Goal: Task Accomplishment & Management: Manage account settings

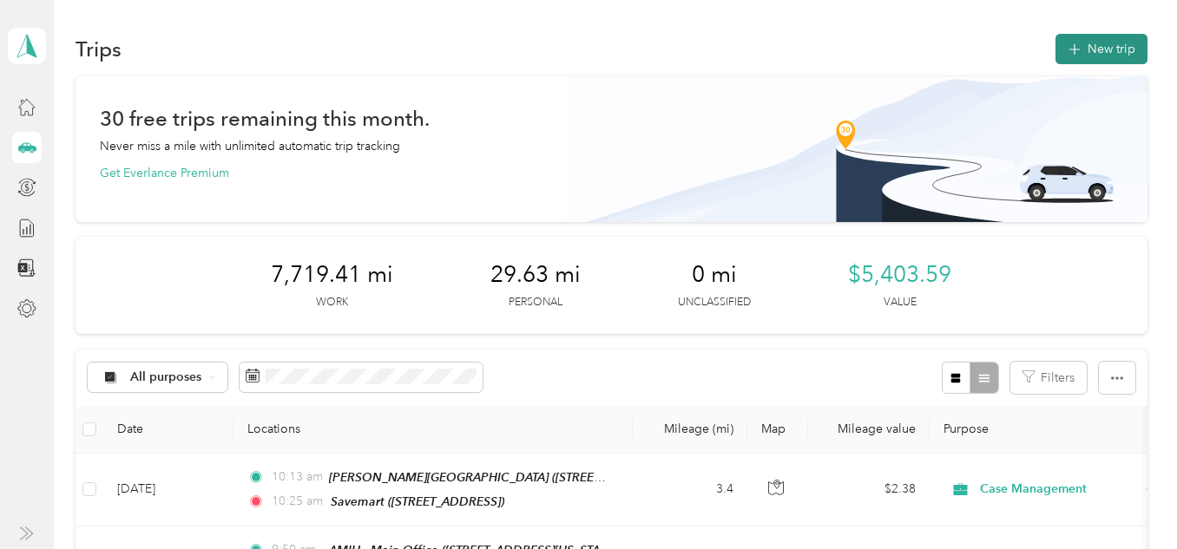
click at [1111, 55] on button "New trip" at bounding box center [1101, 49] width 92 height 30
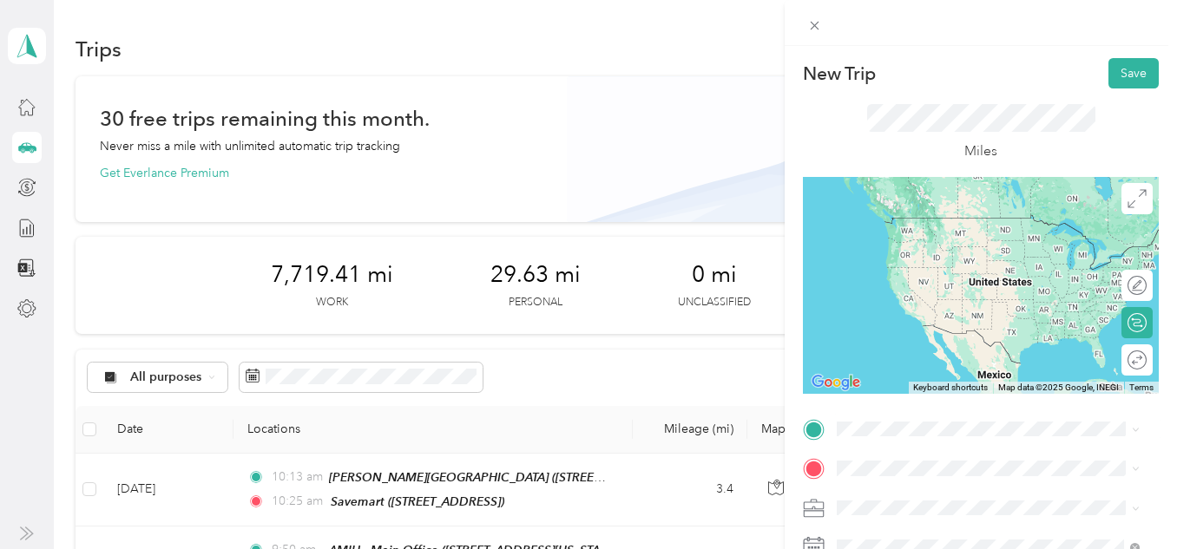
click at [988, 306] on div "Savemart [STREET_ADDRESS]" at bounding box center [988, 285] width 291 height 43
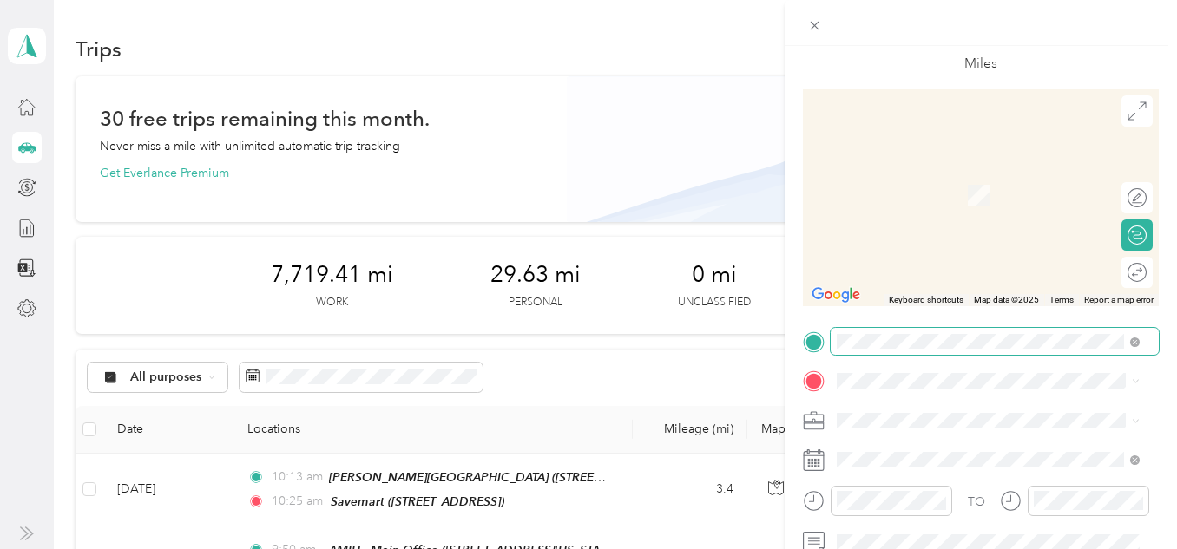
scroll to position [174, 0]
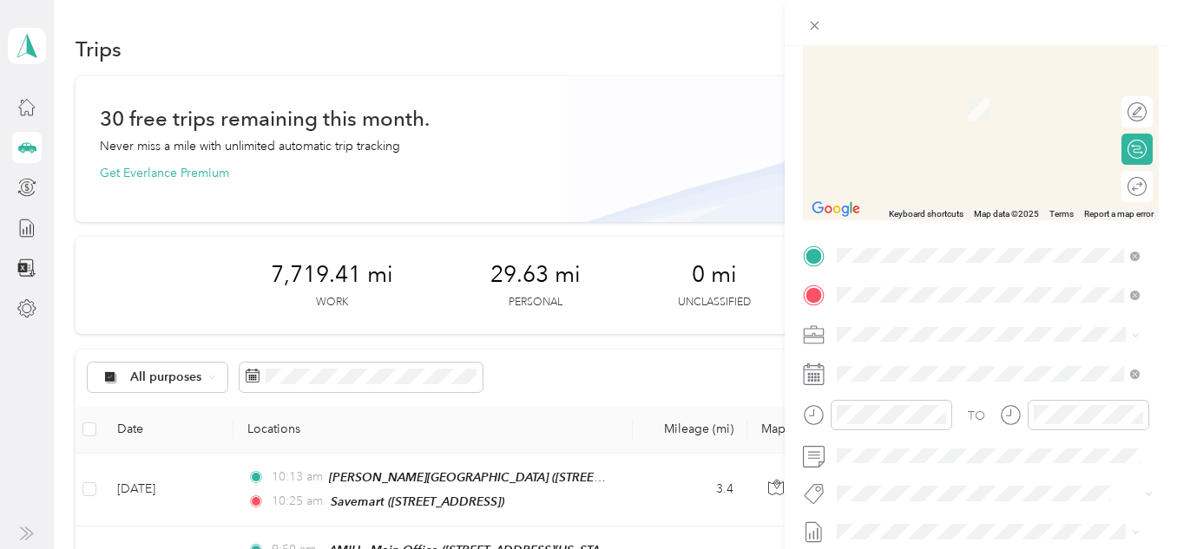
click at [948, 90] on strong "[PERSON_NAME]'s House" at bounding box center [1004, 93] width 150 height 16
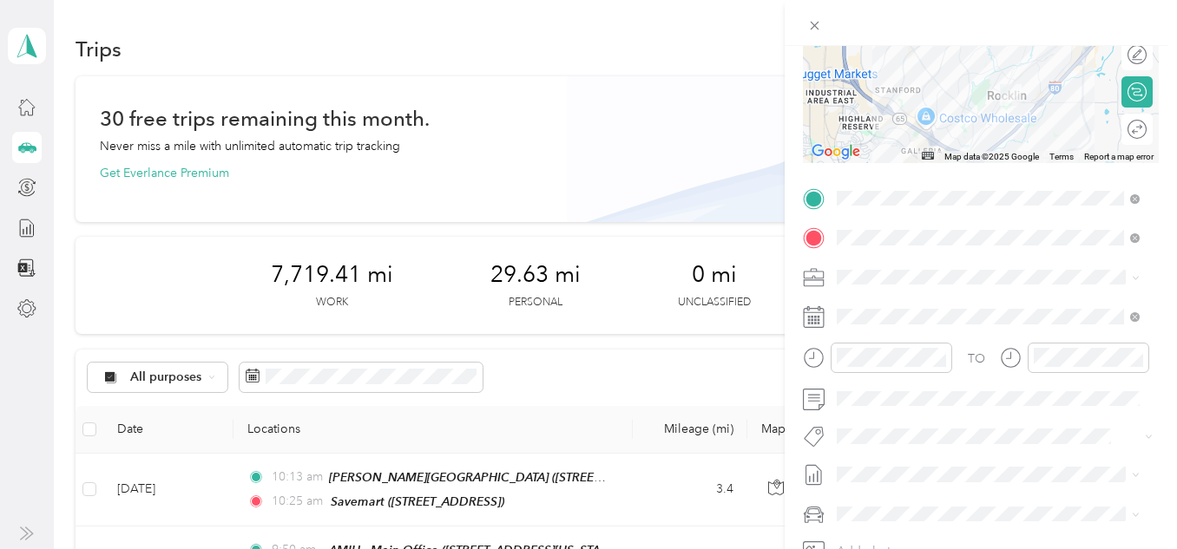
scroll to position [260, 0]
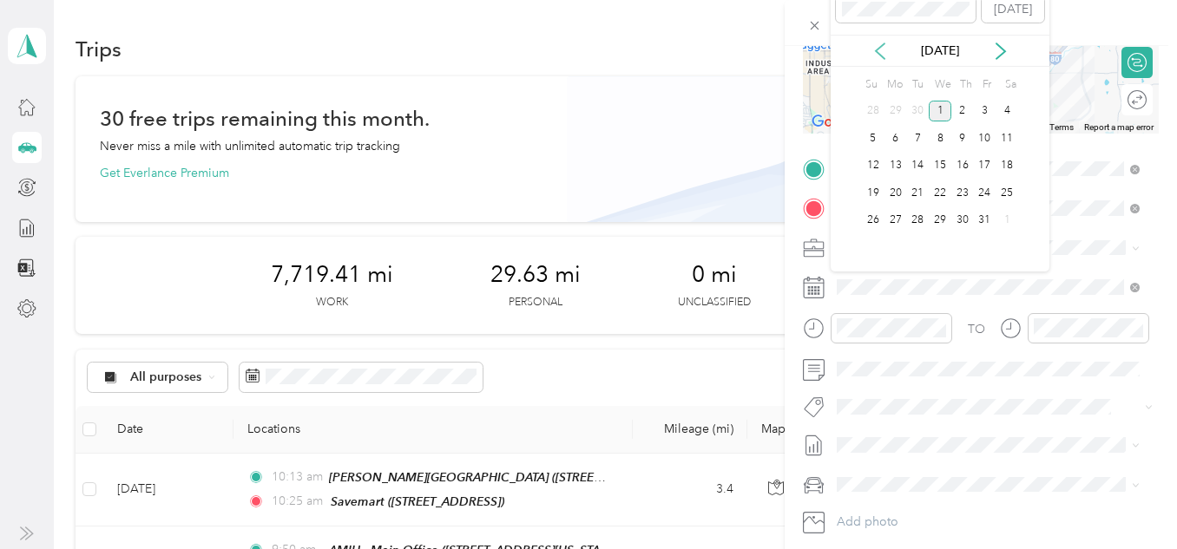
click at [878, 50] on icon at bounding box center [879, 51] width 17 height 17
click at [917, 221] on div "30" at bounding box center [917, 221] width 23 height 22
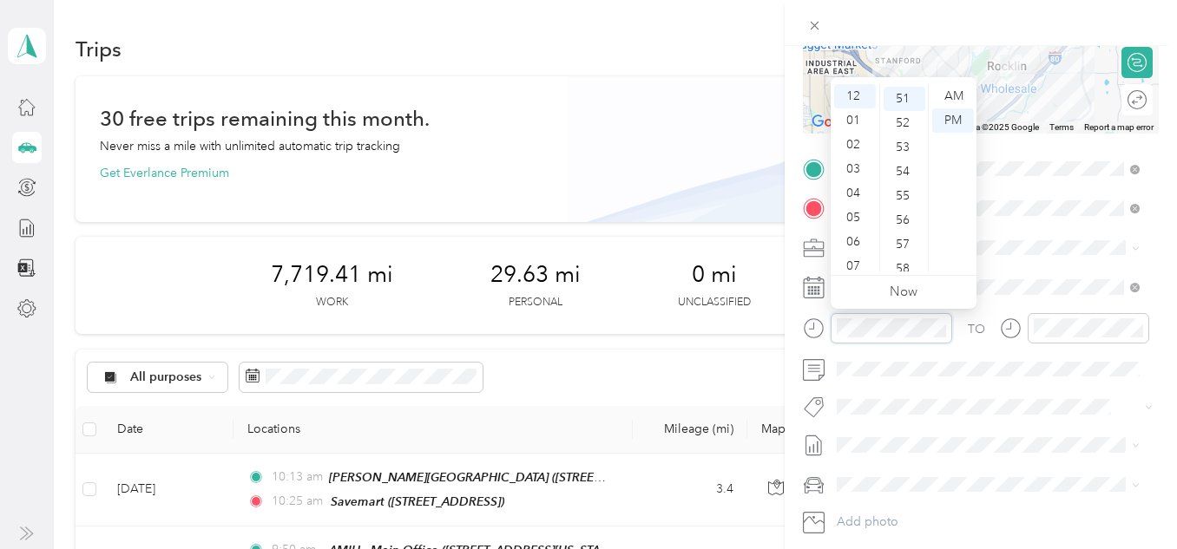
scroll to position [1239, 0]
click at [507, 503] on div "New Trip Save This trip cannot be edited because it is either under review, app…" at bounding box center [588, 274] width 1177 height 549
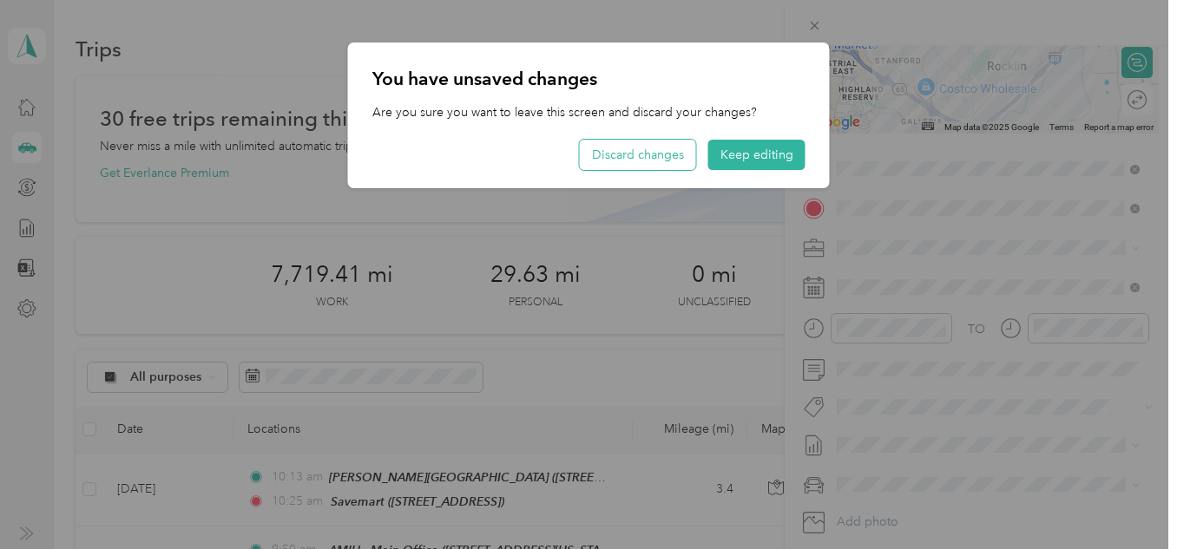
click at [623, 154] on button "Discard changes" at bounding box center [638, 155] width 116 height 30
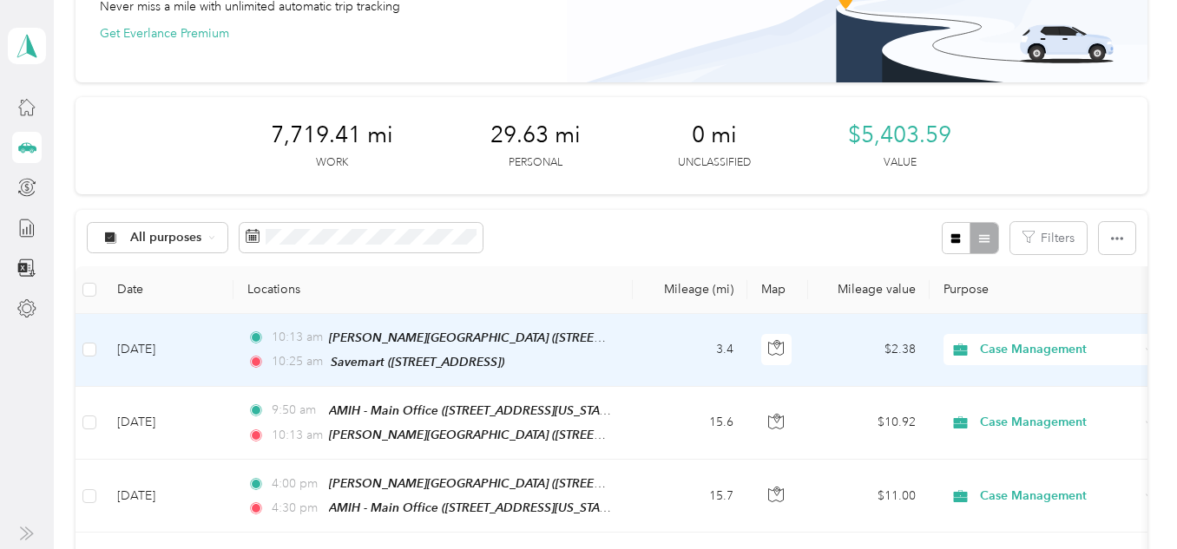
scroll to position [174, 0]
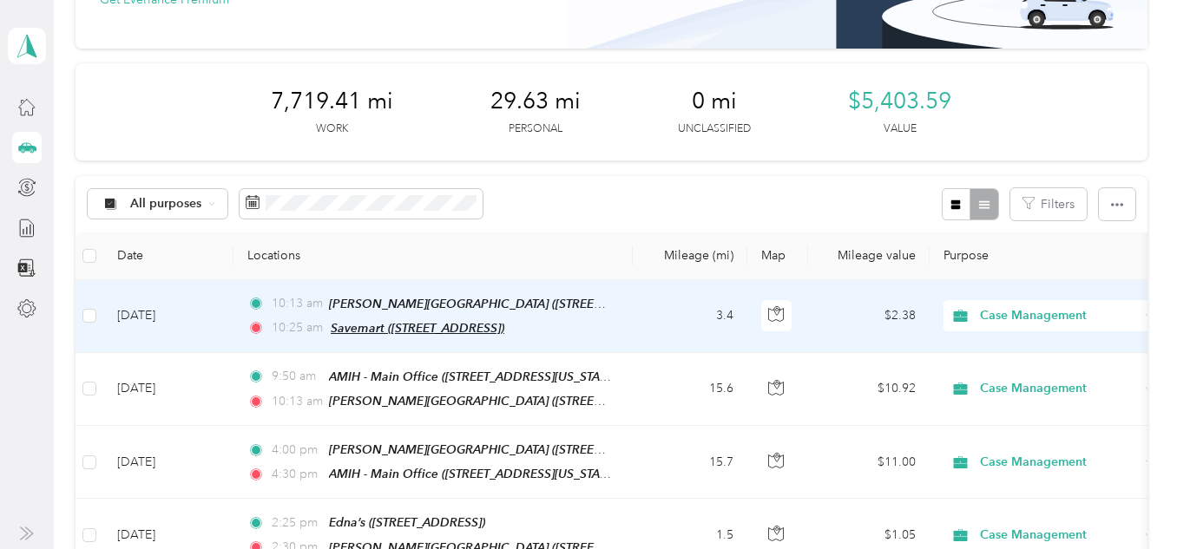
click at [423, 321] on span "Savemart ([STREET_ADDRESS])" at bounding box center [418, 328] width 174 height 14
click at [723, 338] on td "3.4" at bounding box center [690, 316] width 115 height 73
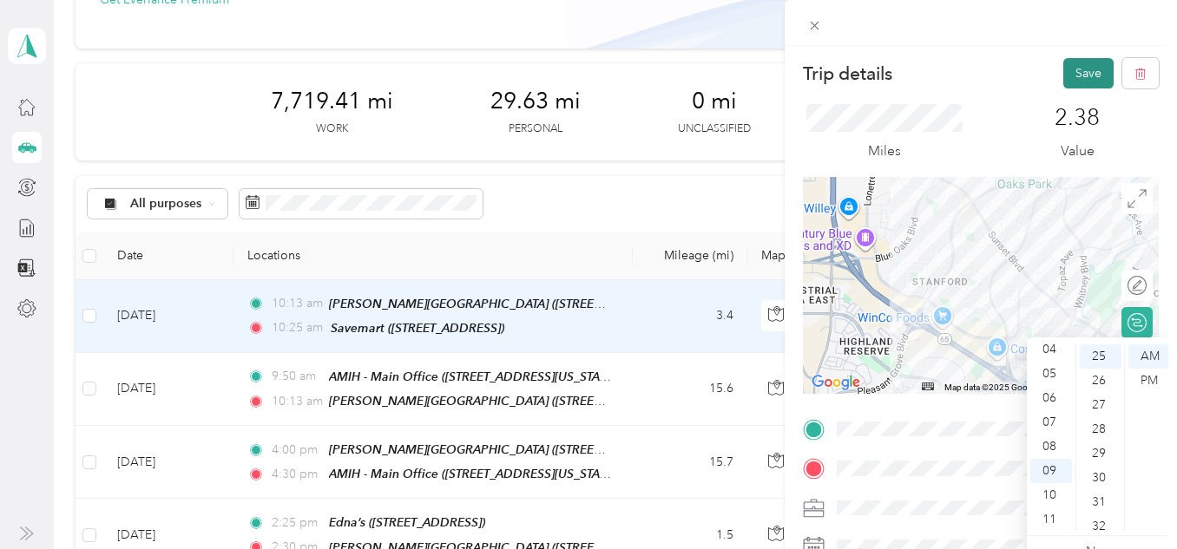
click at [1079, 78] on button "Save" at bounding box center [1088, 73] width 50 height 30
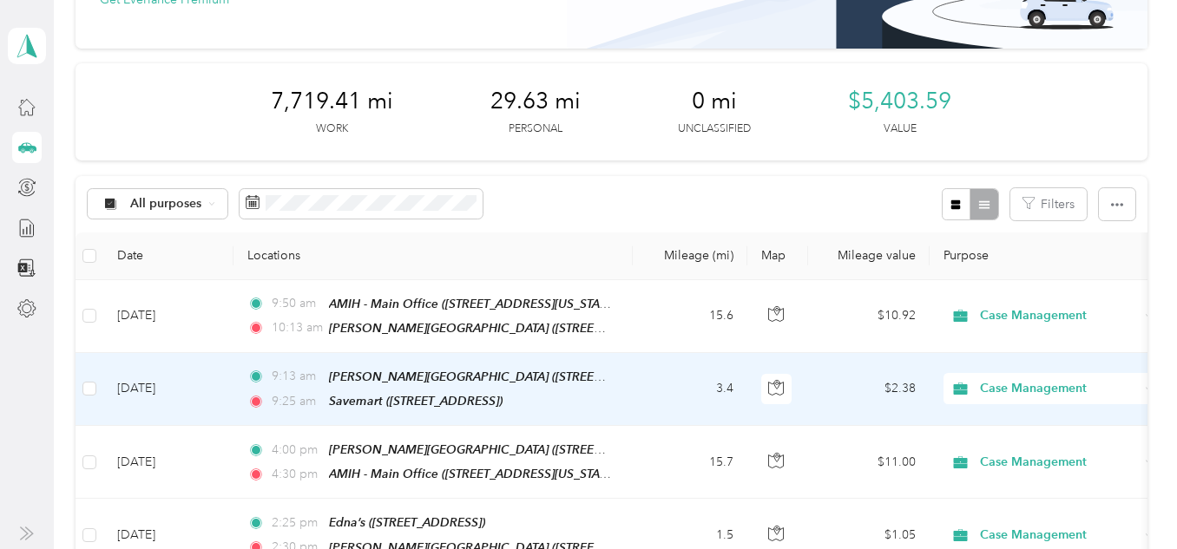
click at [305, 387] on div "9:13 am [PERSON_NAME][GEOGRAPHIC_DATA] ([STREET_ADDRESS][US_STATE]) 9:25 am Sav…" at bounding box center [429, 389] width 364 height 44
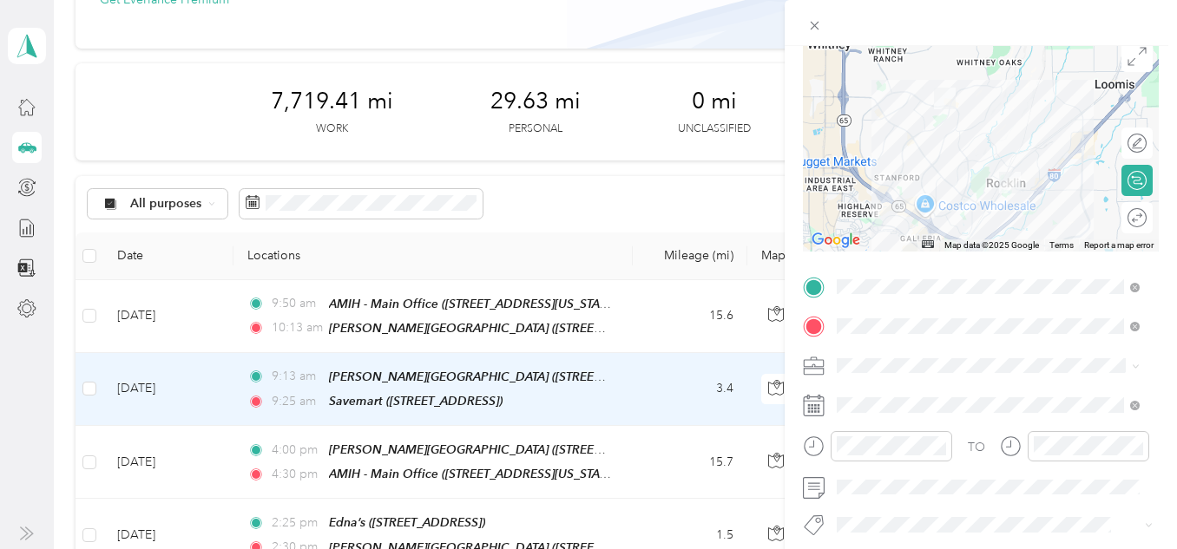
scroll to position [174, 0]
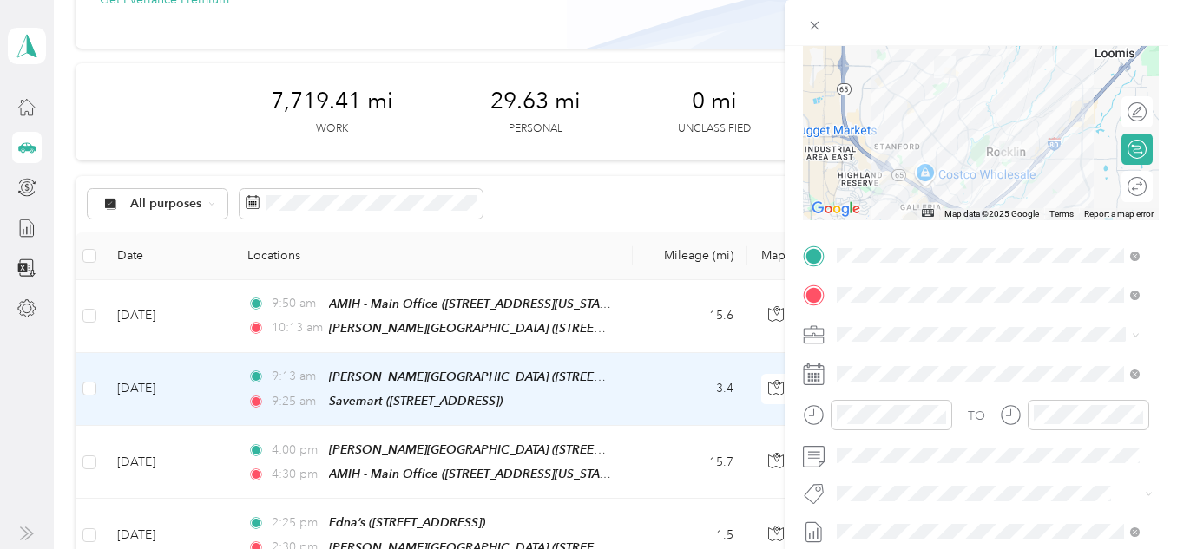
click at [401, 394] on div "Trip details Save This trip cannot be edited because it is either under review,…" at bounding box center [588, 274] width 1177 height 549
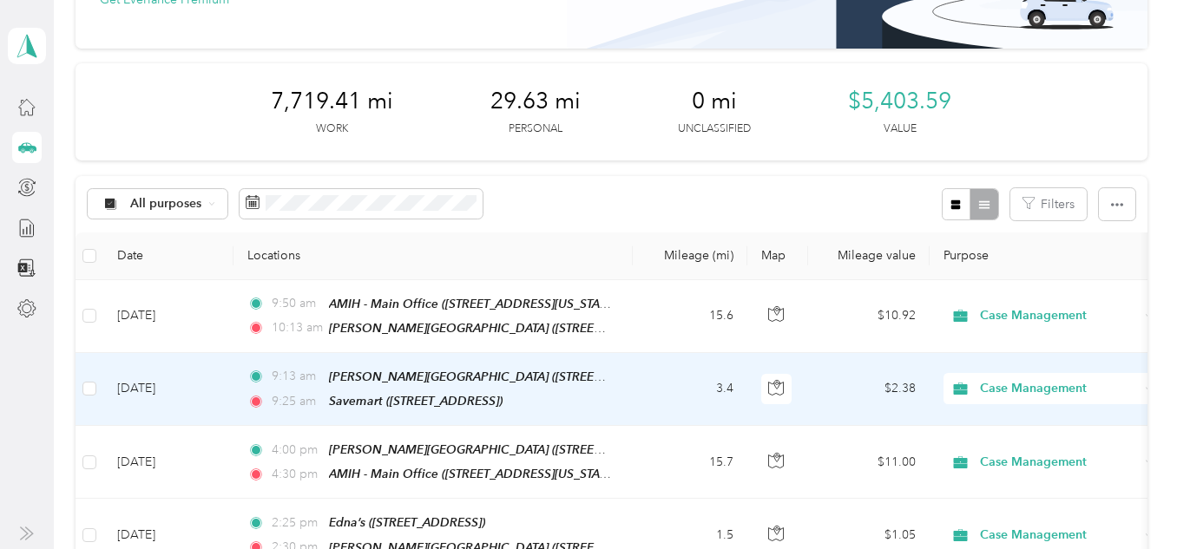
click at [401, 394] on span "Savemart ([STREET_ADDRESS])" at bounding box center [416, 401] width 174 height 14
click at [838, 398] on td "$2.38" at bounding box center [868, 389] width 121 height 73
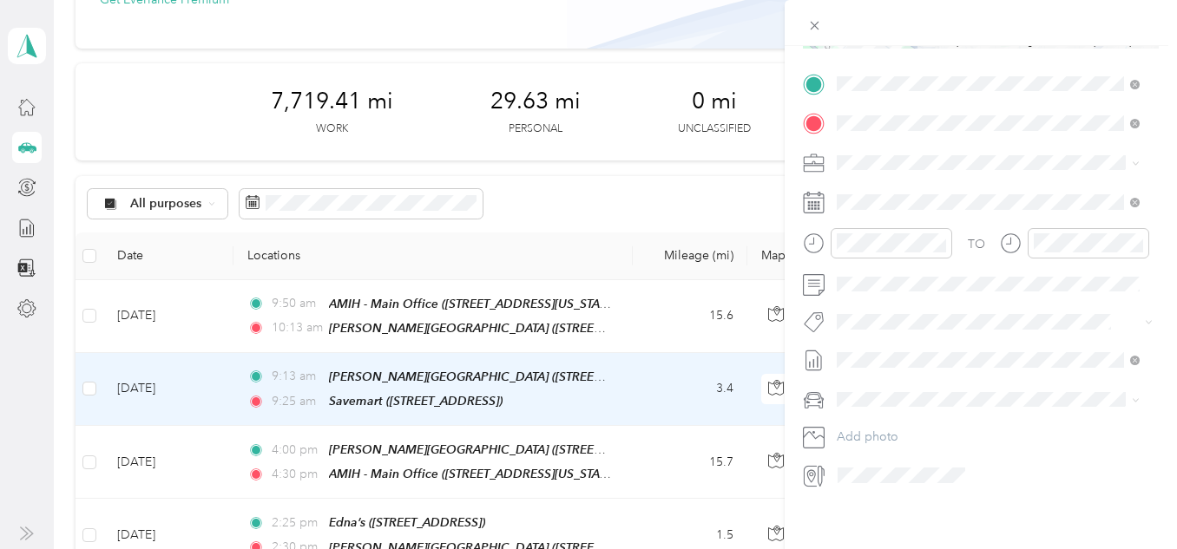
scroll to position [347, 0]
click at [365, 320] on div "Trip details Save This trip cannot be edited because it is either under review,…" at bounding box center [588, 274] width 1177 height 549
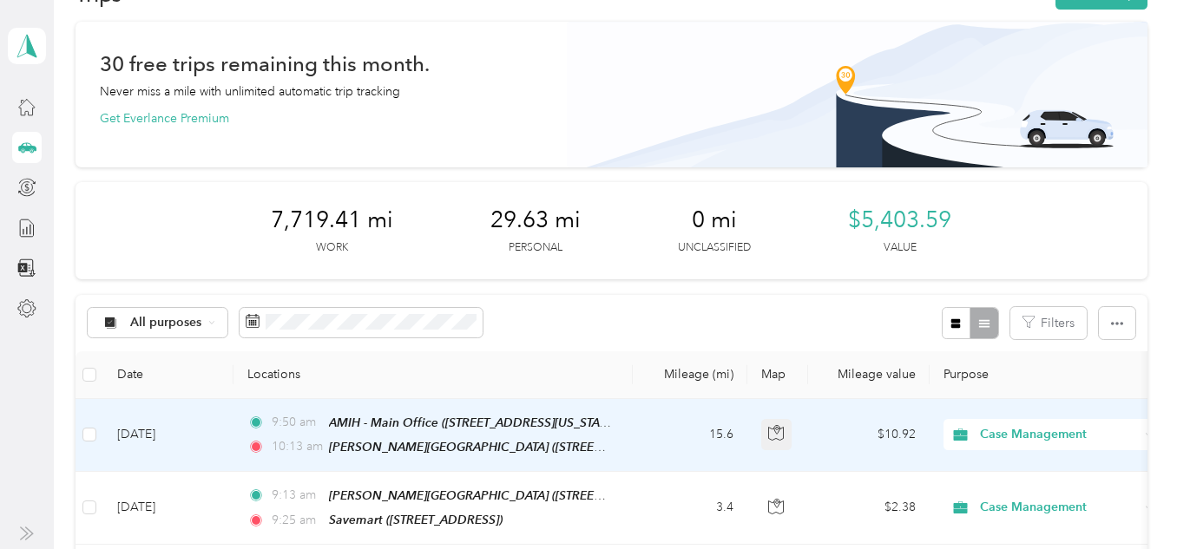
scroll to position [260, 0]
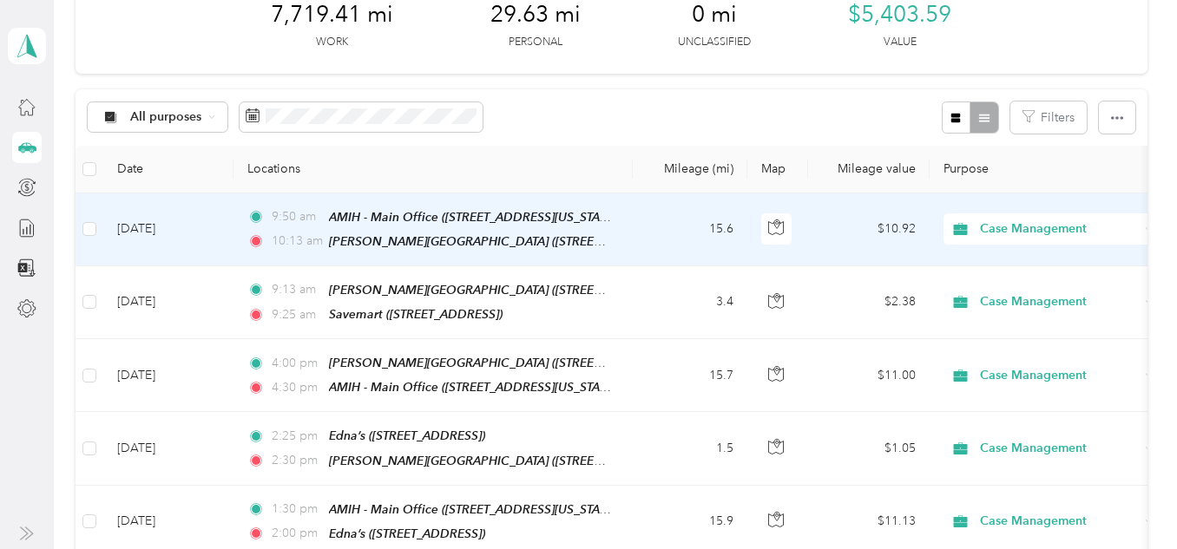
click at [302, 213] on span "9:50 am" at bounding box center [296, 216] width 49 height 19
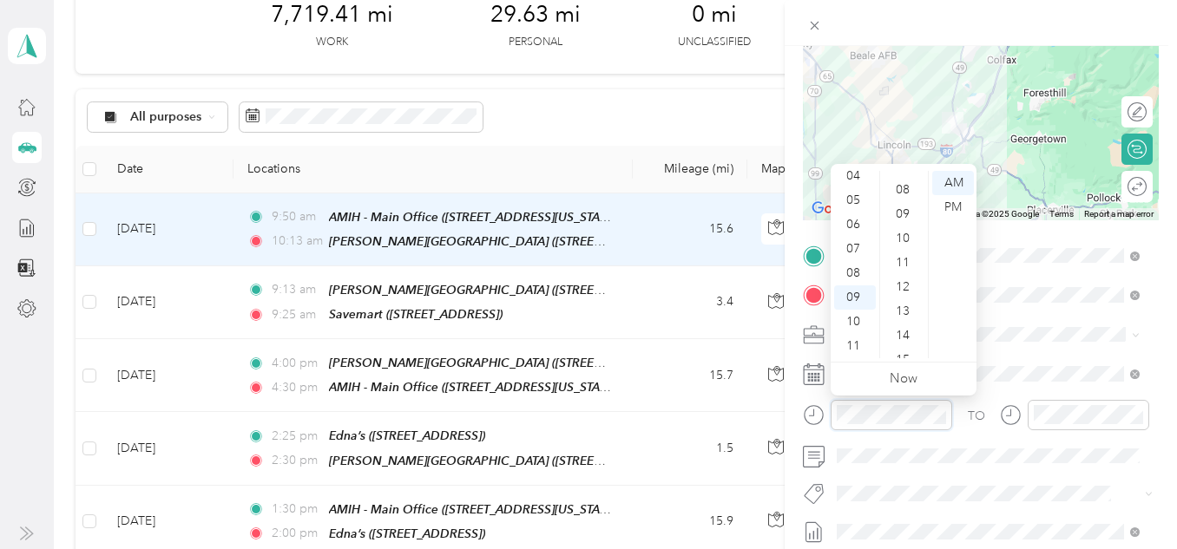
scroll to position [174, 0]
click at [854, 295] on div "09" at bounding box center [855, 298] width 42 height 24
click at [906, 247] on div "17" at bounding box center [904, 249] width 42 height 24
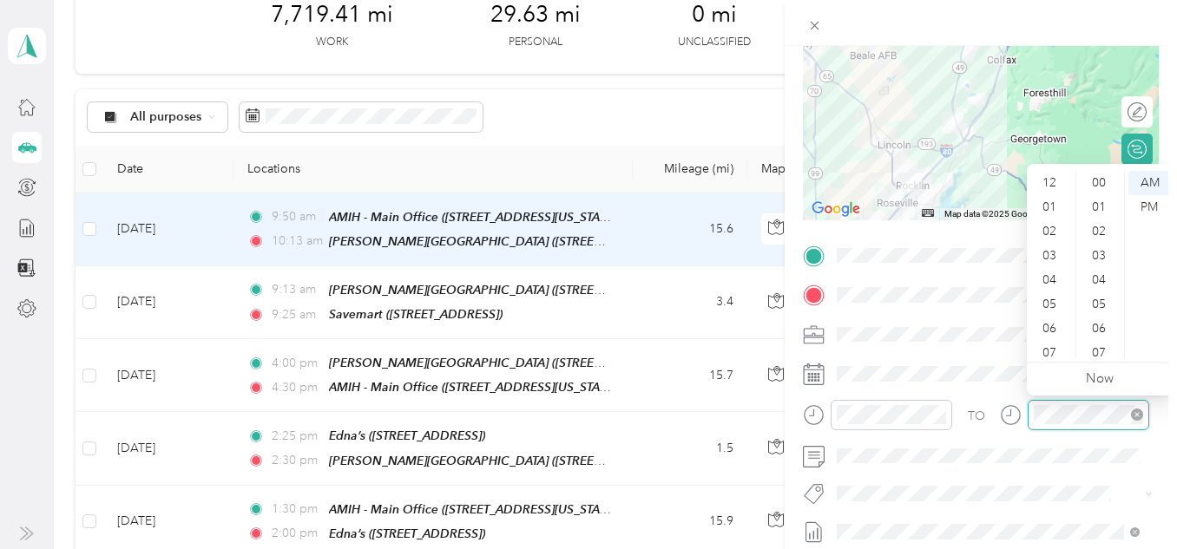
scroll to position [104, 0]
click at [1050, 296] on div "09" at bounding box center [1051, 298] width 42 height 24
click at [1102, 270] on div "38" at bounding box center [1101, 270] width 42 height 24
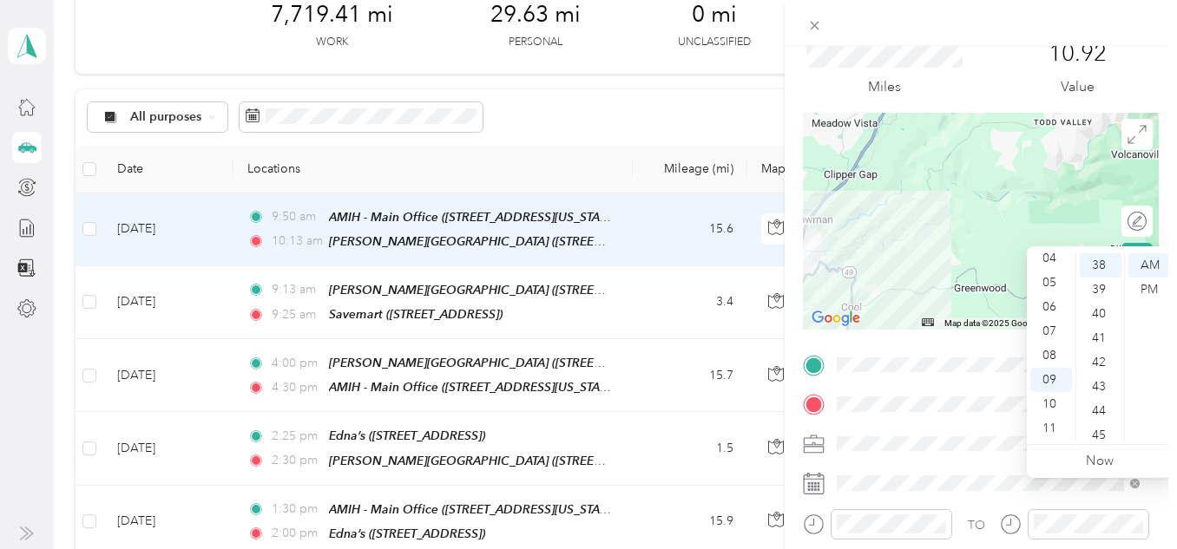
scroll to position [0, 0]
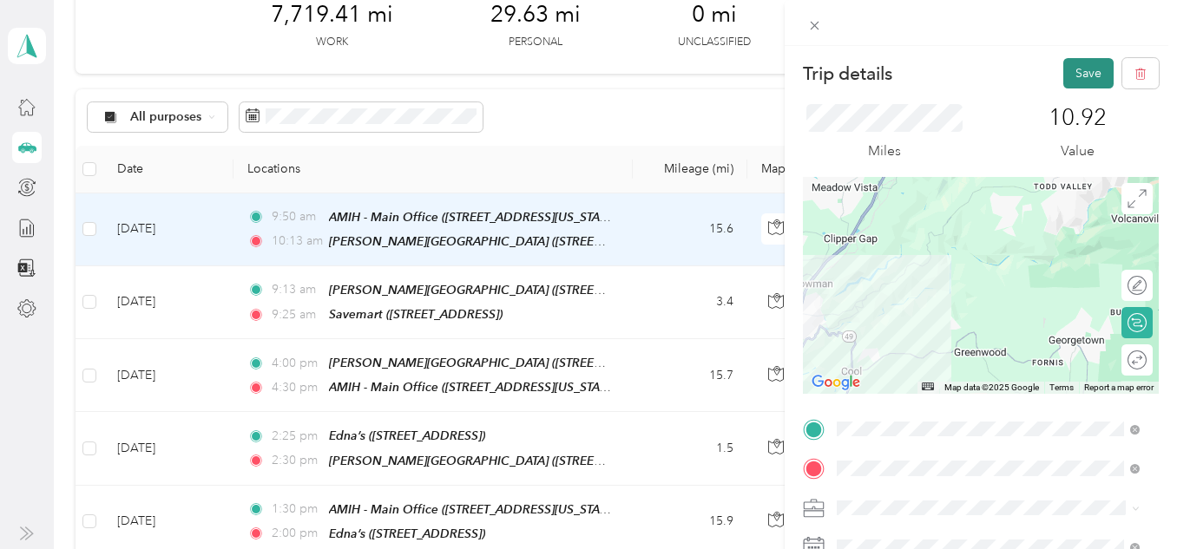
click at [1072, 68] on button "Save" at bounding box center [1088, 73] width 50 height 30
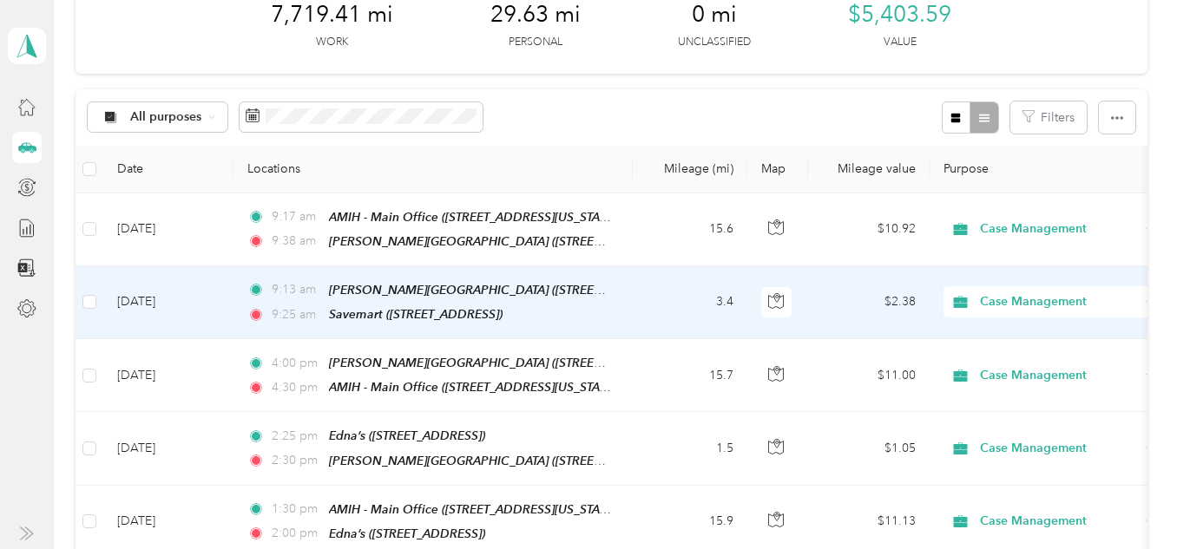
click at [629, 301] on td "9:13 am [PERSON_NAME][GEOGRAPHIC_DATA] ([STREET_ADDRESS][US_STATE]) 9:25 am Sav…" at bounding box center [432, 302] width 399 height 73
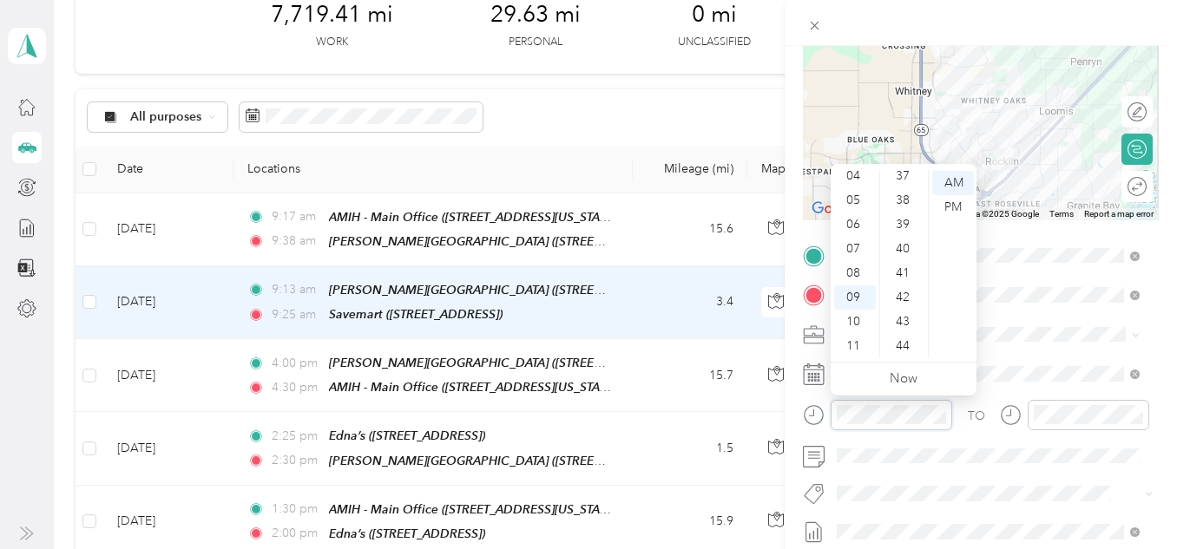
scroll to position [923, 0]
click at [906, 202] on div "39" at bounding box center [904, 207] width 42 height 24
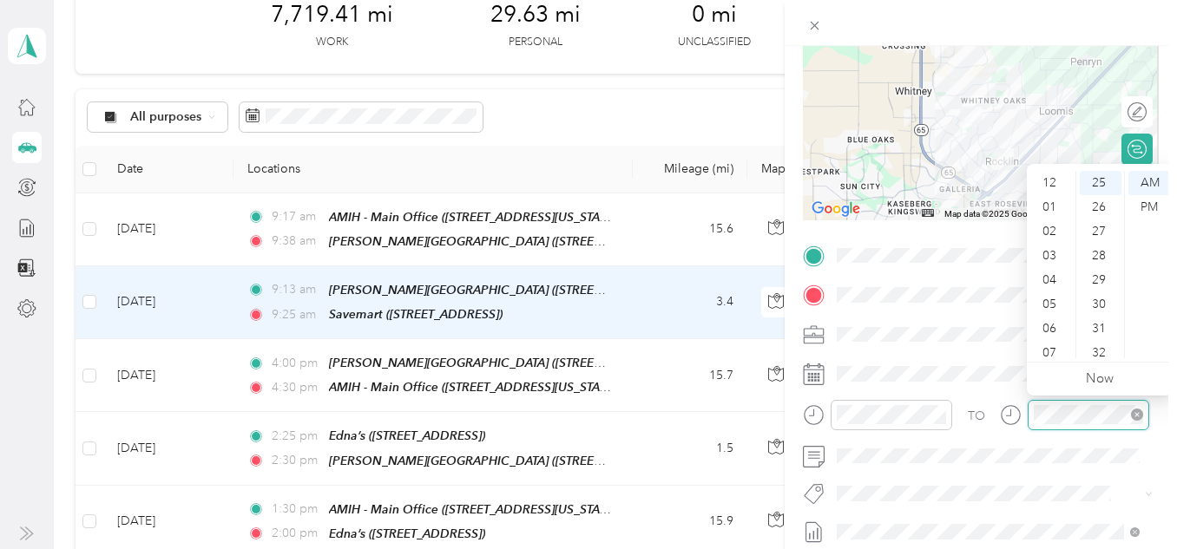
scroll to position [104, 0]
click at [1050, 295] on div "09" at bounding box center [1051, 298] width 42 height 24
click at [1100, 270] on div "50" at bounding box center [1101, 270] width 42 height 24
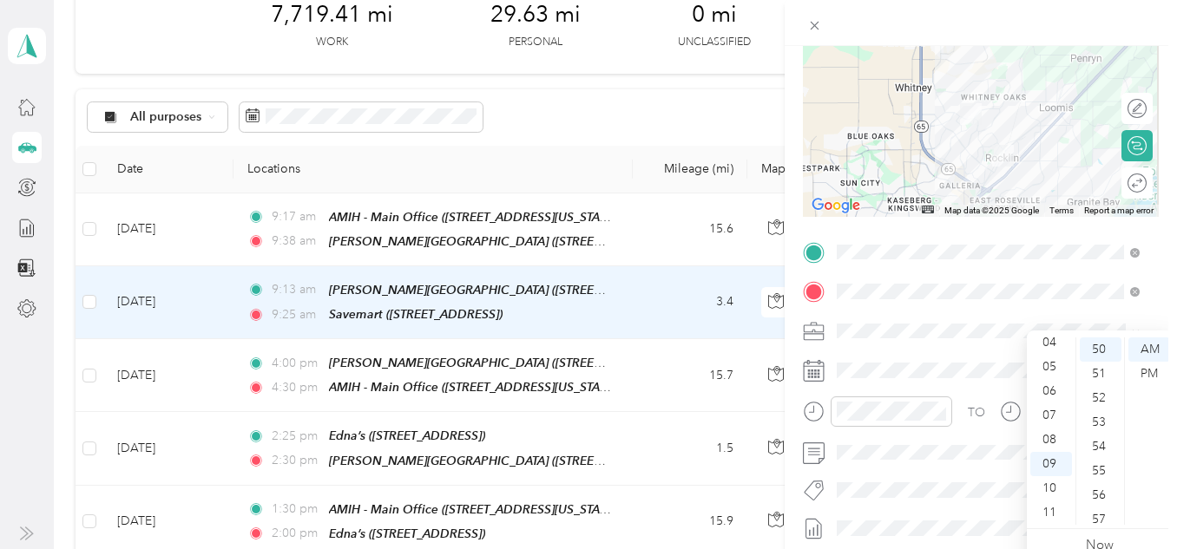
scroll to position [0, 0]
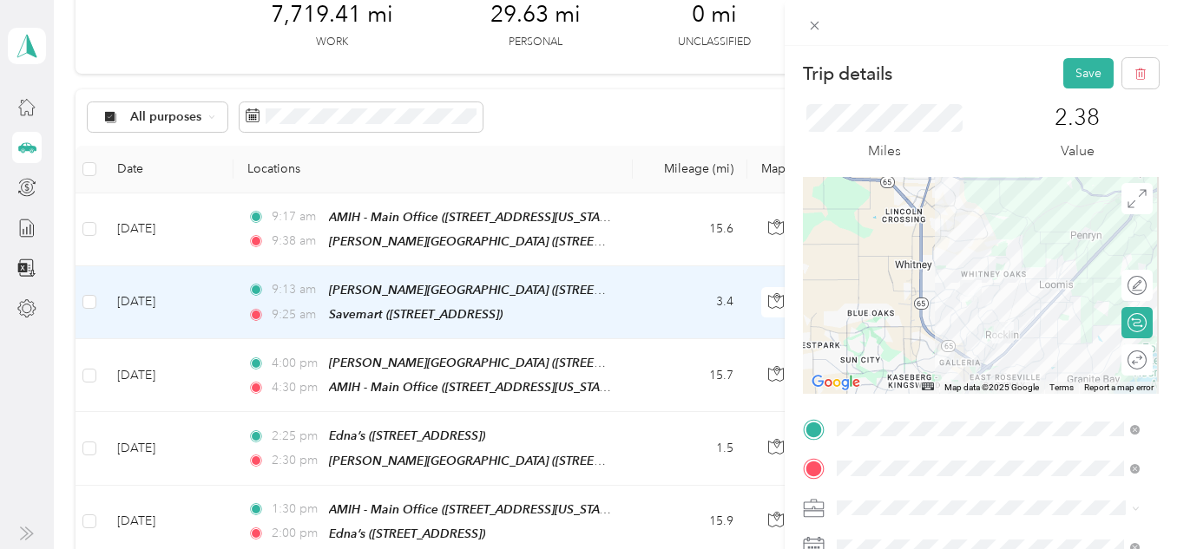
click at [1080, 91] on div "Miles 2.38 Value" at bounding box center [981, 133] width 356 height 89
click at [1079, 80] on button "Save" at bounding box center [1088, 73] width 50 height 30
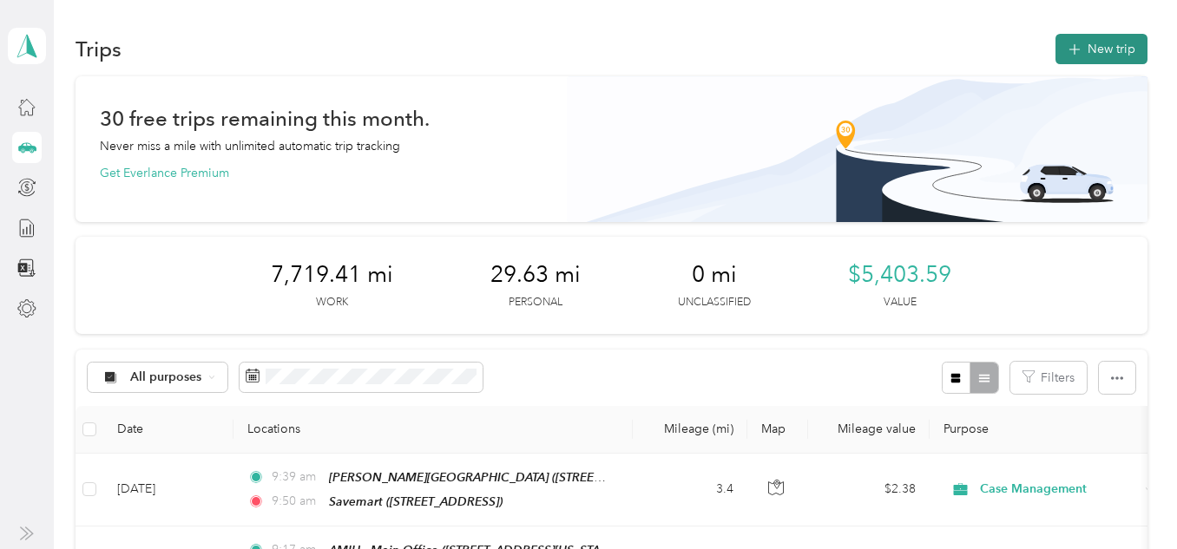
click at [1119, 43] on button "New trip" at bounding box center [1101, 49] width 92 height 30
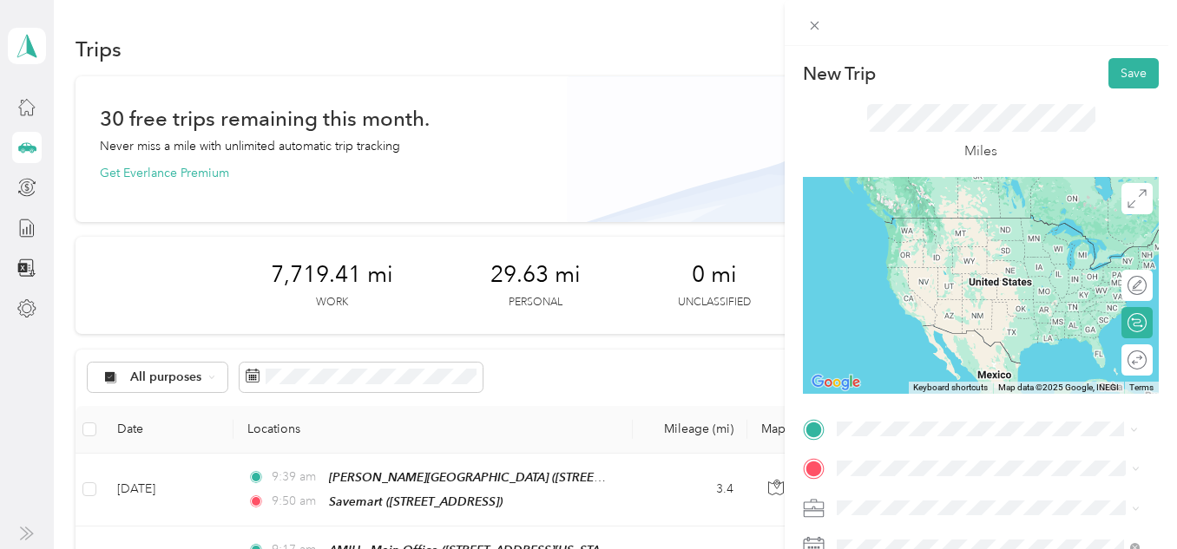
click at [921, 373] on span "[STREET_ADDRESS]" at bounding box center [925, 377] width 110 height 15
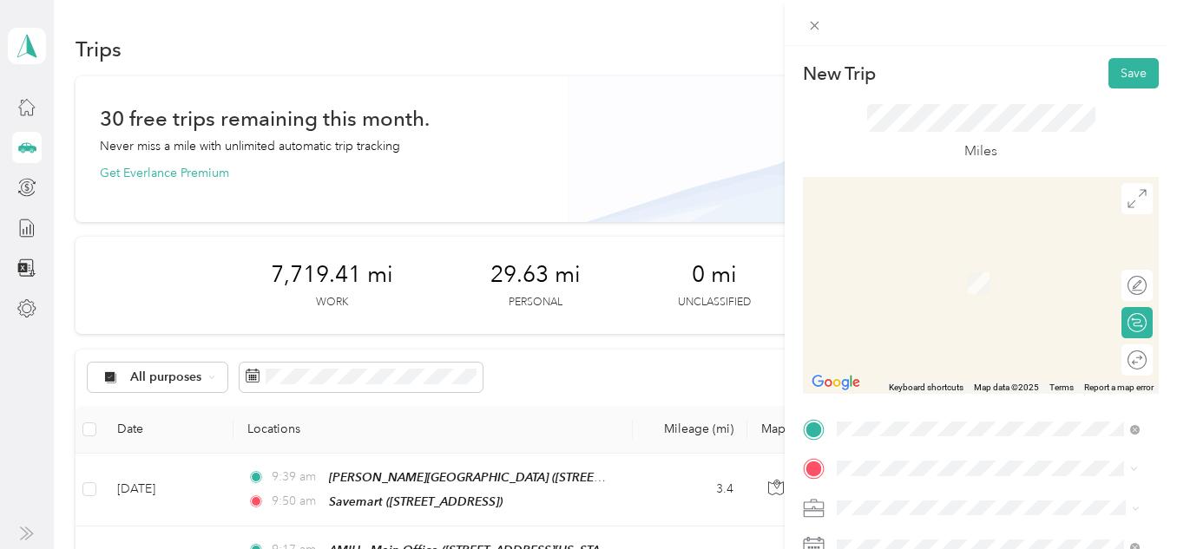
click at [1027, 272] on div "TEAM [PERSON_NAME]'s House" at bounding box center [975, 267] width 210 height 22
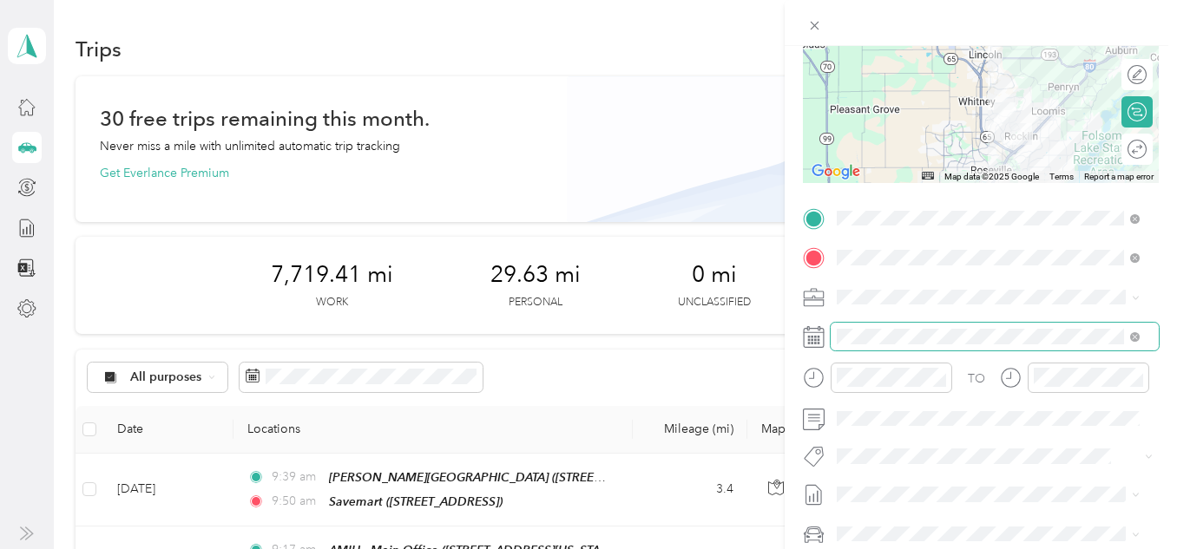
scroll to position [260, 0]
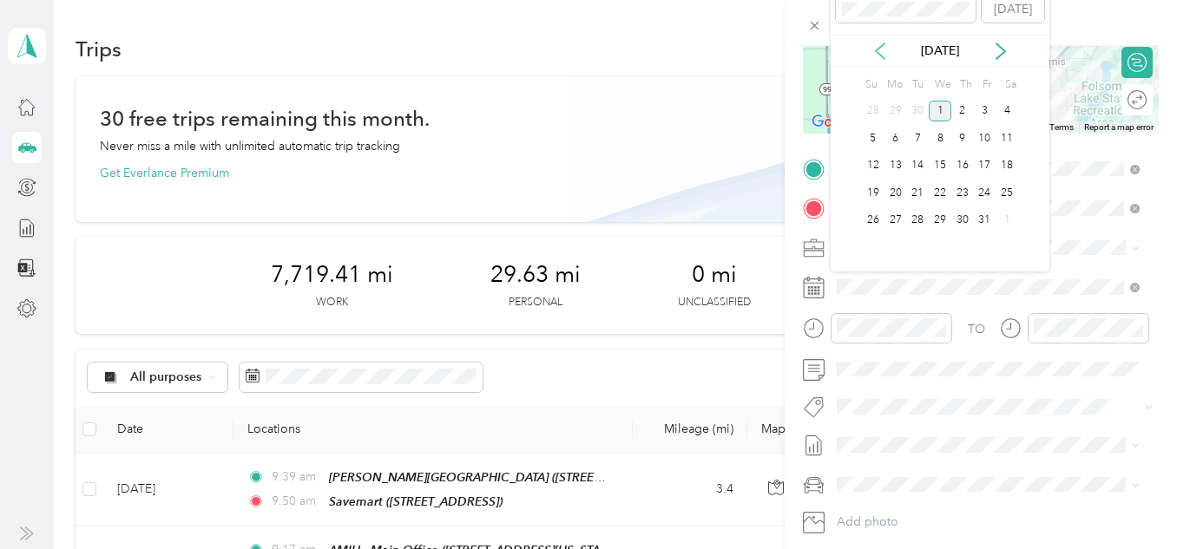
click at [877, 47] on icon at bounding box center [879, 51] width 17 height 17
click at [912, 218] on div "30" at bounding box center [917, 221] width 23 height 22
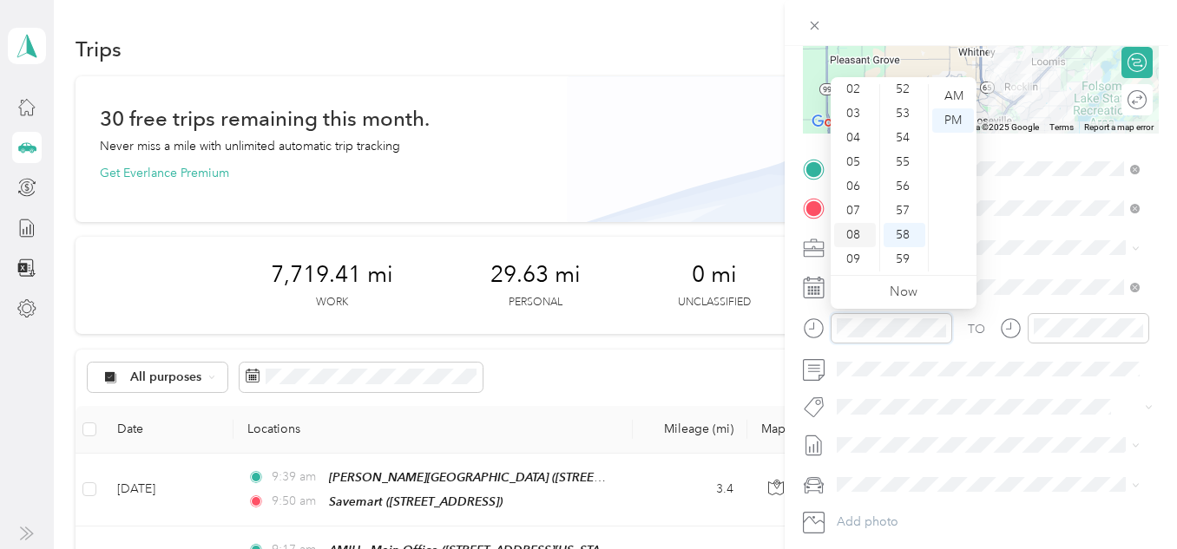
scroll to position [87, 0]
click at [860, 244] on div "10" at bounding box center [855, 252] width 42 height 24
click at [904, 95] on div "13" at bounding box center [904, 96] width 42 height 24
click at [955, 102] on div "AM" at bounding box center [953, 96] width 42 height 24
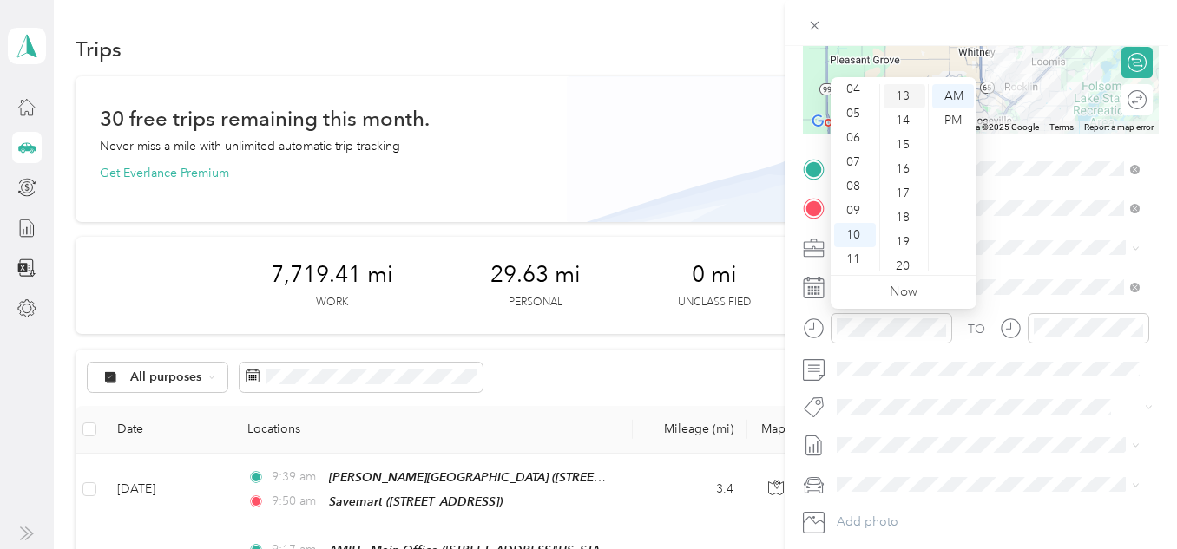
click at [908, 91] on div "13" at bounding box center [904, 96] width 42 height 24
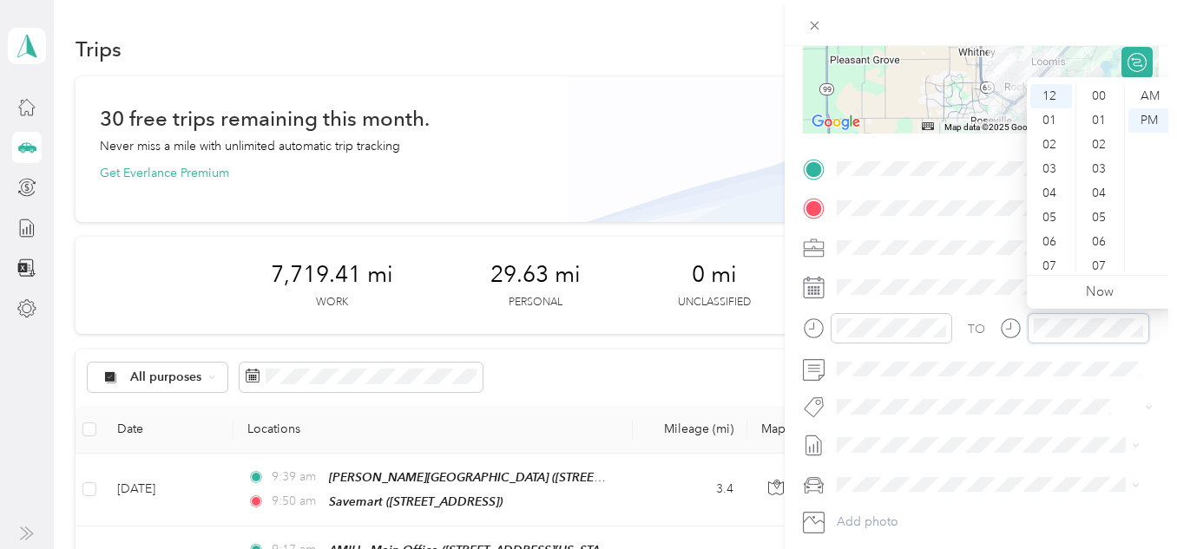
scroll to position [1270, 0]
click at [1148, 92] on div "AM" at bounding box center [1149, 96] width 42 height 24
click at [1047, 248] on div "10" at bounding box center [1051, 252] width 42 height 24
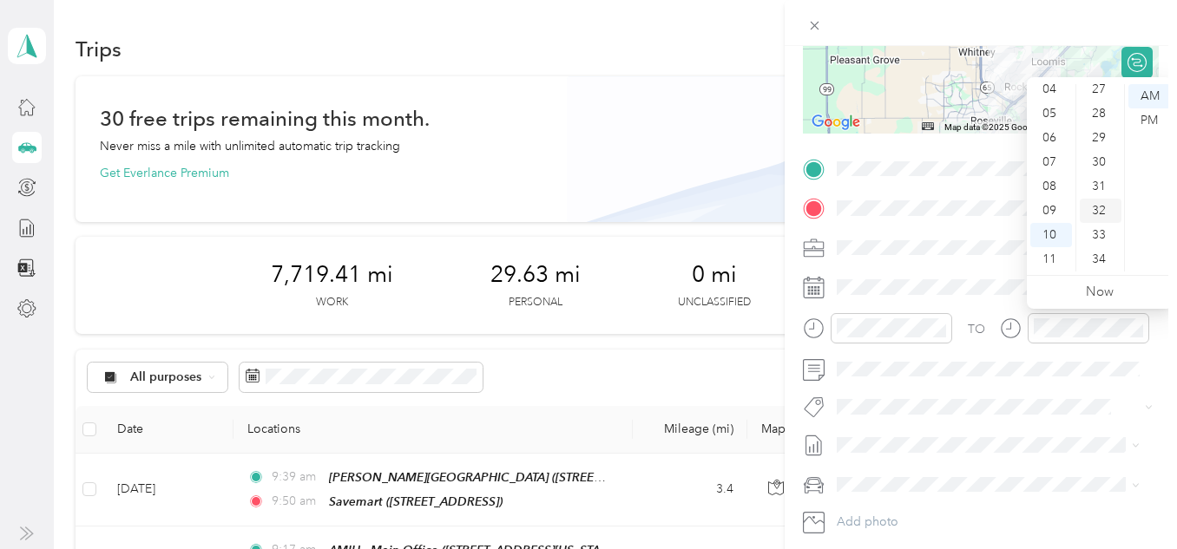
click at [1100, 121] on div "28" at bounding box center [1101, 114] width 42 height 24
click at [1104, 91] on div "28" at bounding box center [1101, 96] width 42 height 24
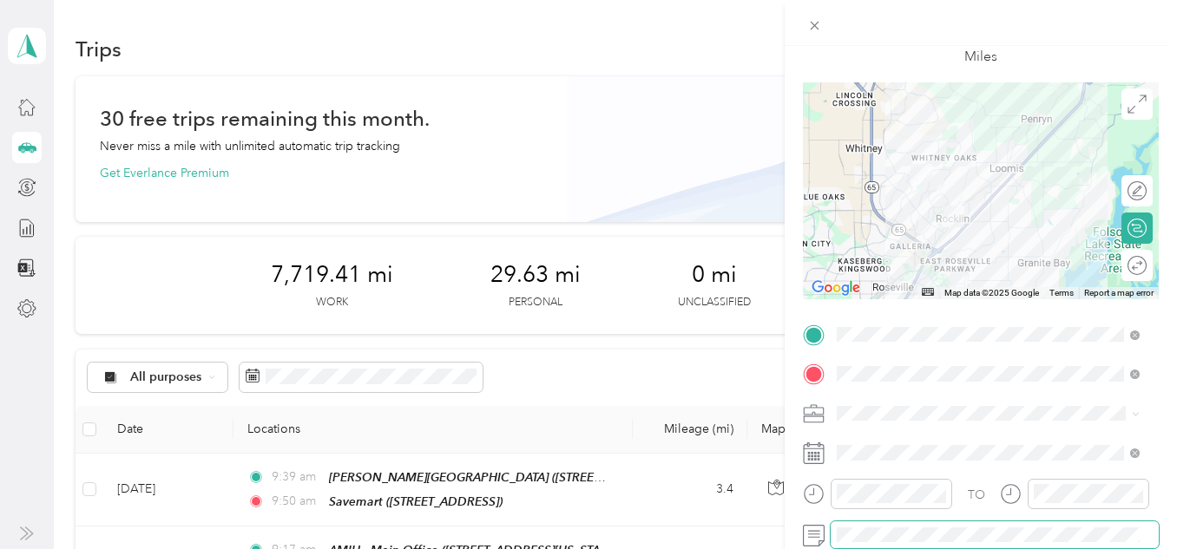
scroll to position [0, 0]
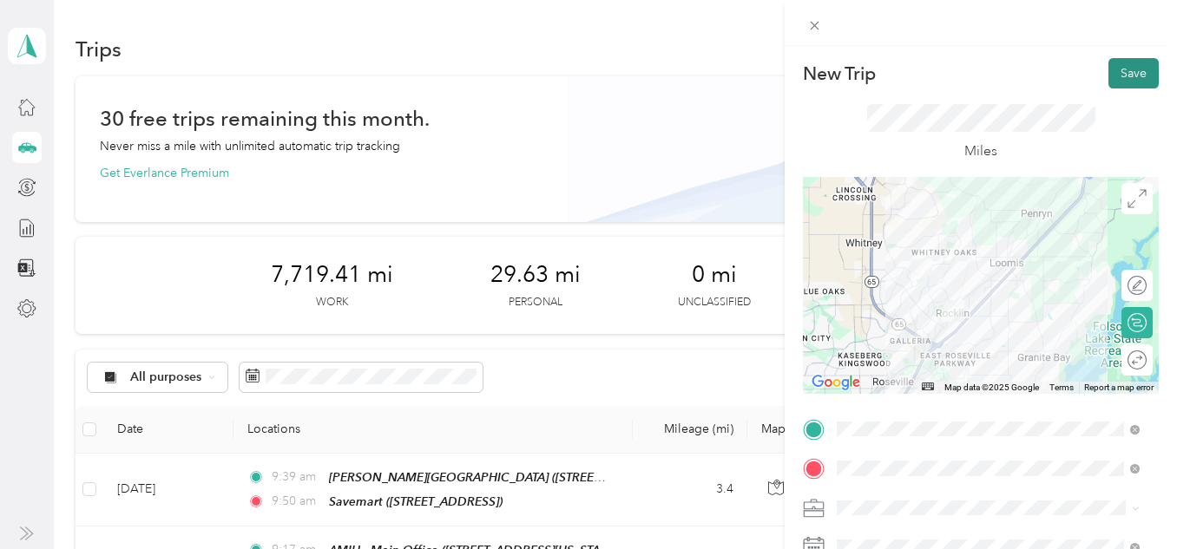
click at [1138, 68] on button "Save" at bounding box center [1133, 73] width 50 height 30
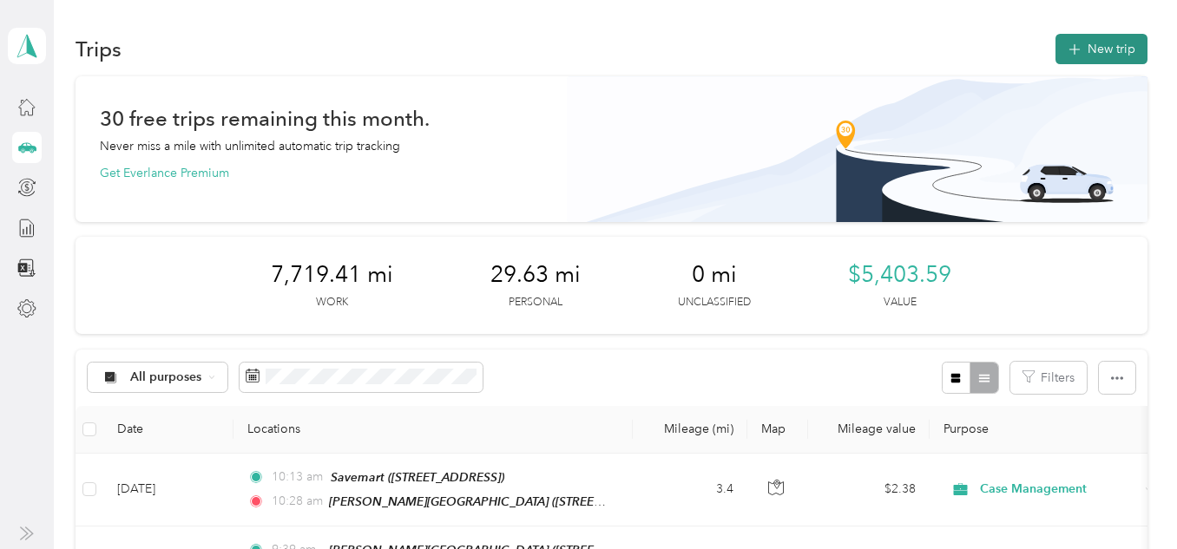
click at [1124, 39] on button "New trip" at bounding box center [1101, 49] width 92 height 30
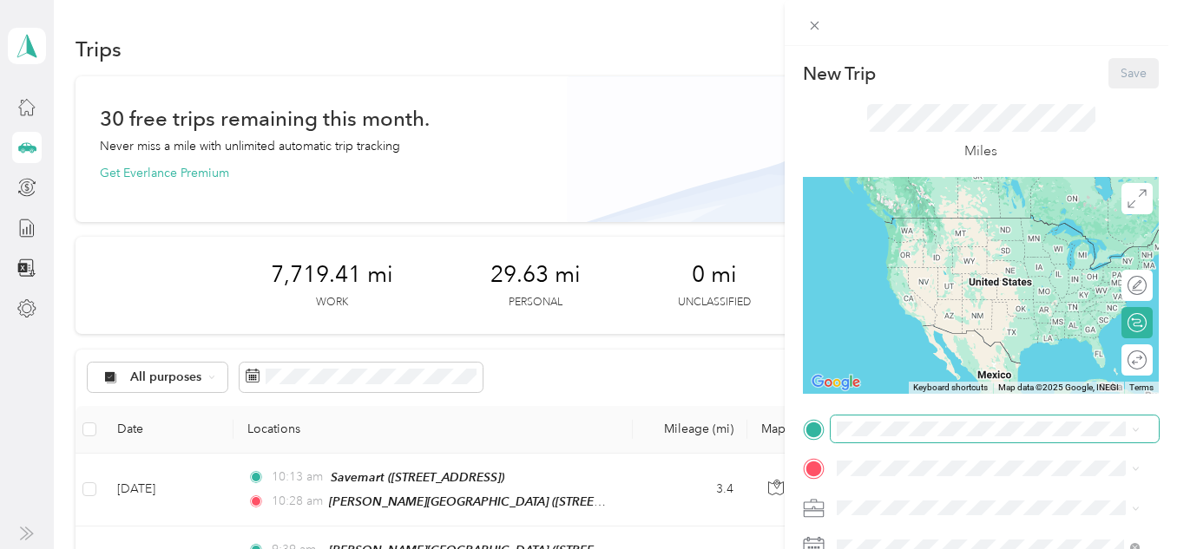
click at [990, 437] on span at bounding box center [995, 430] width 328 height 28
click at [975, 237] on div "TEAM [PERSON_NAME][GEOGRAPHIC_DATA] [STREET_ADDRESS][US_STATE]" at bounding box center [975, 237] width 210 height 43
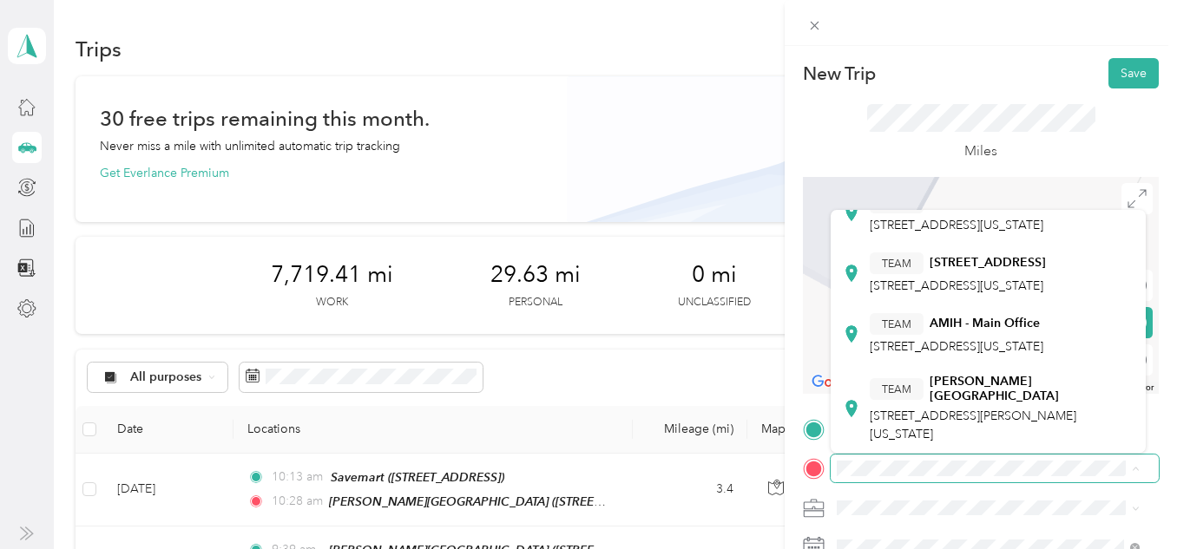
scroll to position [595, 0]
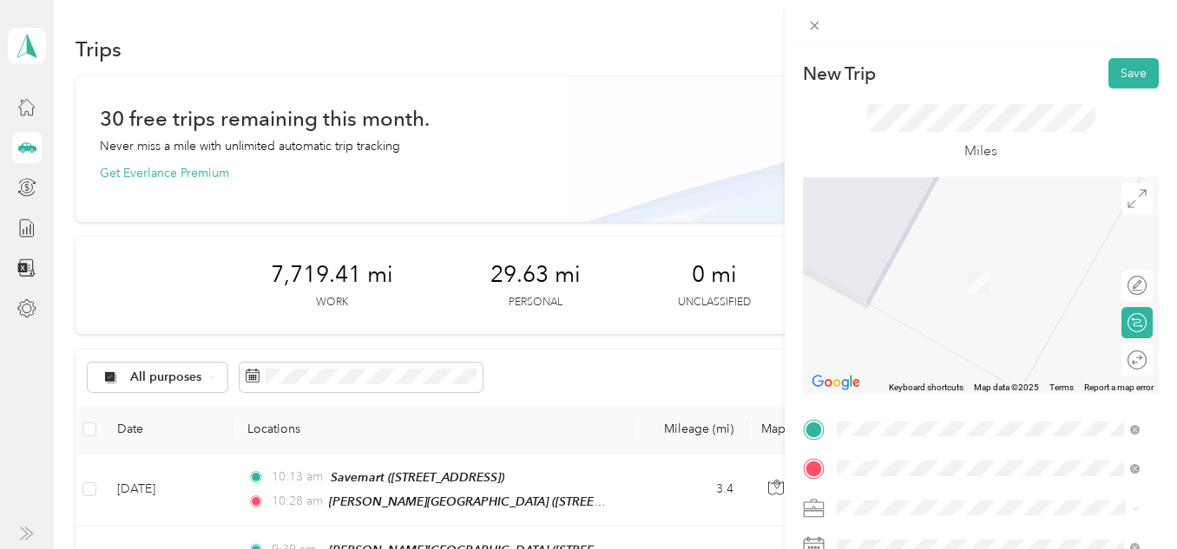
click at [916, 277] on span "[STREET_ADDRESS]" at bounding box center [925, 283] width 110 height 15
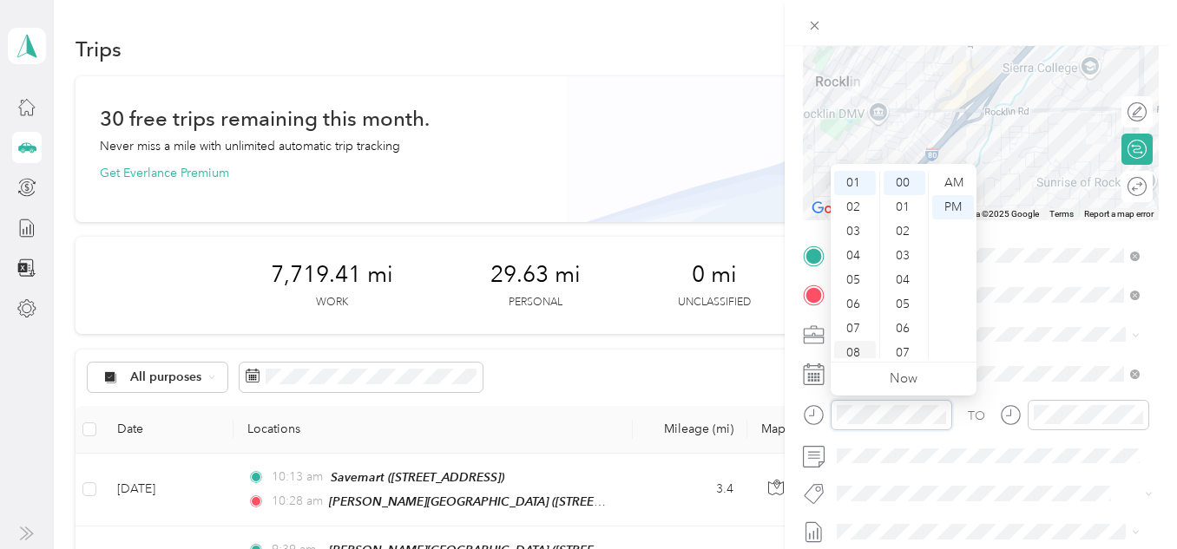
scroll to position [104, 0]
click at [857, 327] on div "10" at bounding box center [855, 322] width 42 height 24
click at [856, 320] on div "10" at bounding box center [855, 322] width 42 height 24
click at [853, 315] on div "10" at bounding box center [855, 322] width 42 height 24
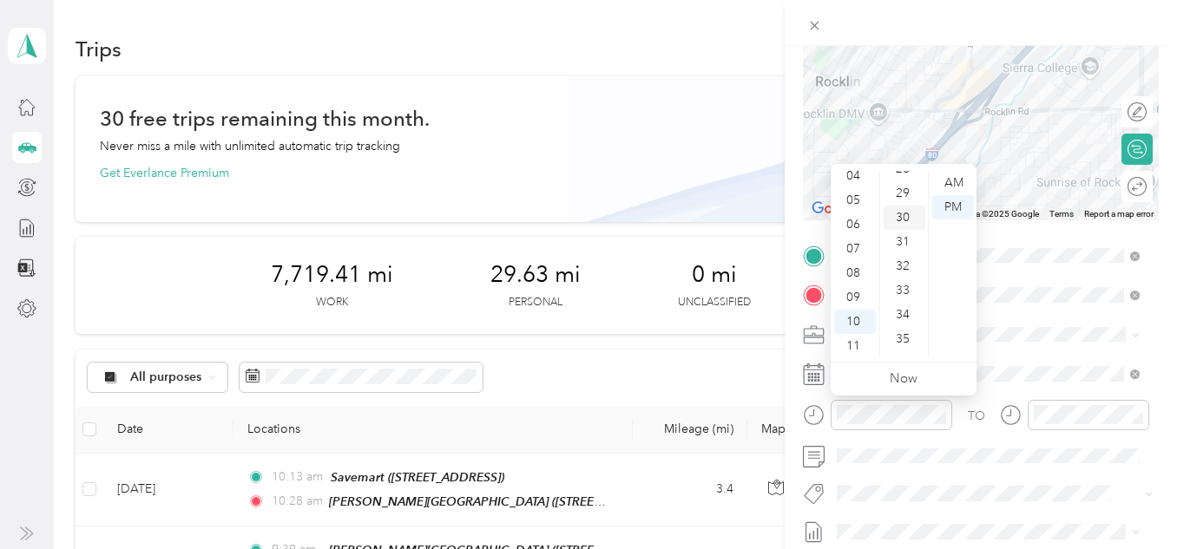
click at [901, 214] on div "30" at bounding box center [904, 218] width 42 height 24
click at [958, 181] on div "AM" at bounding box center [953, 183] width 42 height 24
click at [955, 179] on div "AM" at bounding box center [953, 183] width 42 height 24
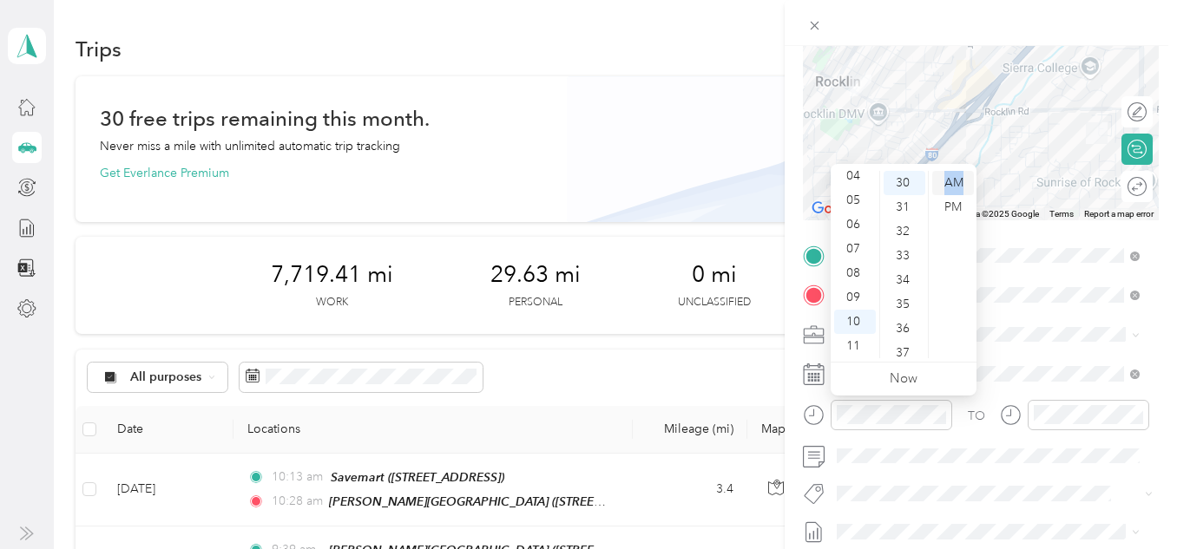
click at [954, 179] on div "AM" at bounding box center [953, 183] width 42 height 24
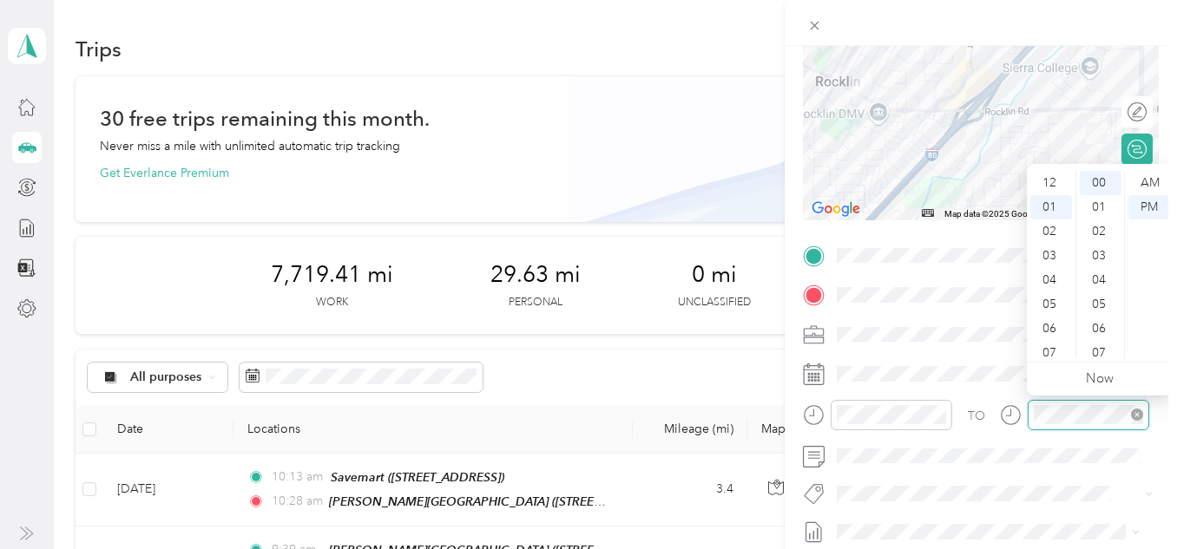
scroll to position [24, 0]
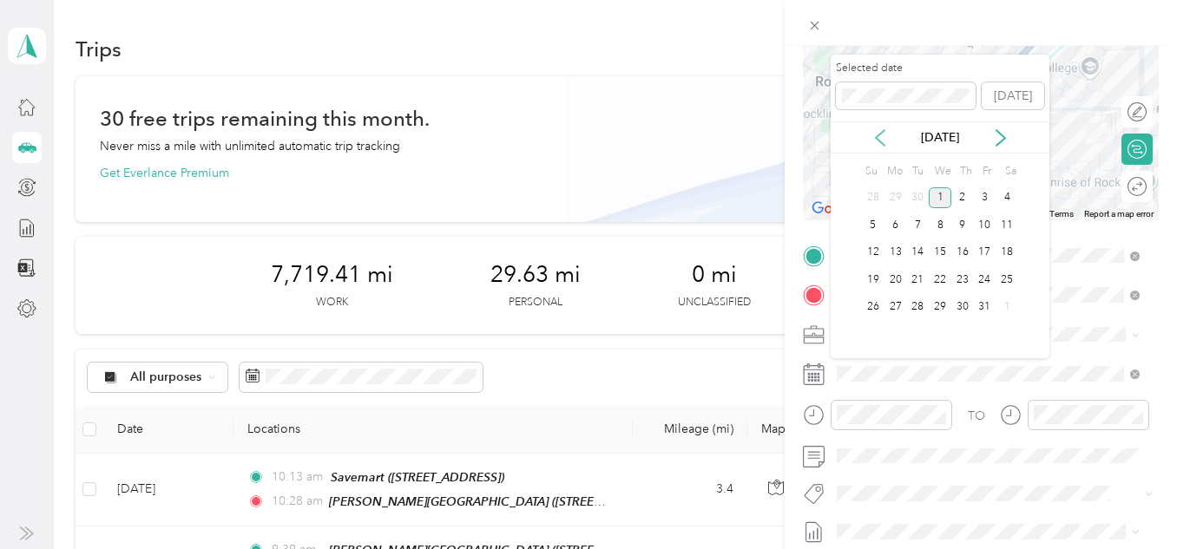
click at [877, 129] on icon at bounding box center [879, 137] width 17 height 17
click at [877, 134] on icon at bounding box center [879, 137] width 17 height 17
click at [1001, 138] on icon at bounding box center [1000, 137] width 17 height 17
click at [914, 305] on div "30" at bounding box center [917, 308] width 23 height 22
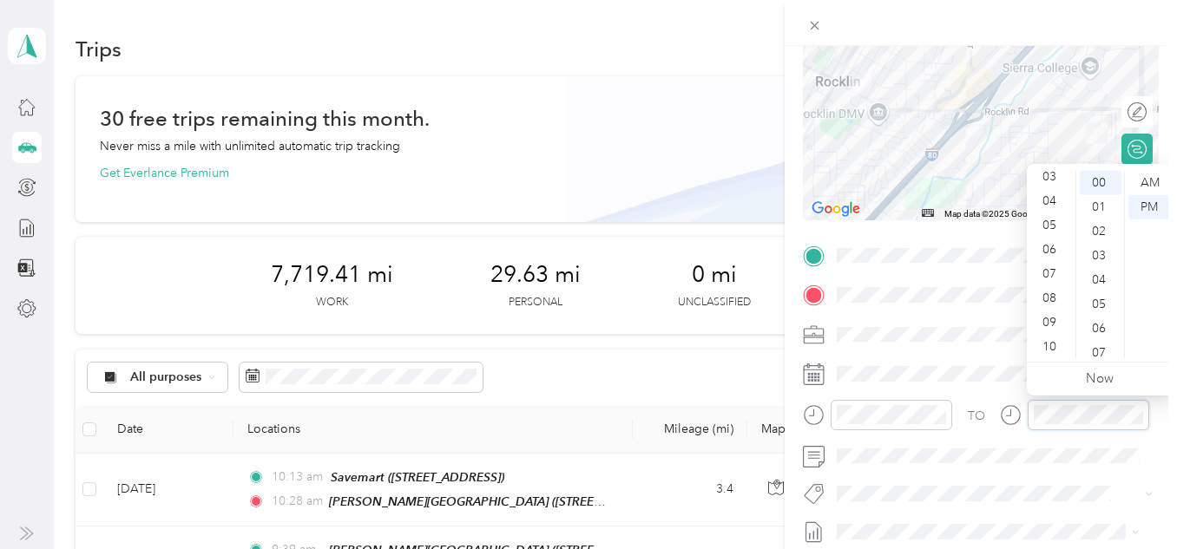
scroll to position [104, 0]
click at [1053, 322] on div "10" at bounding box center [1051, 322] width 42 height 24
click at [1152, 184] on div "AM" at bounding box center [1149, 183] width 42 height 24
click at [1105, 248] on div "35" at bounding box center [1101, 252] width 42 height 24
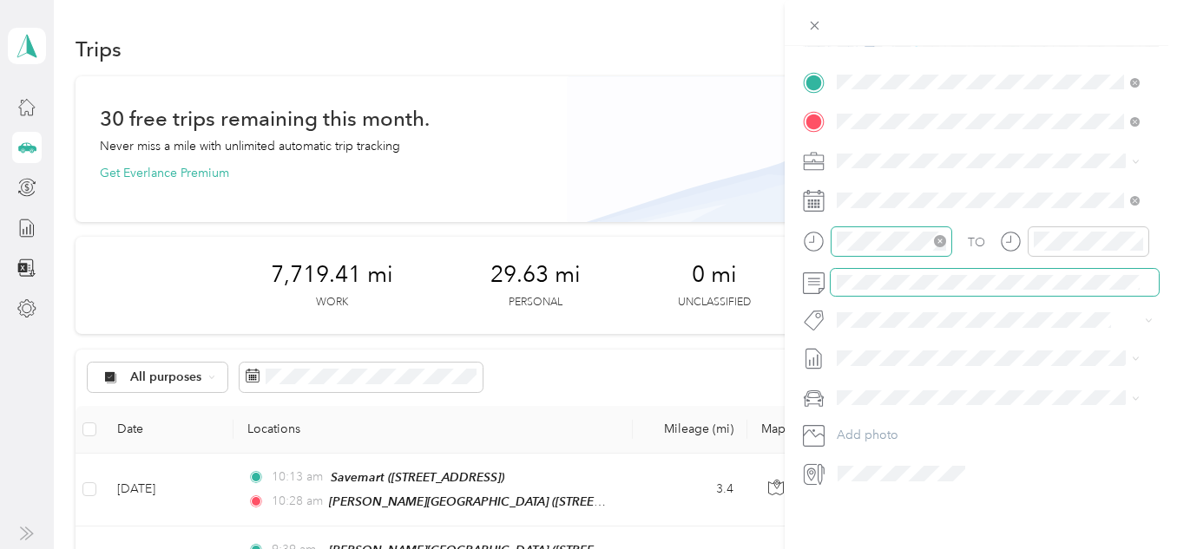
scroll to position [0, 0]
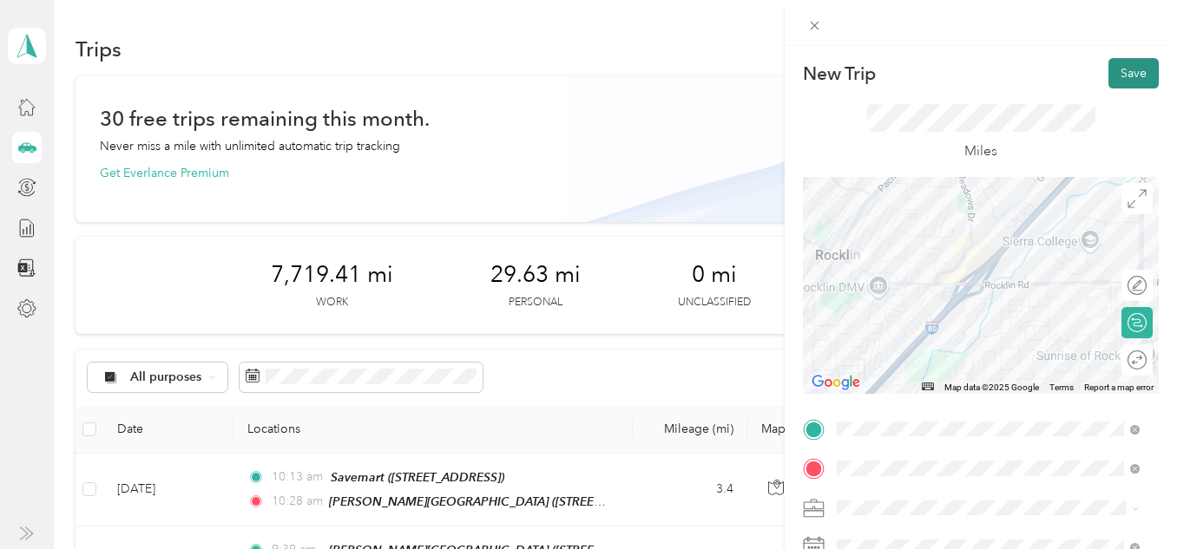
click at [1126, 76] on button "Save" at bounding box center [1133, 73] width 50 height 30
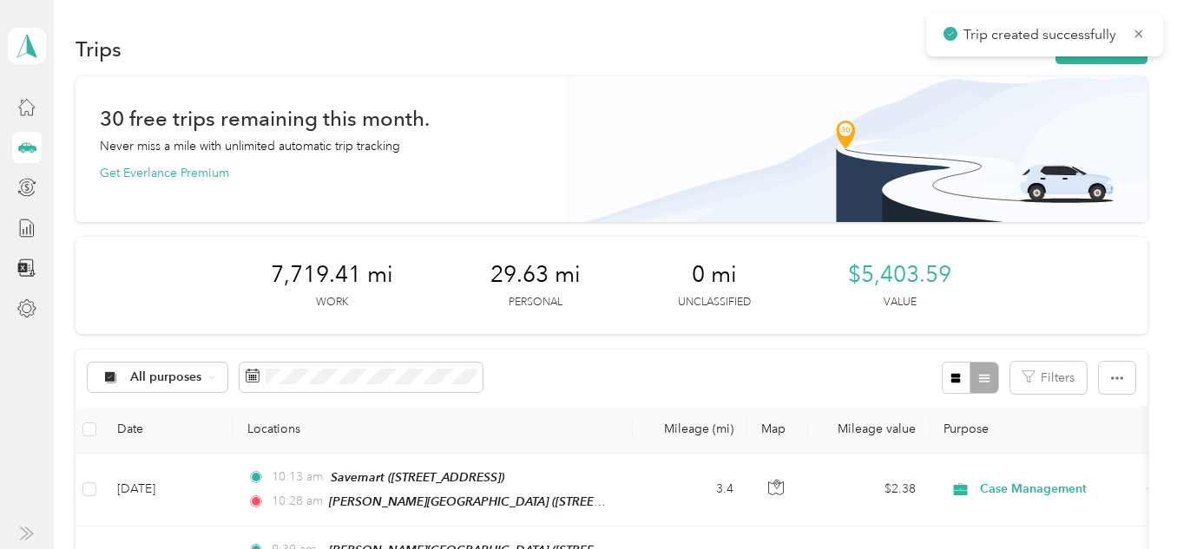
click at [1090, 56] on div "Trip created successfully" at bounding box center [1044, 35] width 237 height 43
click at [1143, 36] on icon at bounding box center [1139, 34] width 14 height 16
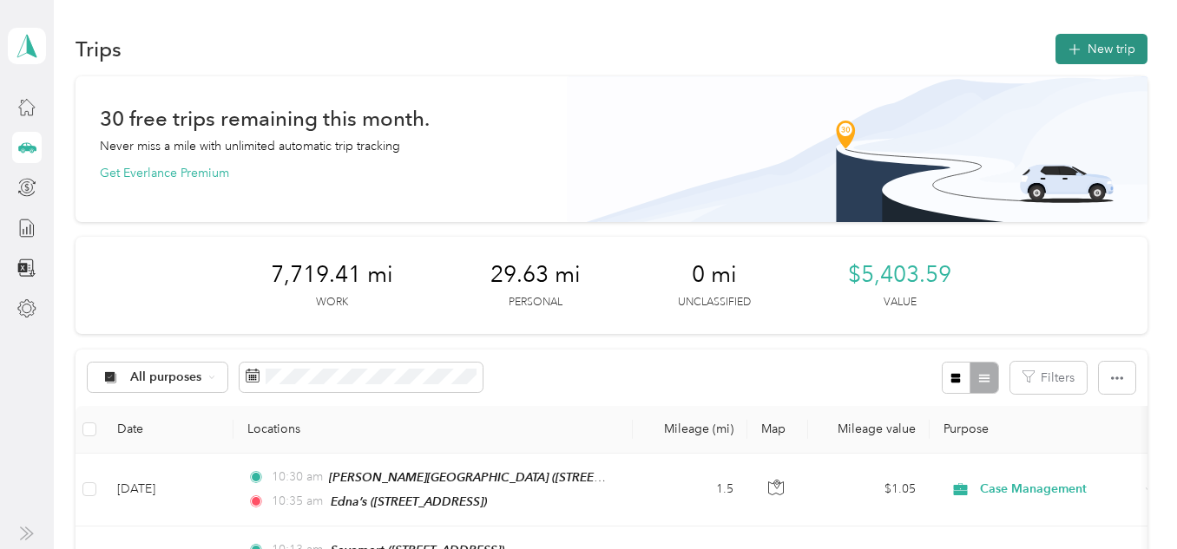
click at [1127, 45] on button "New trip" at bounding box center [1101, 49] width 92 height 30
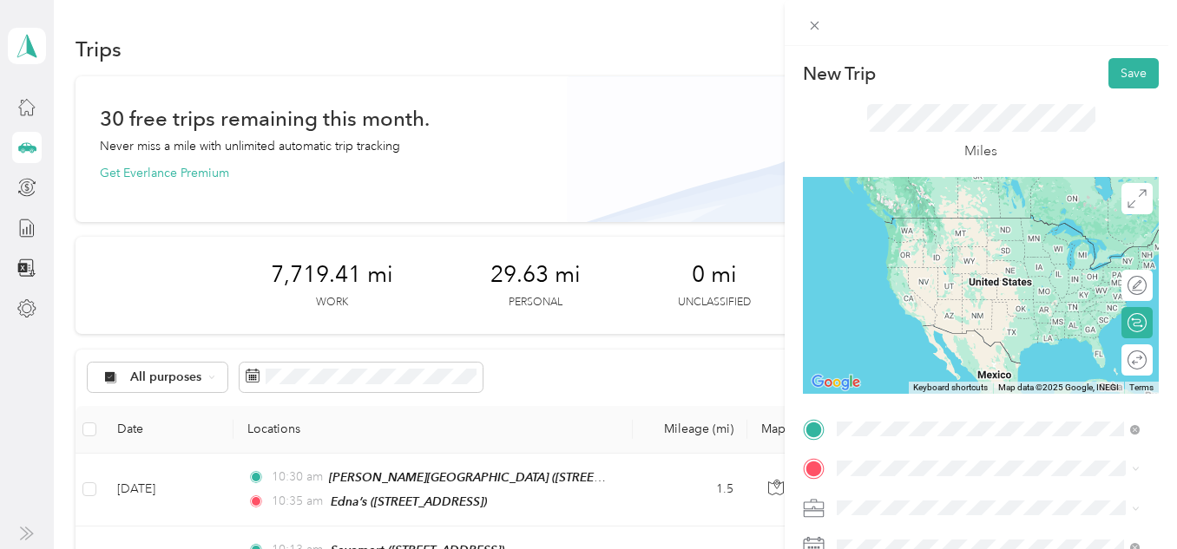
click at [916, 251] on div "[PERSON_NAME]’s [STREET_ADDRESS]" at bounding box center [925, 234] width 110 height 36
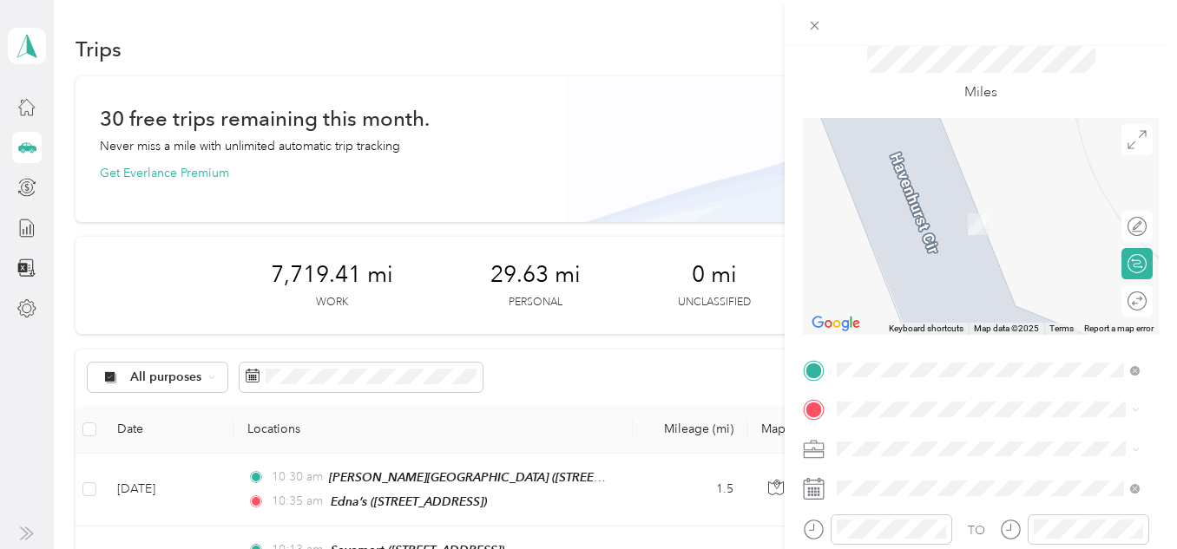
scroll to position [87, 0]
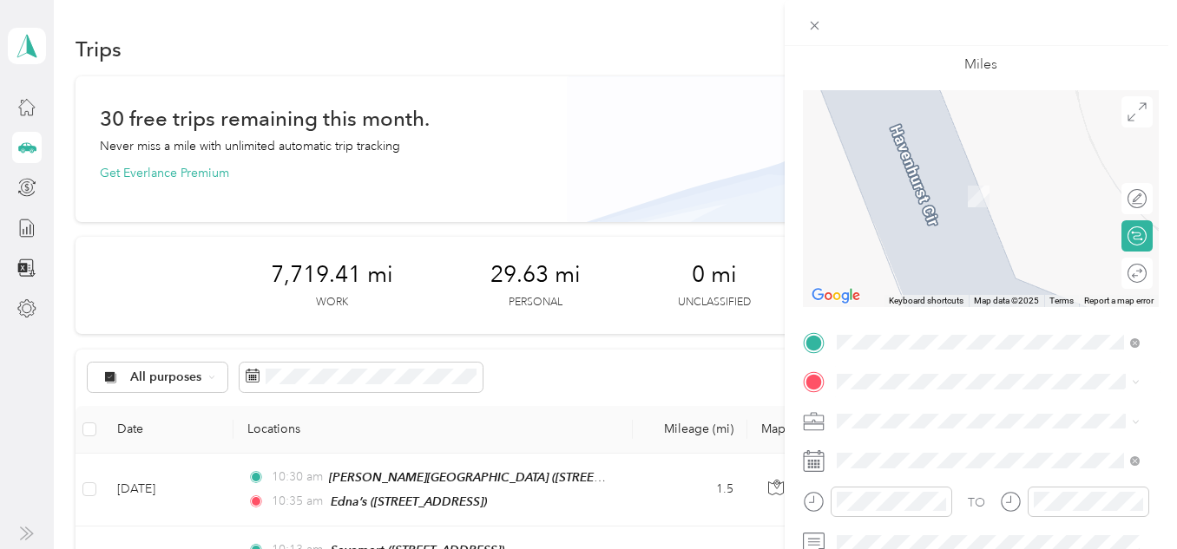
click at [919, 217] on span "[STREET_ADDRESS][PERSON_NAME][US_STATE]" at bounding box center [973, 209] width 207 height 33
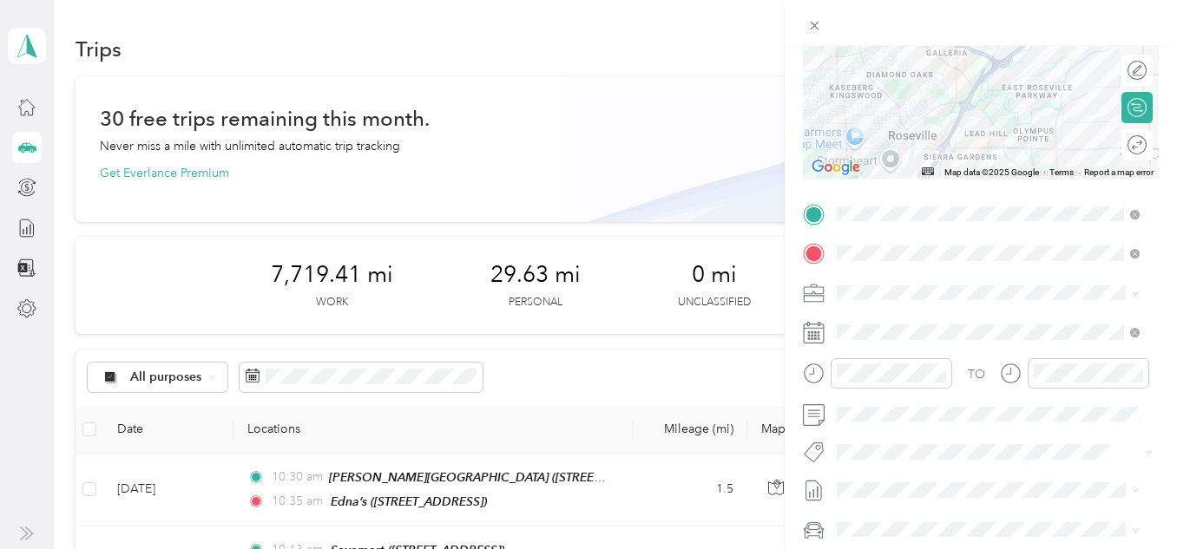
scroll to position [260, 0]
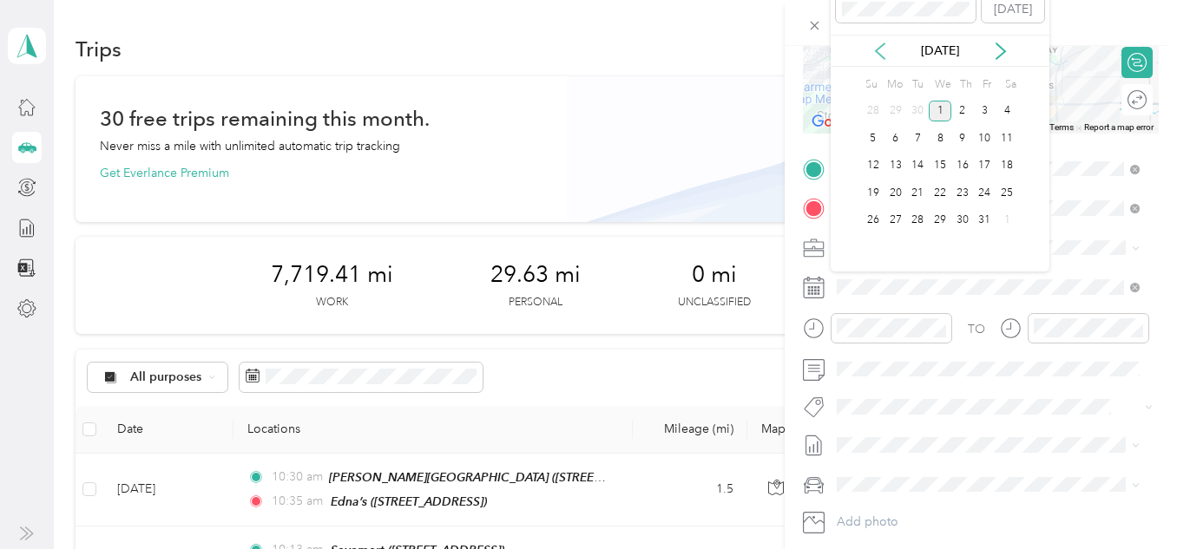
click at [876, 49] on icon at bounding box center [879, 51] width 17 height 17
click at [916, 223] on div "30" at bounding box center [917, 221] width 23 height 22
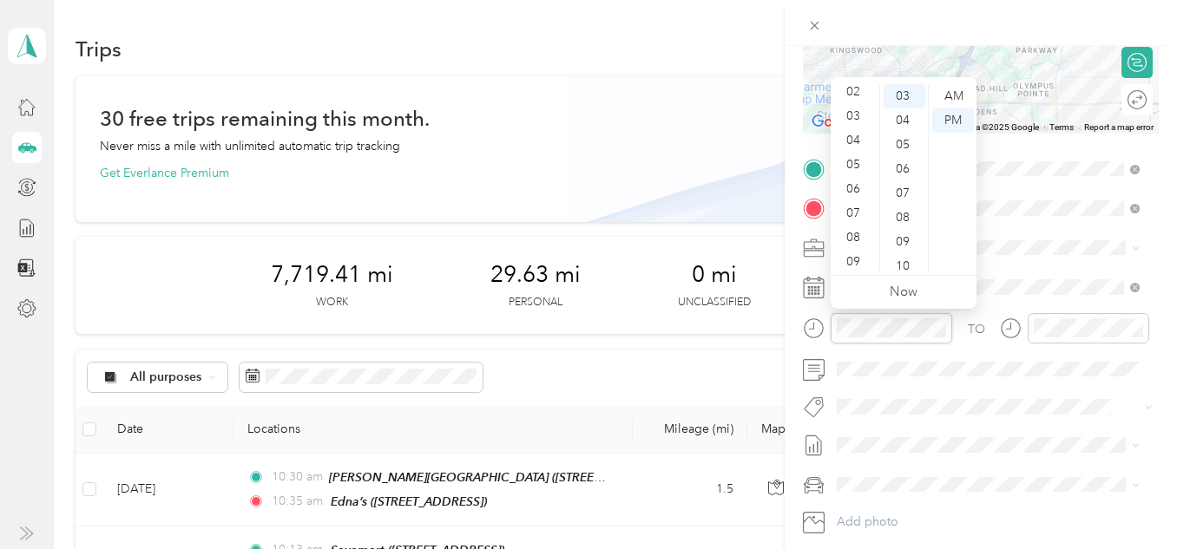
scroll to position [104, 0]
click at [852, 235] on div "10" at bounding box center [855, 235] width 42 height 24
click at [844, 233] on div "10" at bounding box center [855, 235] width 42 height 24
click at [850, 235] on div "10" at bounding box center [855, 235] width 42 height 24
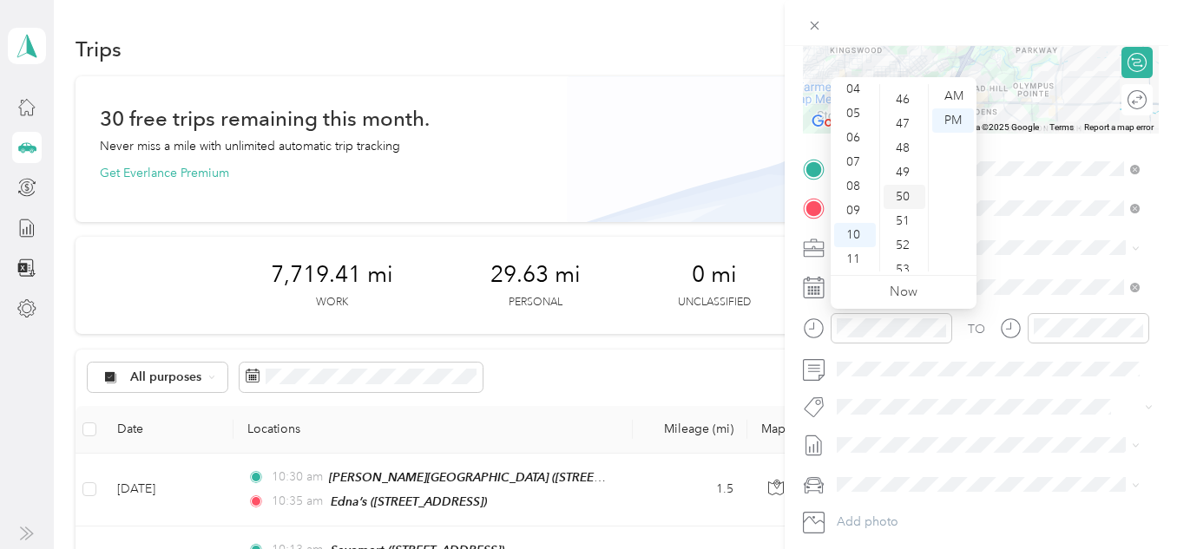
click at [909, 197] on div "50" at bounding box center [904, 197] width 42 height 24
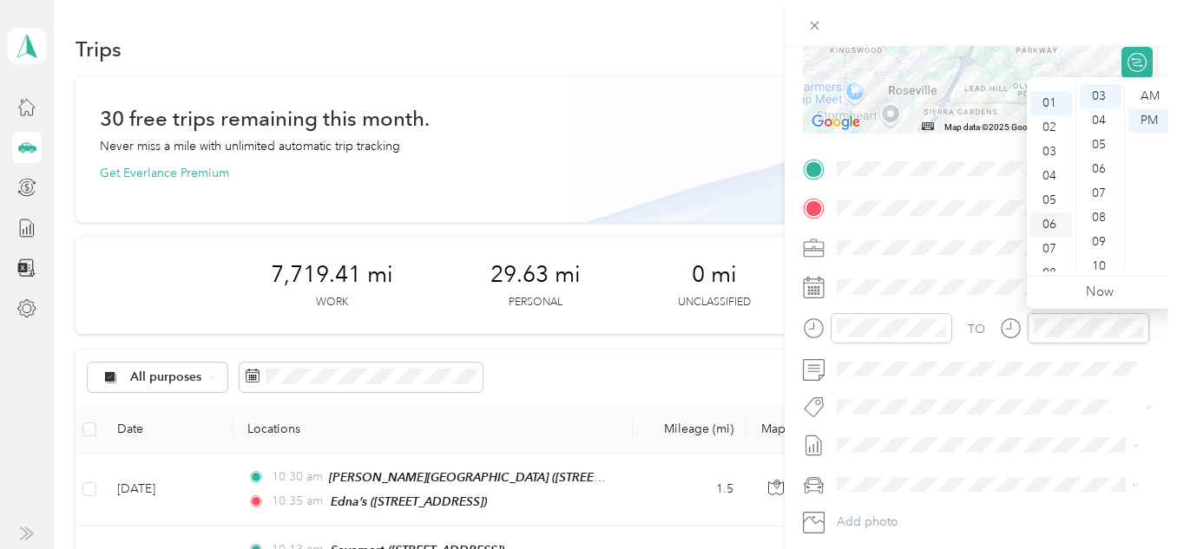
scroll to position [0, 0]
click at [1146, 88] on div "AM" at bounding box center [1149, 96] width 42 height 24
click at [1055, 254] on div "11" at bounding box center [1051, 259] width 42 height 24
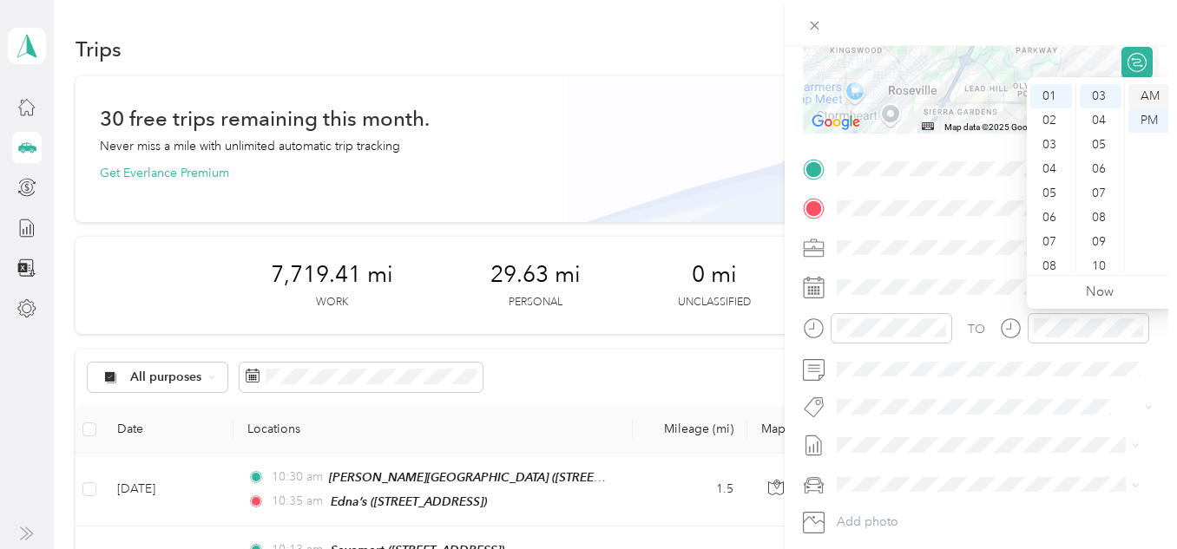
click at [1150, 102] on div "AM" at bounding box center [1149, 96] width 42 height 24
click at [1055, 253] on div "11" at bounding box center [1051, 259] width 42 height 24
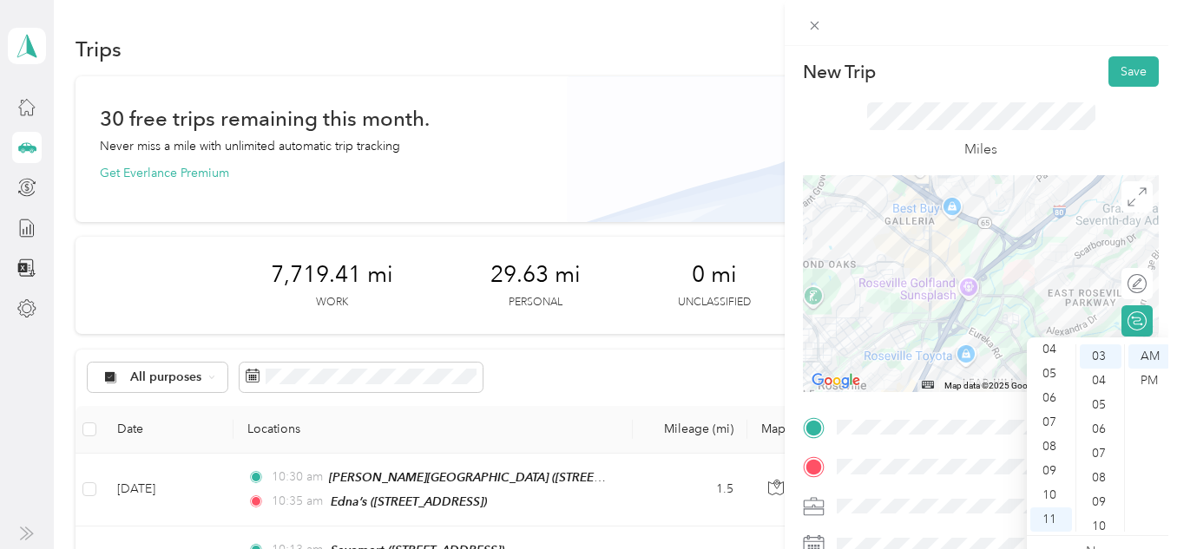
scroll to position [0, 0]
click at [1126, 64] on button "Save" at bounding box center [1133, 73] width 50 height 30
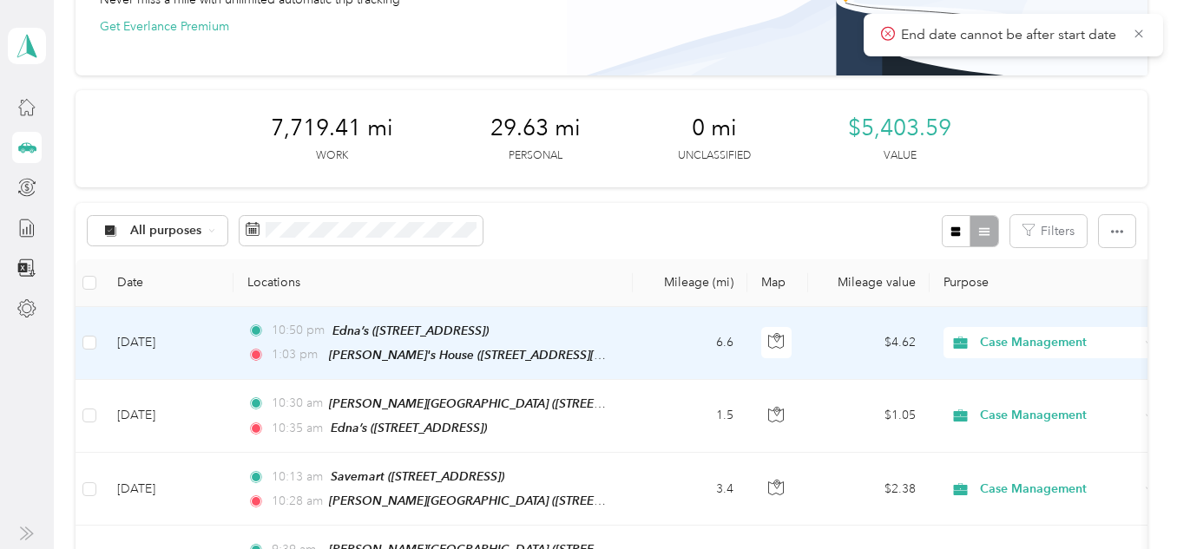
scroll to position [174, 0]
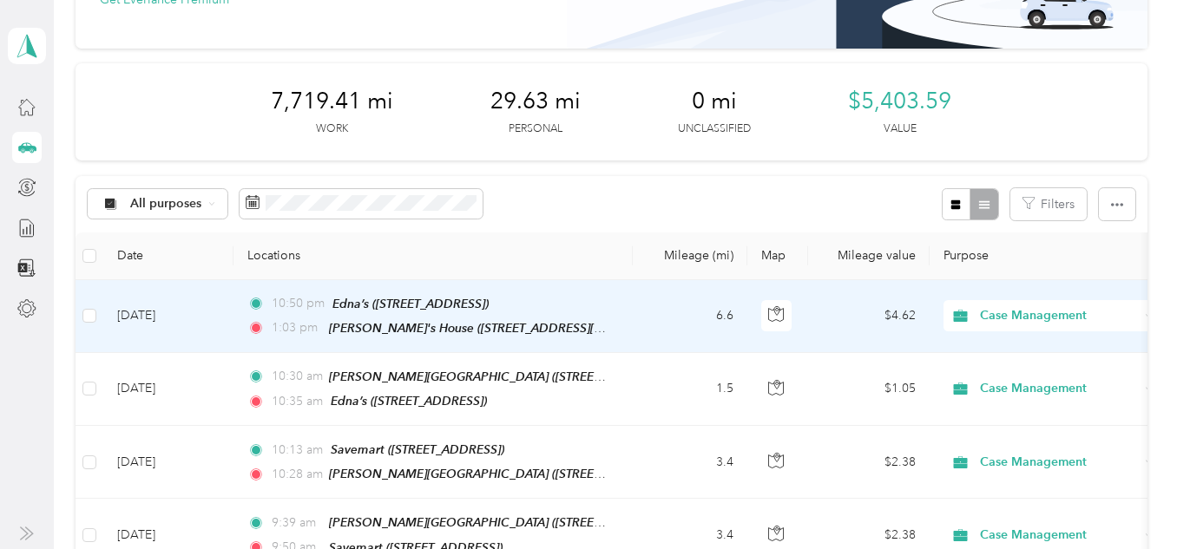
click at [283, 319] on span "1:03 pm" at bounding box center [296, 327] width 49 height 19
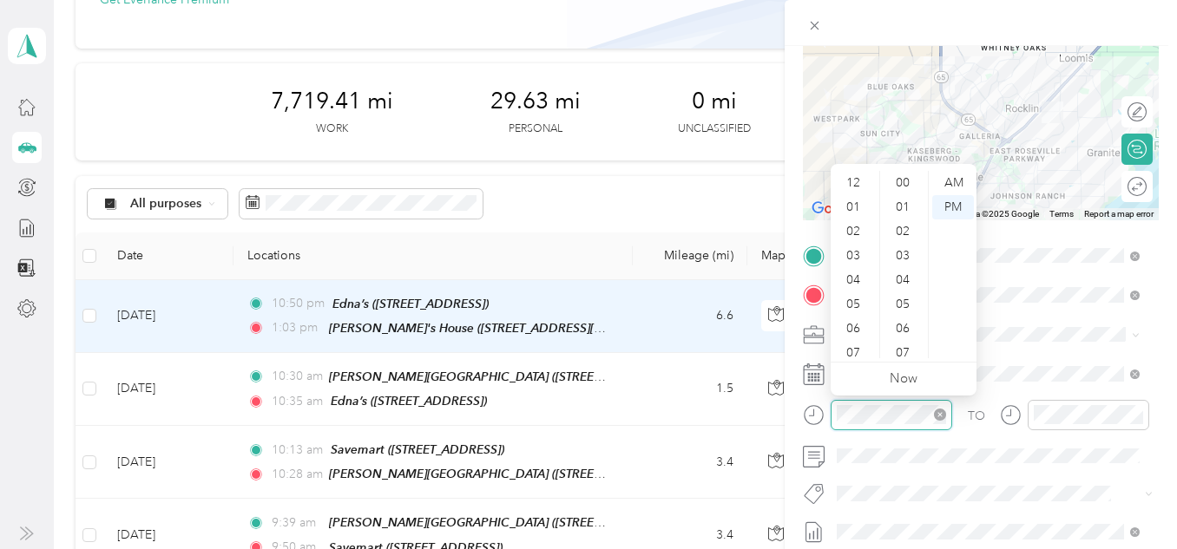
scroll to position [104, 0]
click at [962, 177] on div "AM" at bounding box center [953, 183] width 42 height 24
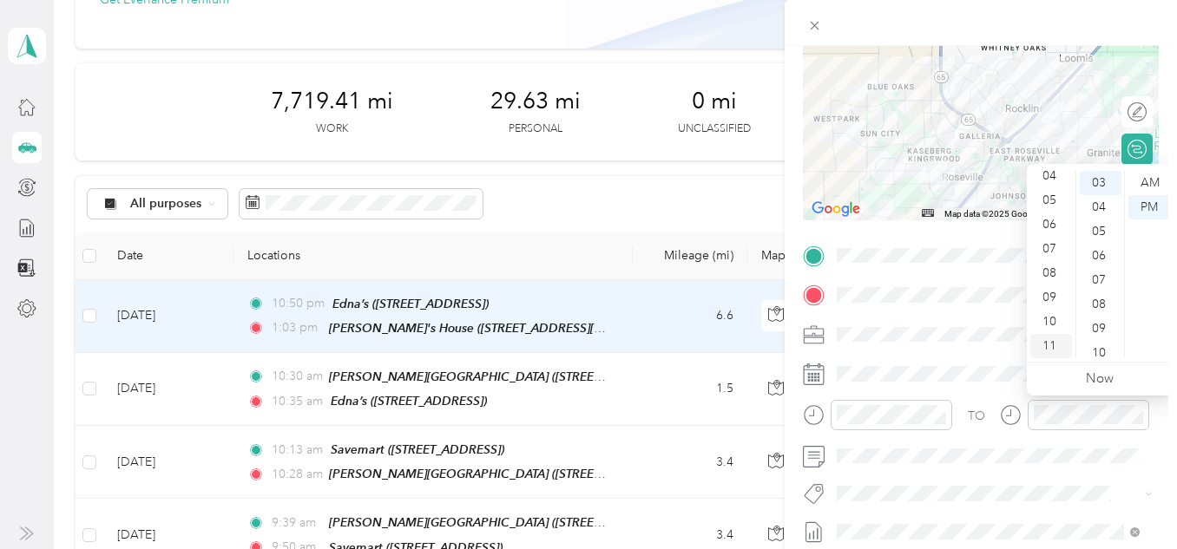
click at [1058, 343] on div "11" at bounding box center [1051, 346] width 42 height 24
click at [1051, 343] on div "11" at bounding box center [1051, 346] width 42 height 24
click at [1044, 332] on div "10" at bounding box center [1051, 322] width 42 height 24
click at [1157, 182] on div "AM" at bounding box center [1149, 183] width 42 height 24
click at [1048, 351] on div "11" at bounding box center [1051, 346] width 42 height 24
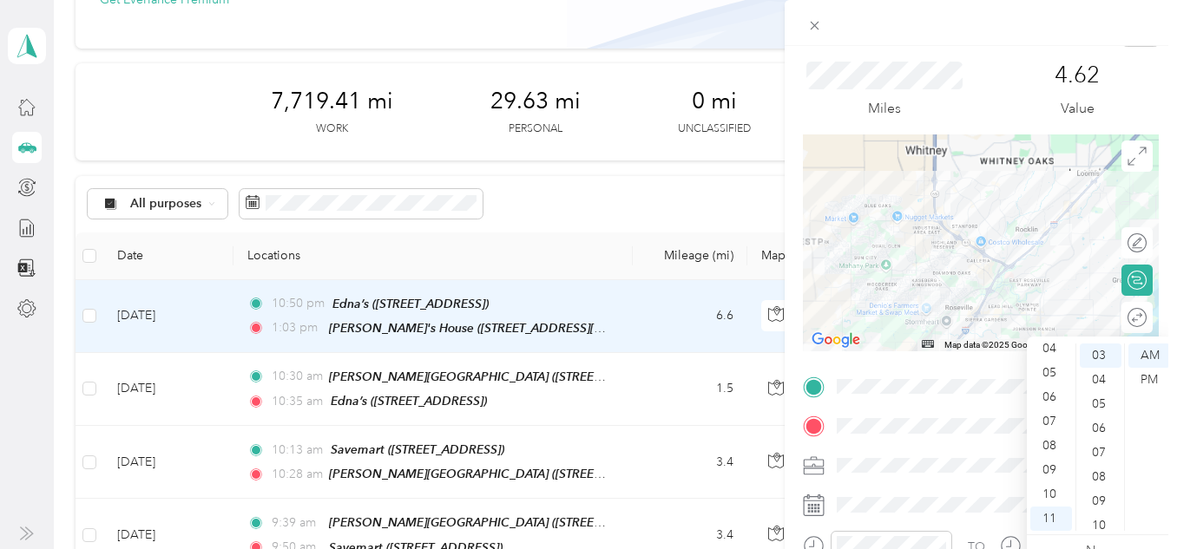
scroll to position [0, 0]
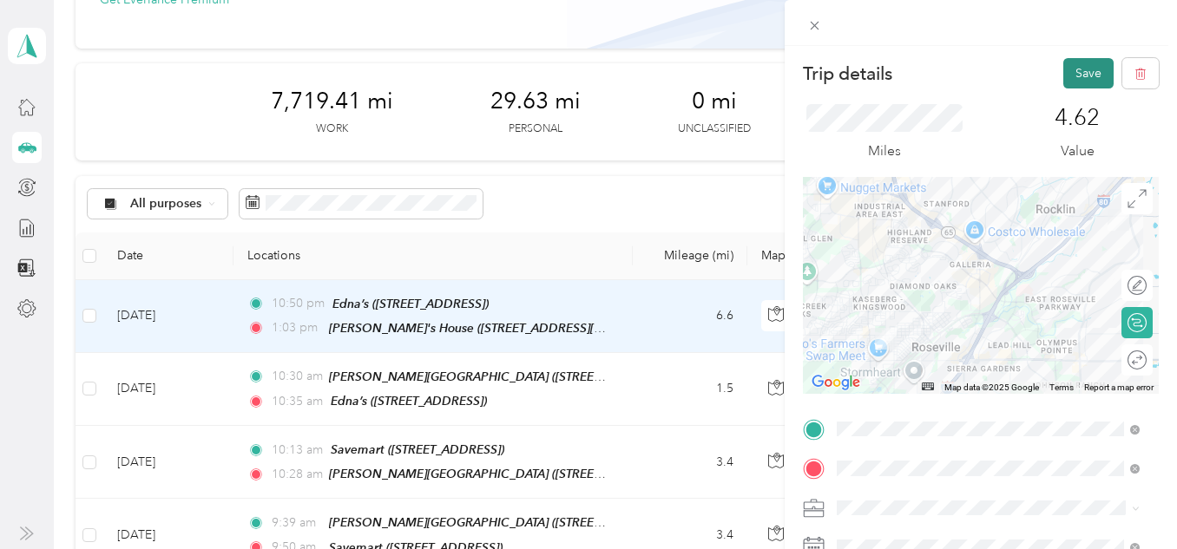
click at [1088, 74] on button "Save" at bounding box center [1088, 73] width 50 height 30
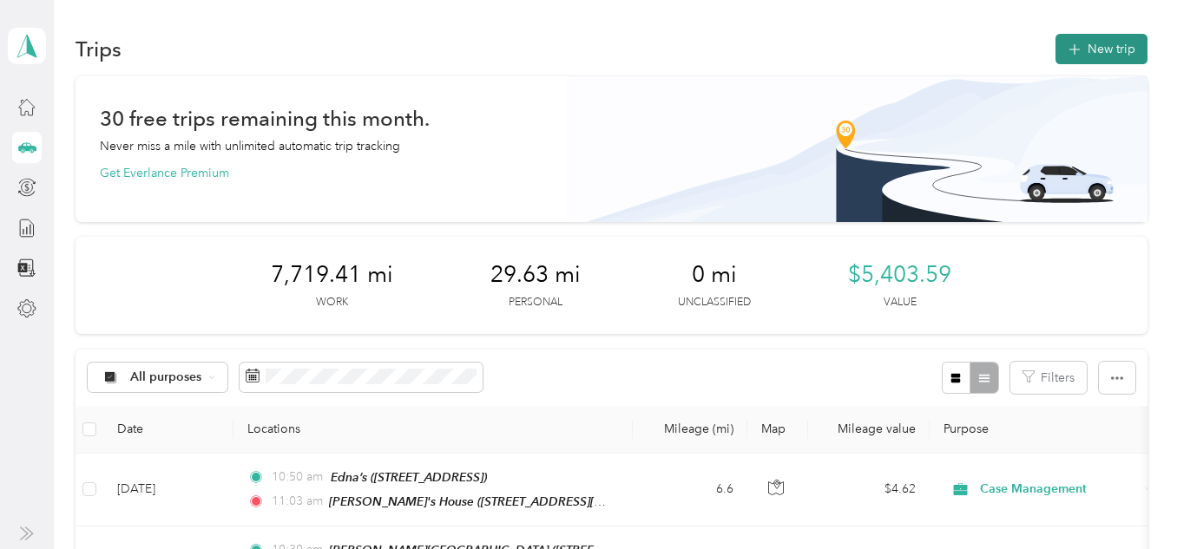
click at [1105, 49] on button "New trip" at bounding box center [1101, 49] width 92 height 30
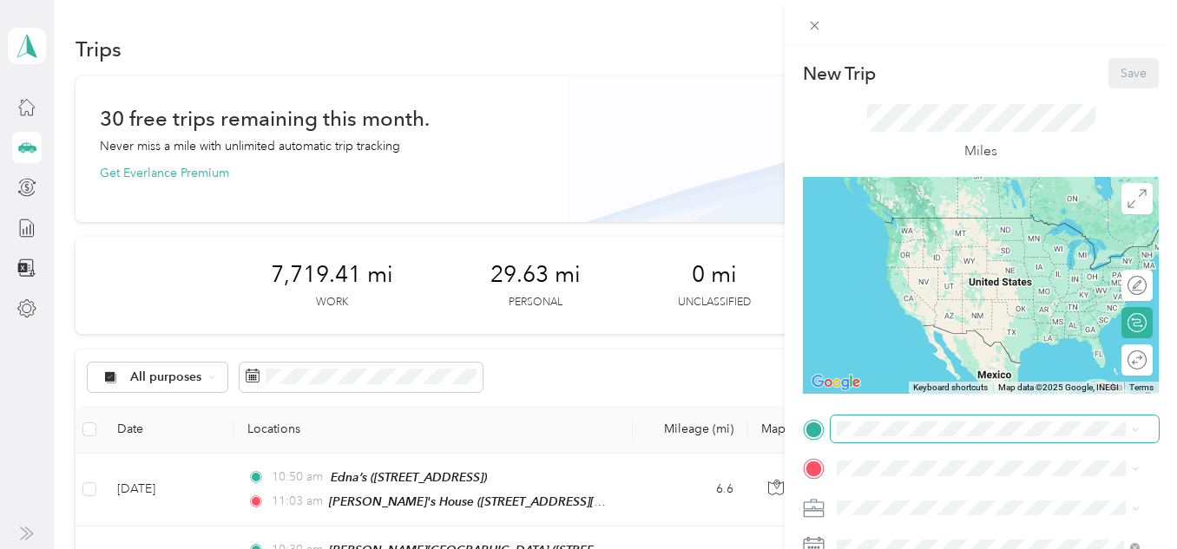
click at [869, 437] on span at bounding box center [995, 430] width 328 height 28
click at [988, 256] on span "[STREET_ADDRESS][PERSON_NAME][US_STATE]" at bounding box center [973, 258] width 207 height 33
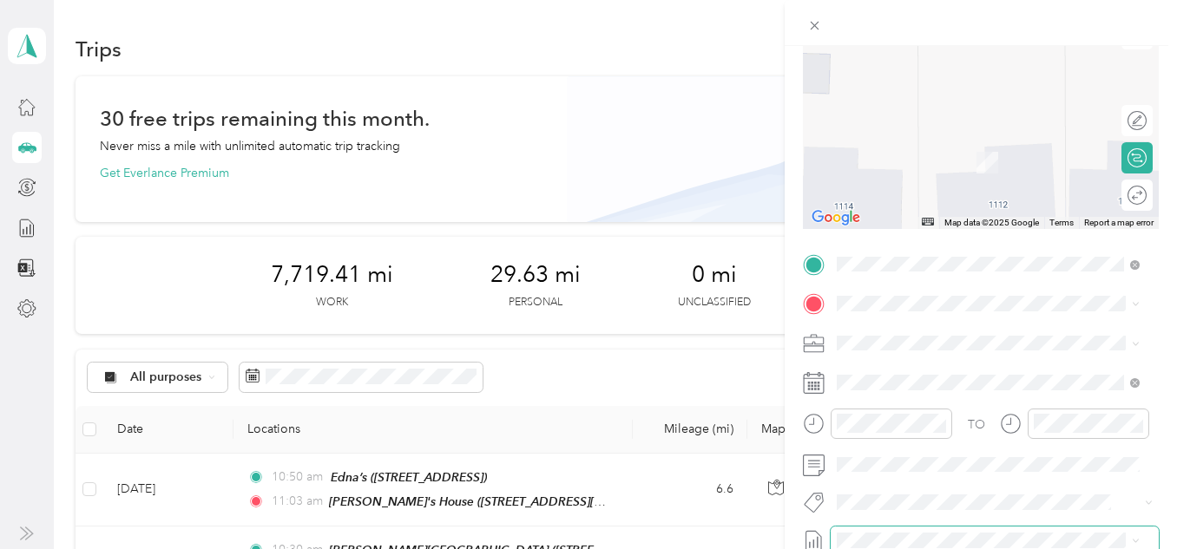
scroll to position [174, 0]
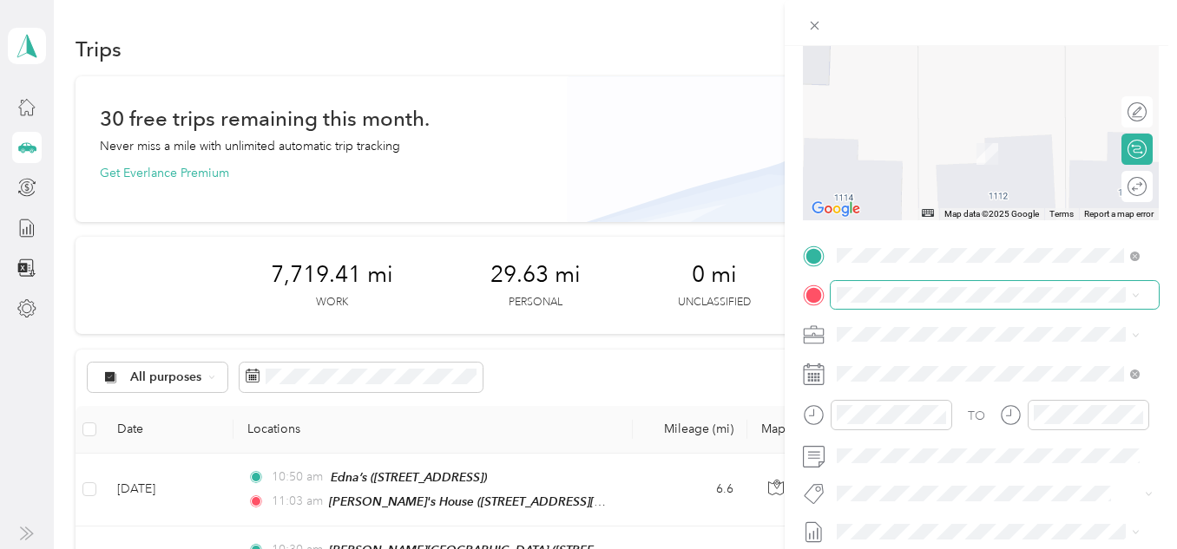
click at [893, 283] on span at bounding box center [995, 295] width 328 height 28
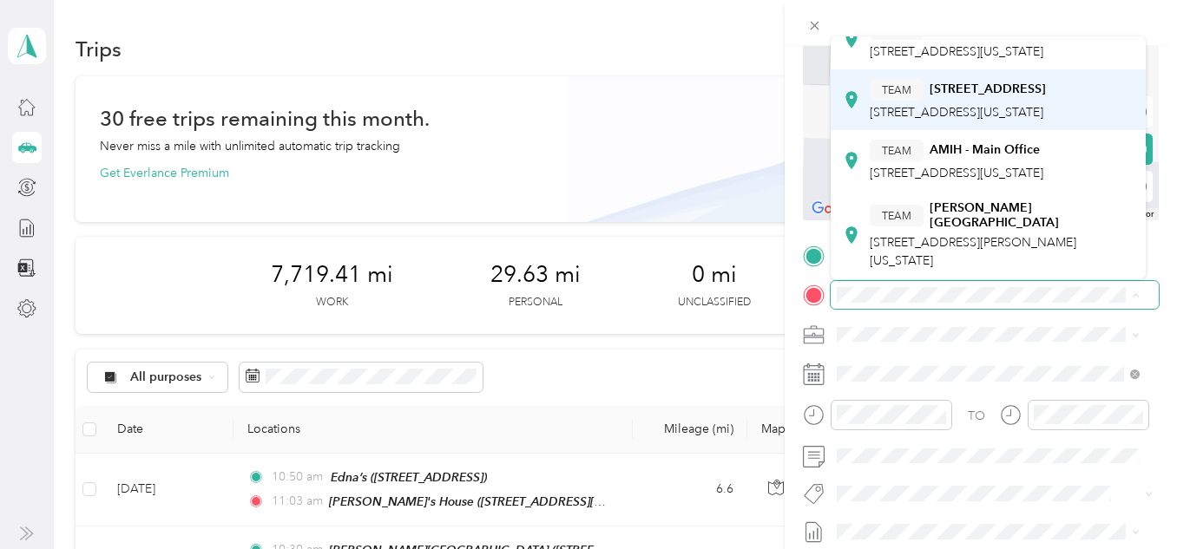
scroll to position [595, 0]
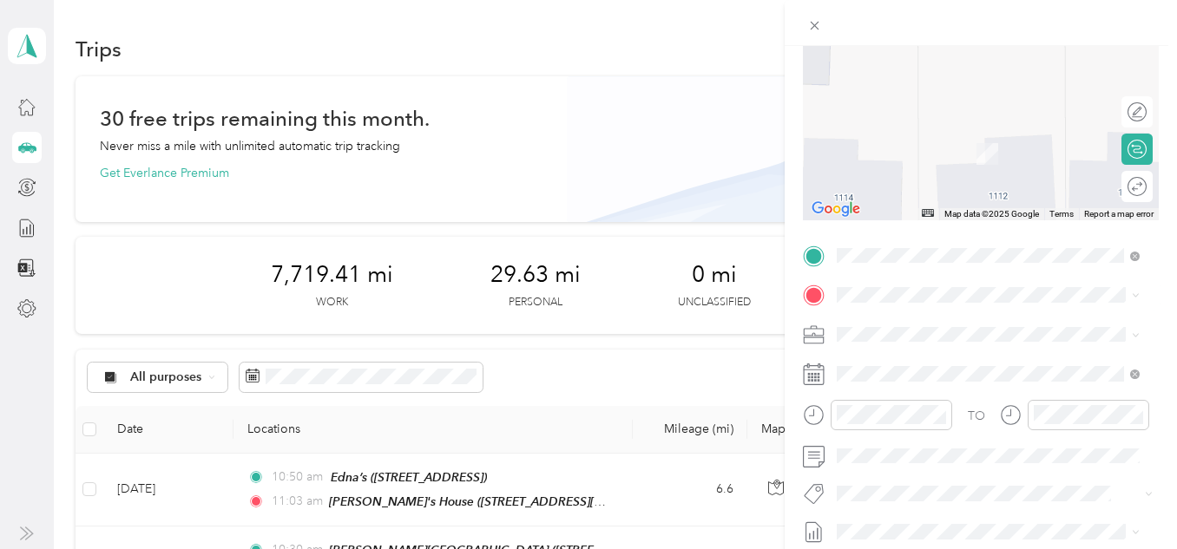
click at [940, 165] on span "[STREET_ADDRESS][US_STATE]" at bounding box center [957, 172] width 174 height 15
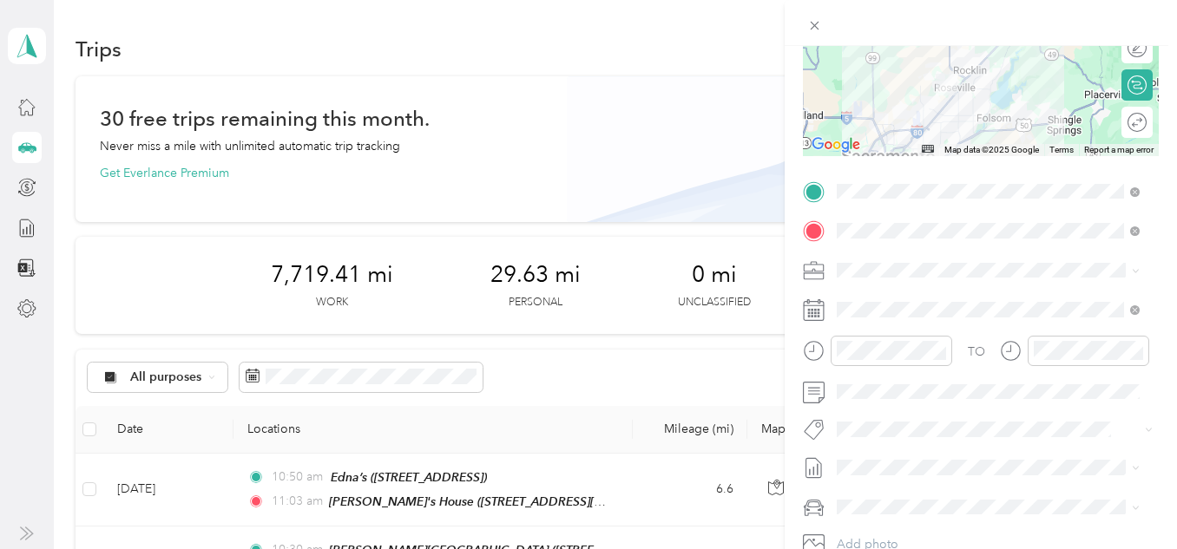
scroll to position [260, 0]
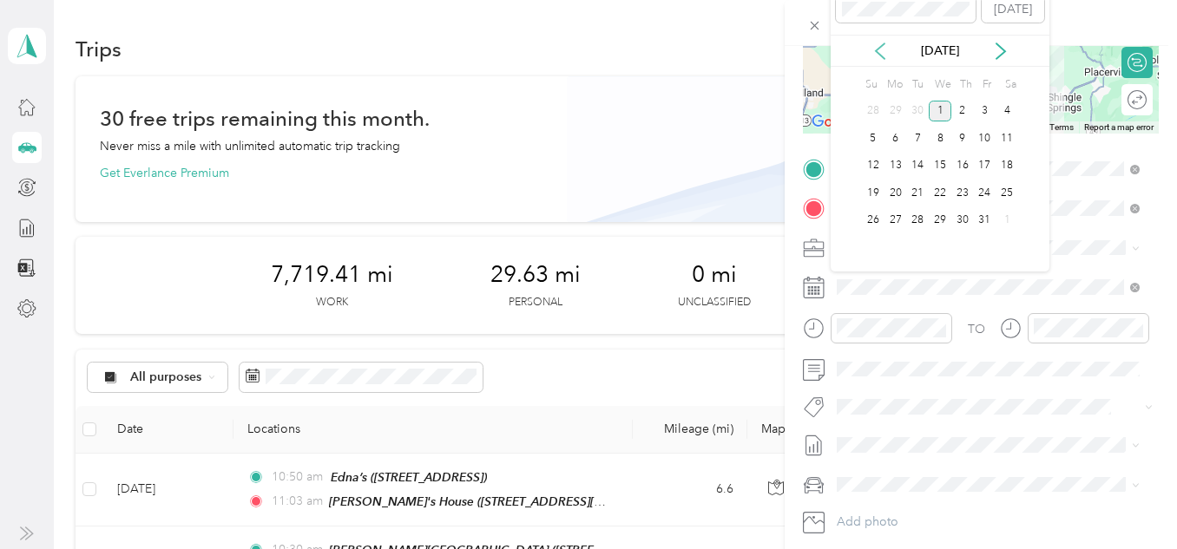
click at [874, 48] on icon at bounding box center [879, 51] width 17 height 17
click at [915, 222] on div "30" at bounding box center [917, 221] width 23 height 22
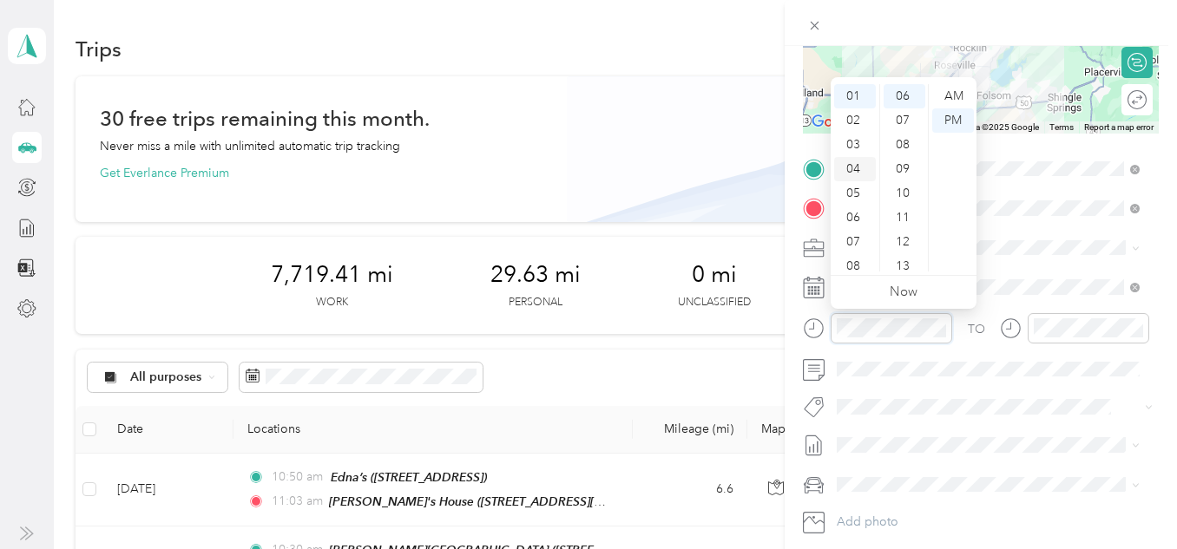
scroll to position [0, 0]
click at [952, 91] on div "AM" at bounding box center [953, 96] width 42 height 24
click at [850, 258] on div "11" at bounding box center [855, 259] width 42 height 24
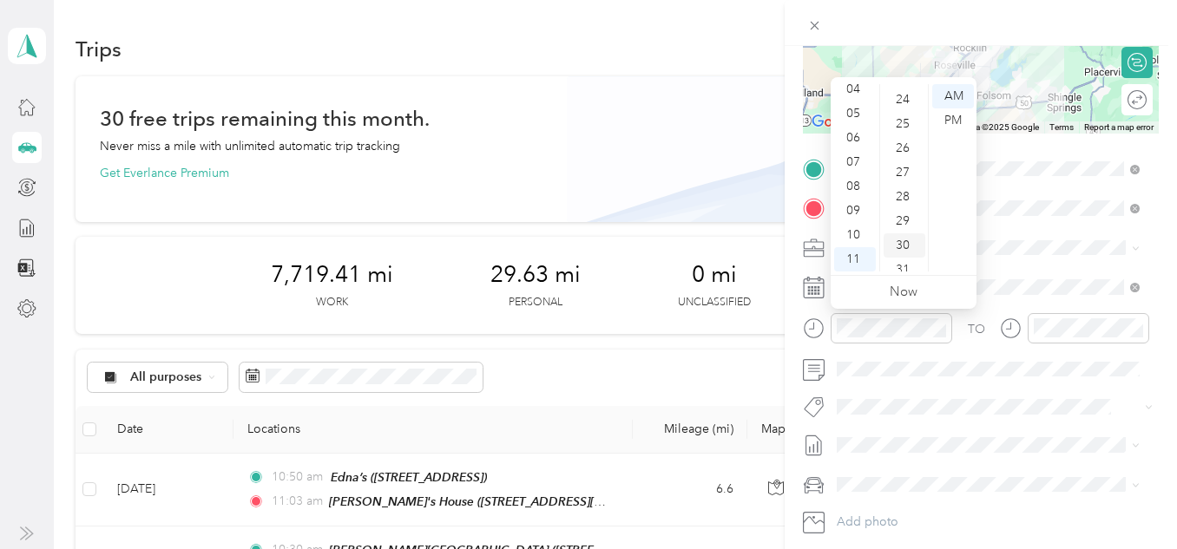
click at [908, 243] on div "30" at bounding box center [904, 245] width 42 height 24
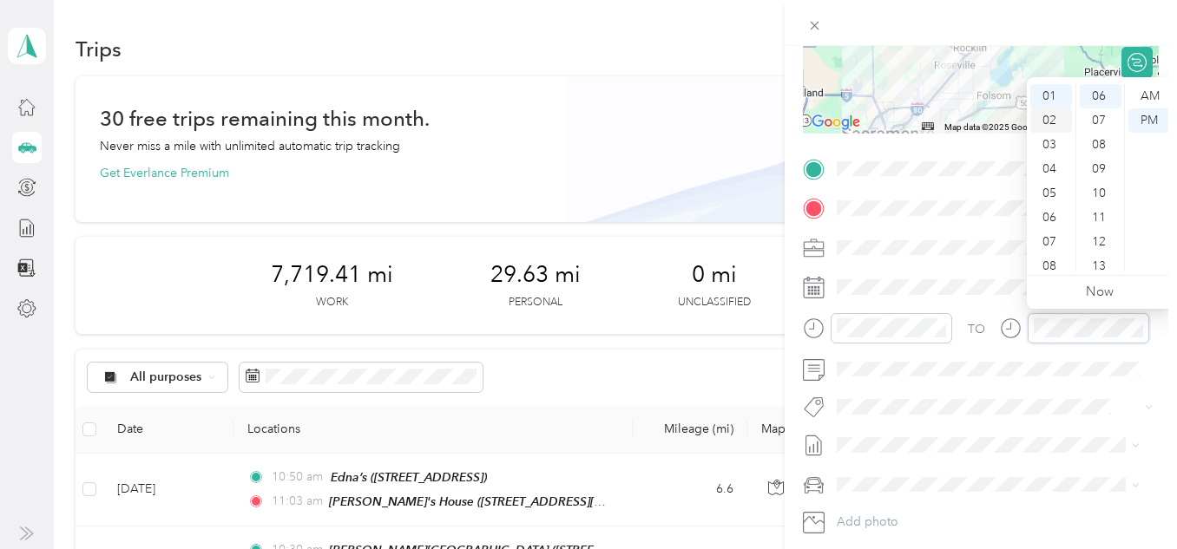
scroll to position [0, 0]
click at [1054, 99] on div "12" at bounding box center [1051, 96] width 42 height 24
click at [1093, 100] on div "00" at bounding box center [1101, 96] width 42 height 24
click at [1145, 115] on div "PM" at bounding box center [1149, 120] width 42 height 24
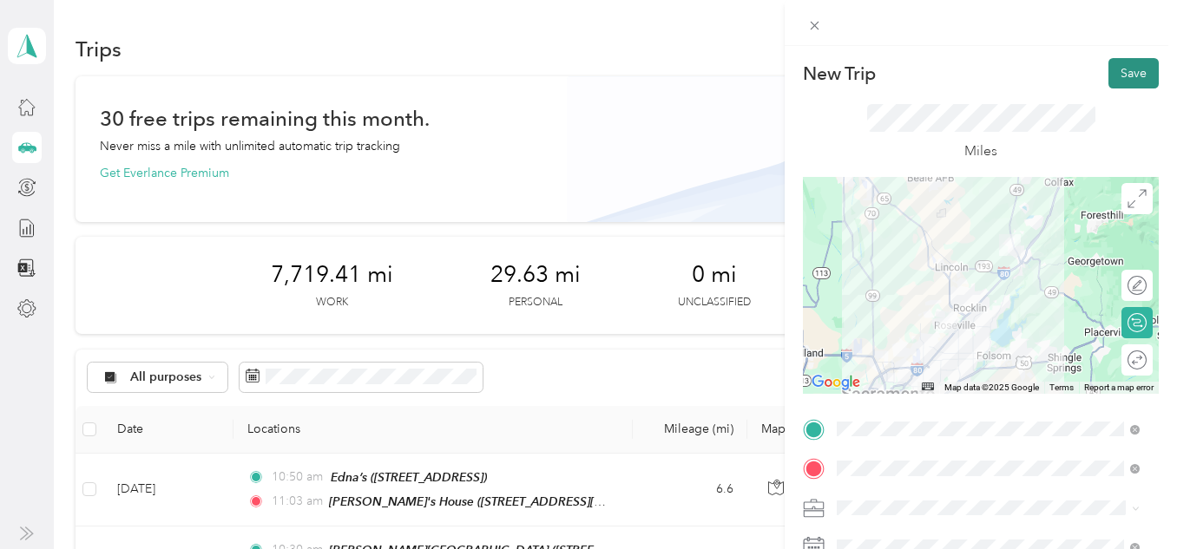
click at [1129, 76] on button "Save" at bounding box center [1133, 73] width 50 height 30
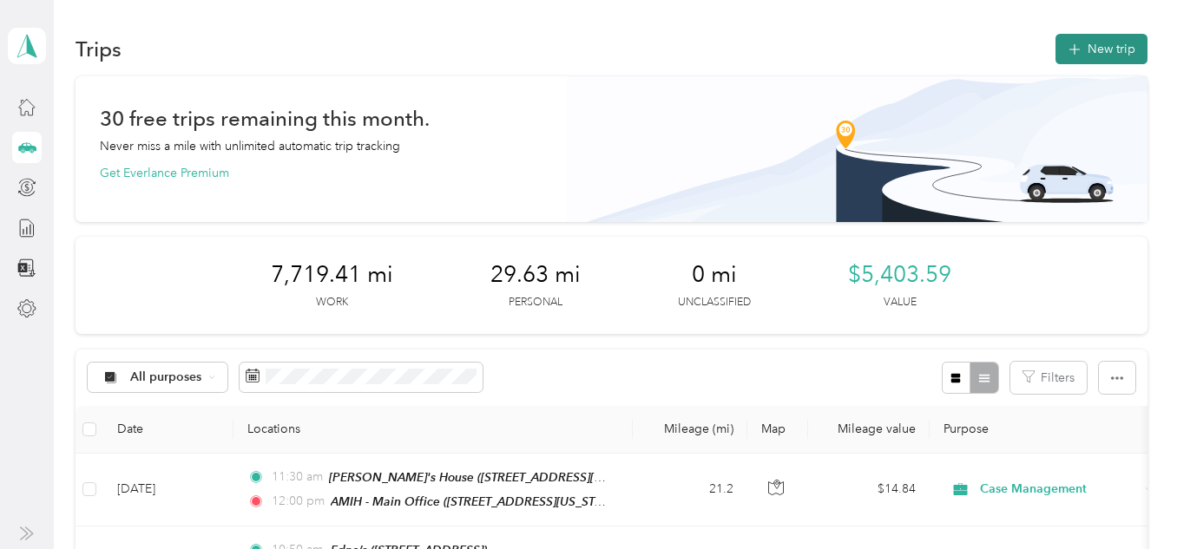
click at [1100, 36] on button "New trip" at bounding box center [1101, 49] width 92 height 30
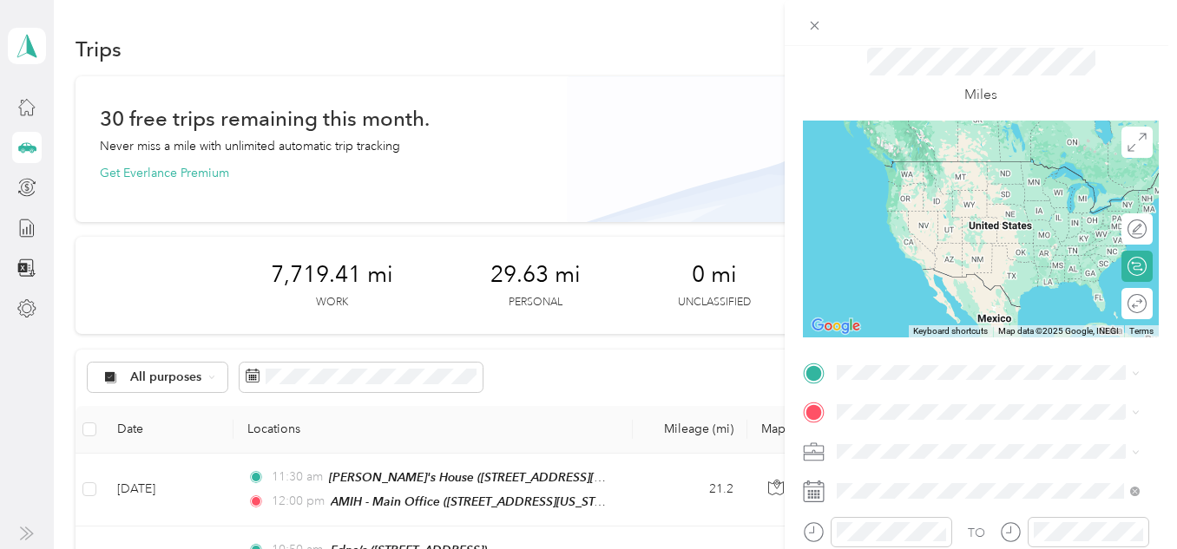
scroll to position [87, 0]
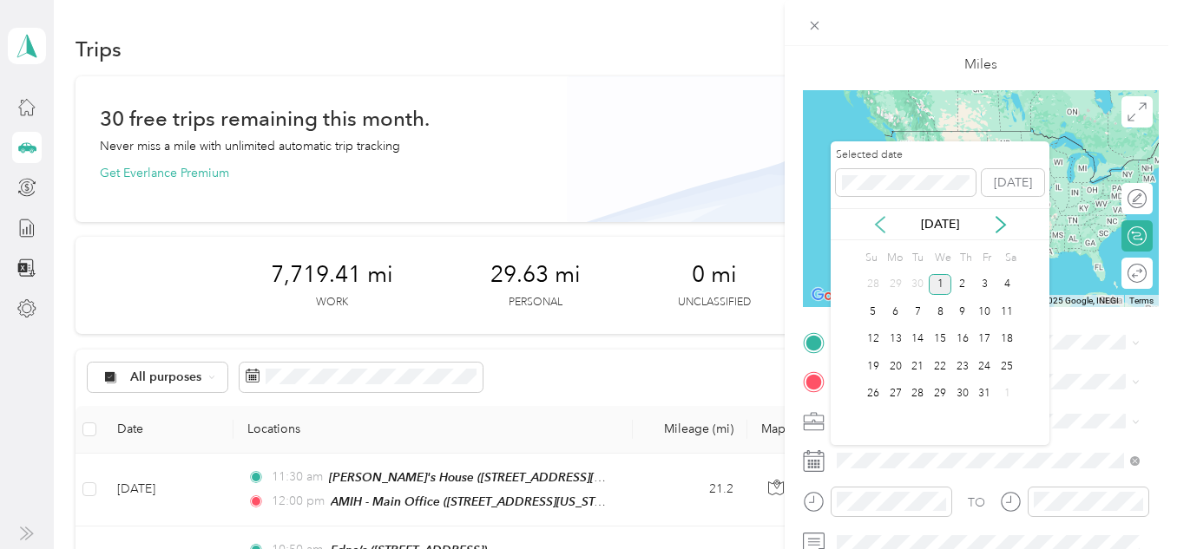
click at [877, 228] on icon at bounding box center [879, 224] width 17 height 17
click at [914, 392] on div "30" at bounding box center [917, 395] width 23 height 22
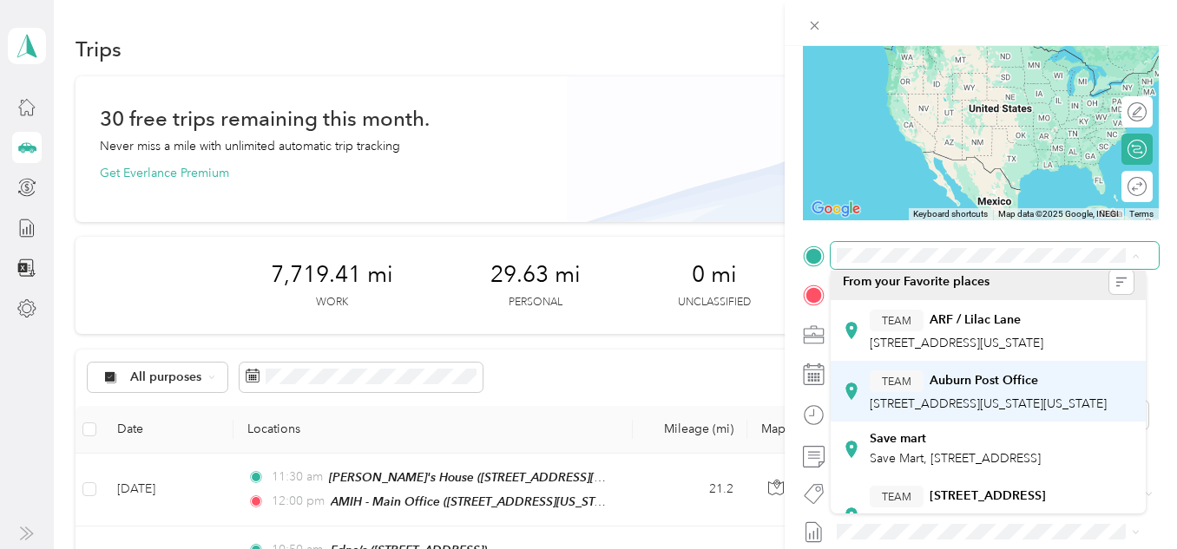
scroll to position [0, 0]
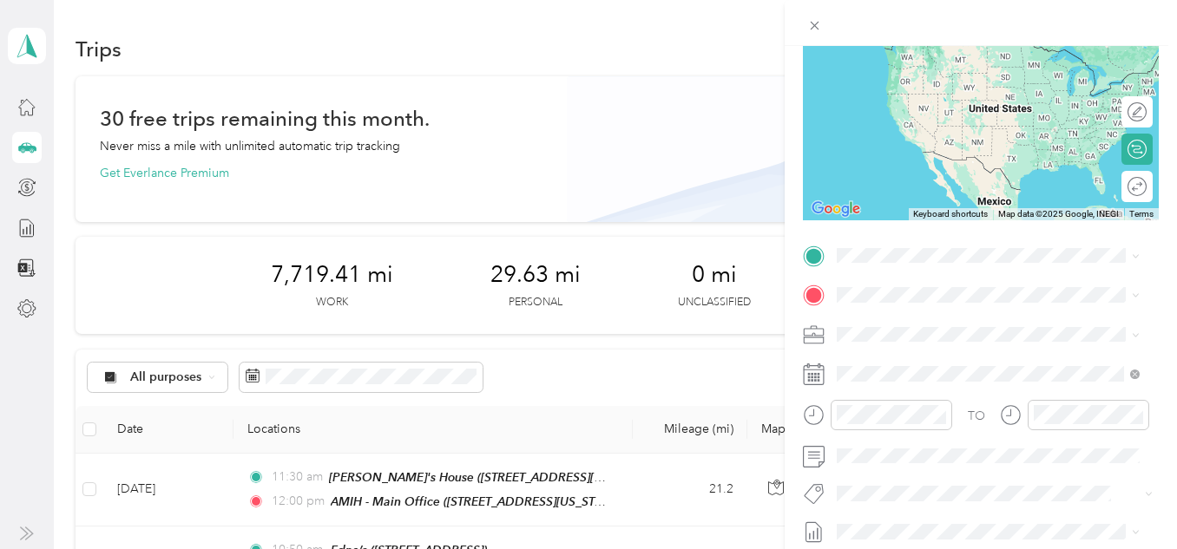
click at [962, 339] on div "TEAM AMIH - Main Office [STREET_ADDRESS][US_STATE]" at bounding box center [957, 333] width 174 height 43
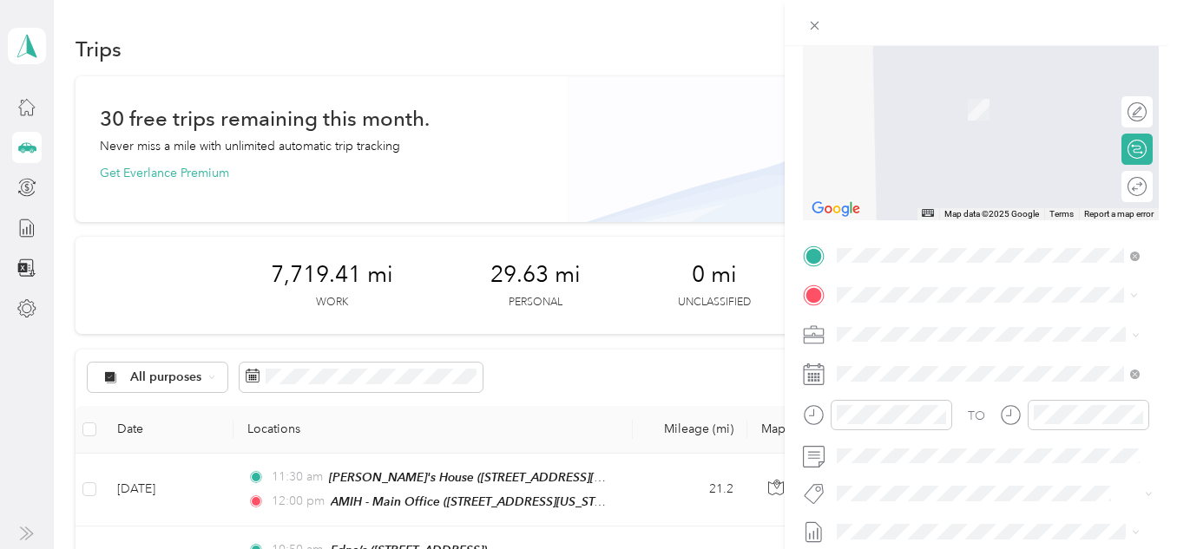
click at [912, 98] on button "TEAM" at bounding box center [897, 93] width 54 height 22
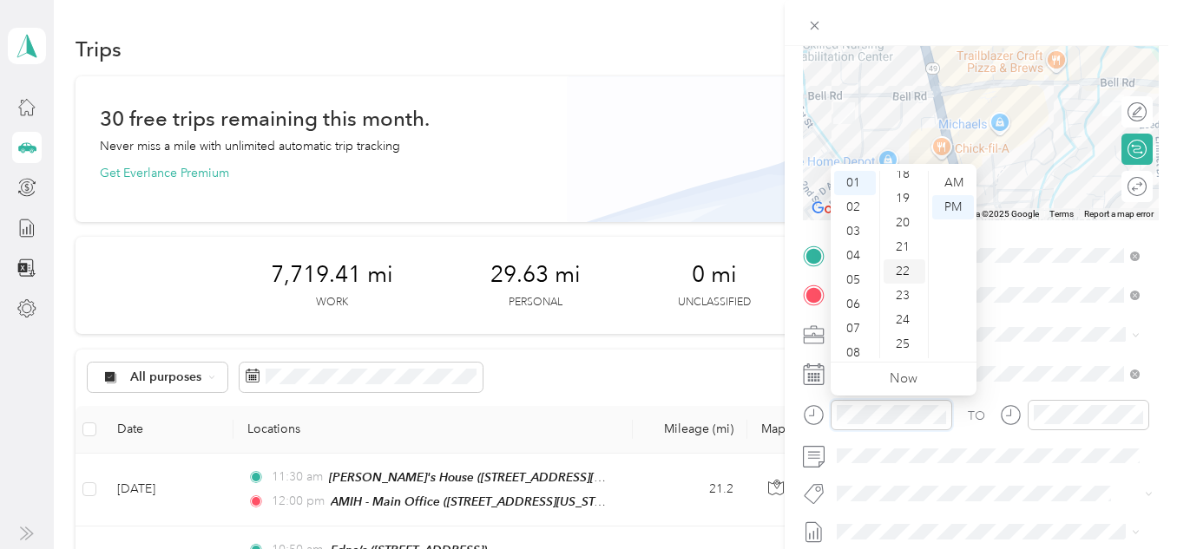
scroll to position [417, 0]
click at [908, 284] on div "21" at bounding box center [904, 277] width 42 height 24
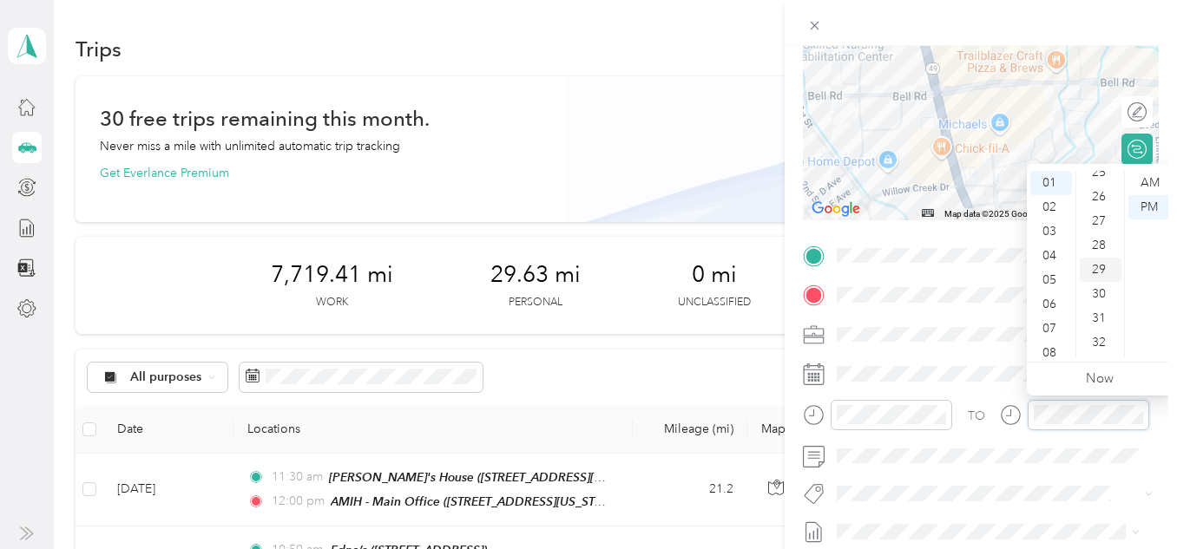
scroll to position [590, 0]
click at [1100, 249] on div "27" at bounding box center [1101, 249] width 42 height 24
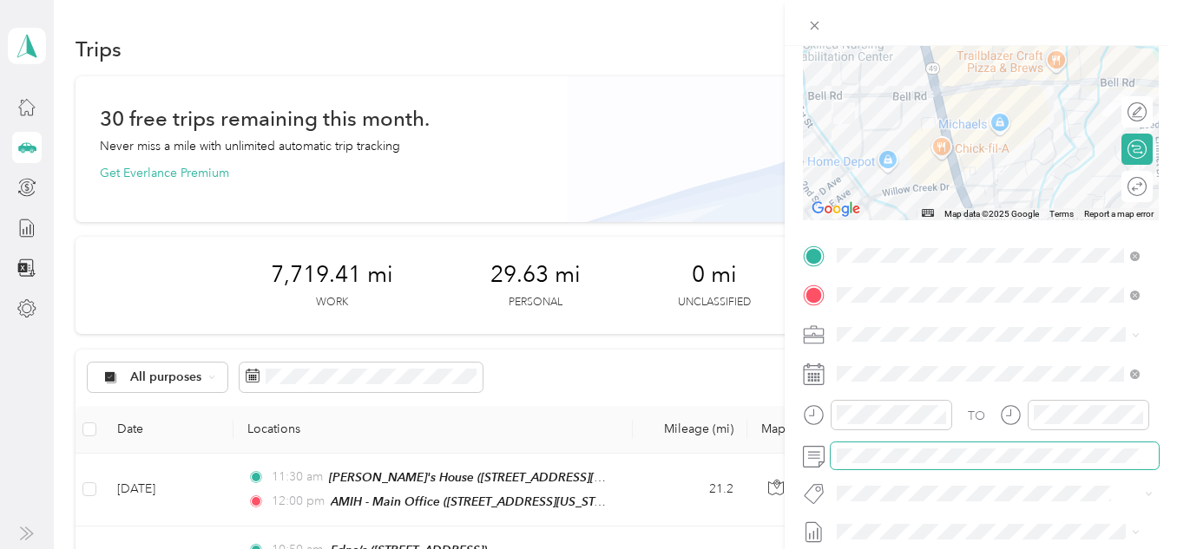
click at [961, 446] on span at bounding box center [995, 457] width 328 height 28
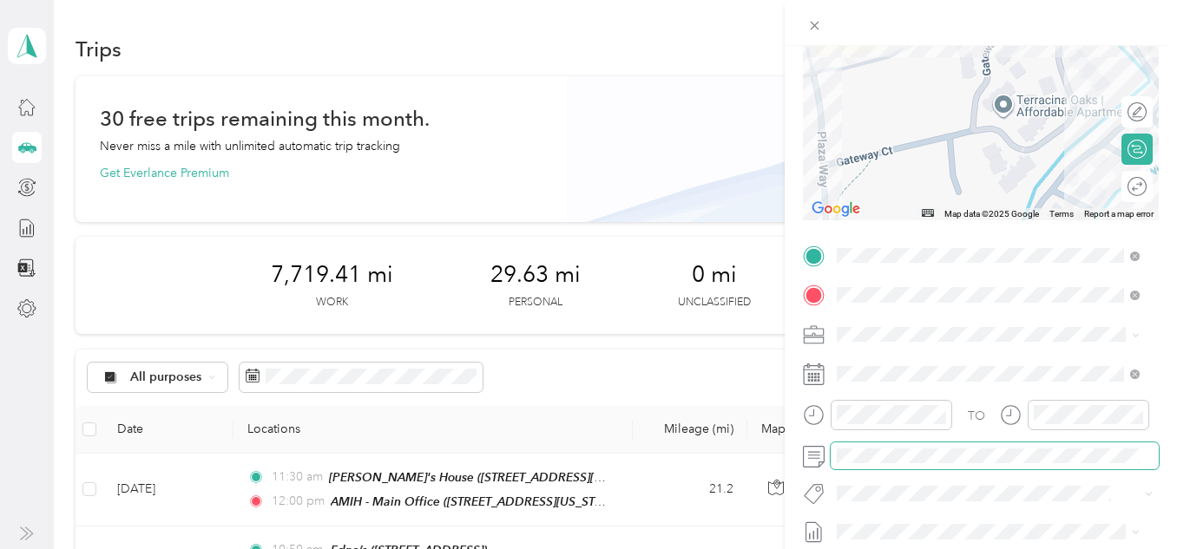
scroll to position [0, 0]
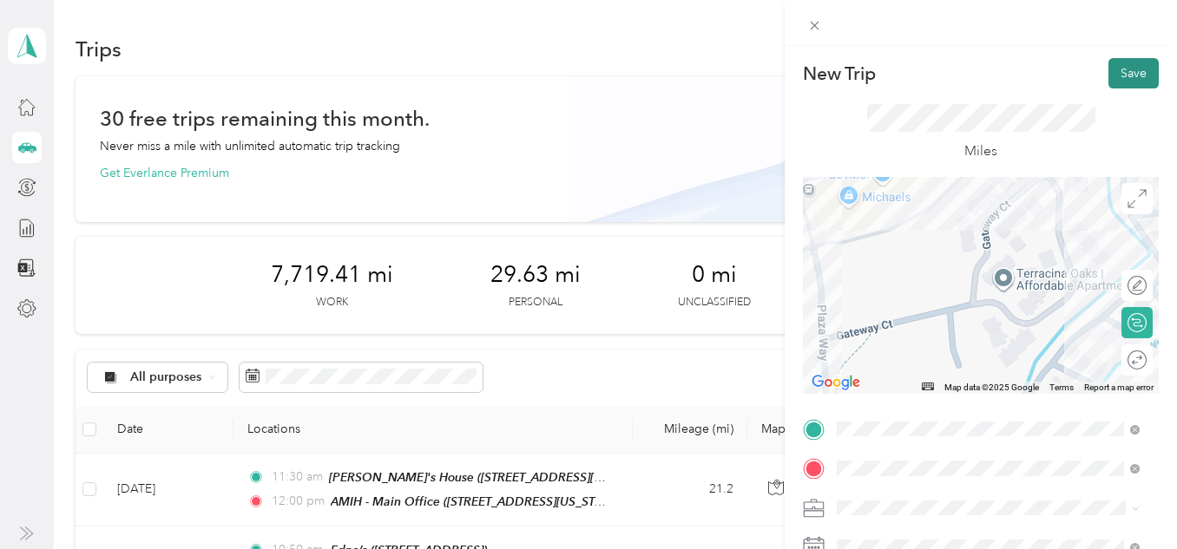
click at [1110, 69] on button "Save" at bounding box center [1133, 73] width 50 height 30
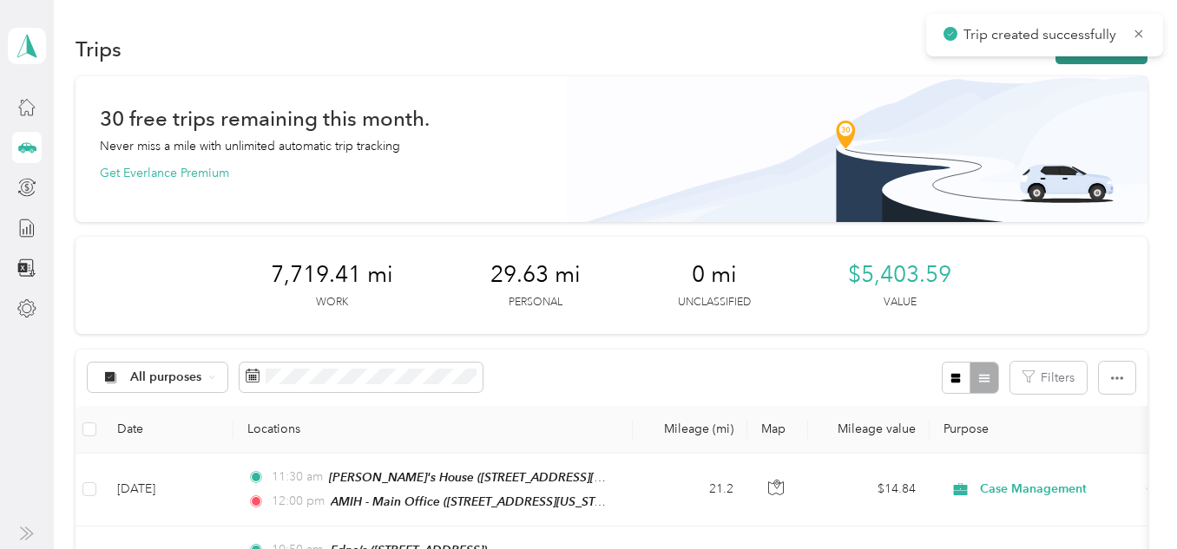
click at [1110, 58] on button "New trip" at bounding box center [1101, 49] width 92 height 30
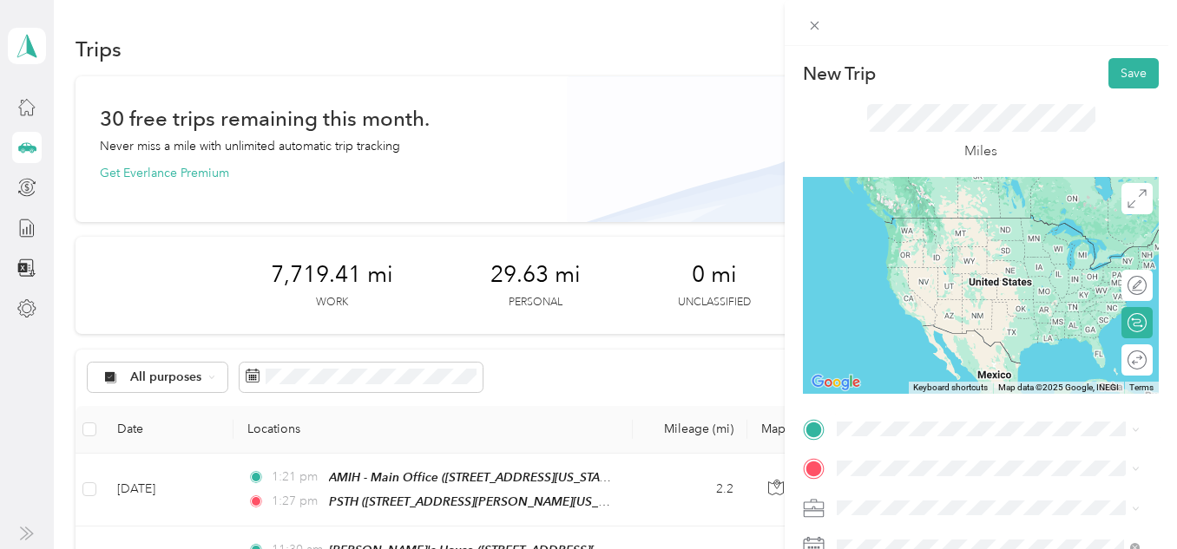
click at [1007, 233] on div "TEAM PSTH" at bounding box center [1002, 223] width 265 height 21
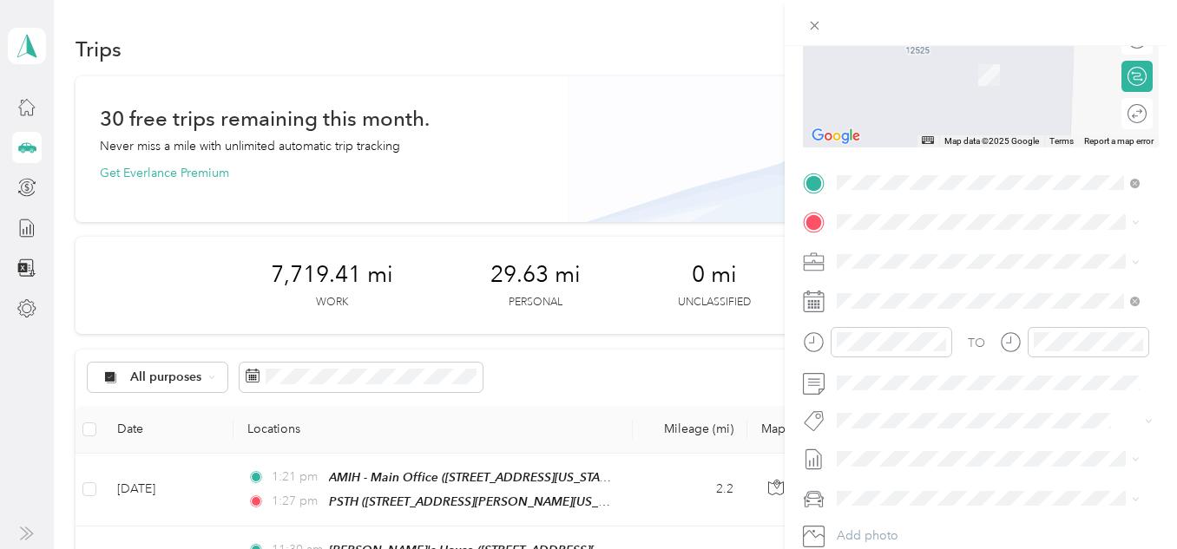
scroll to position [260, 0]
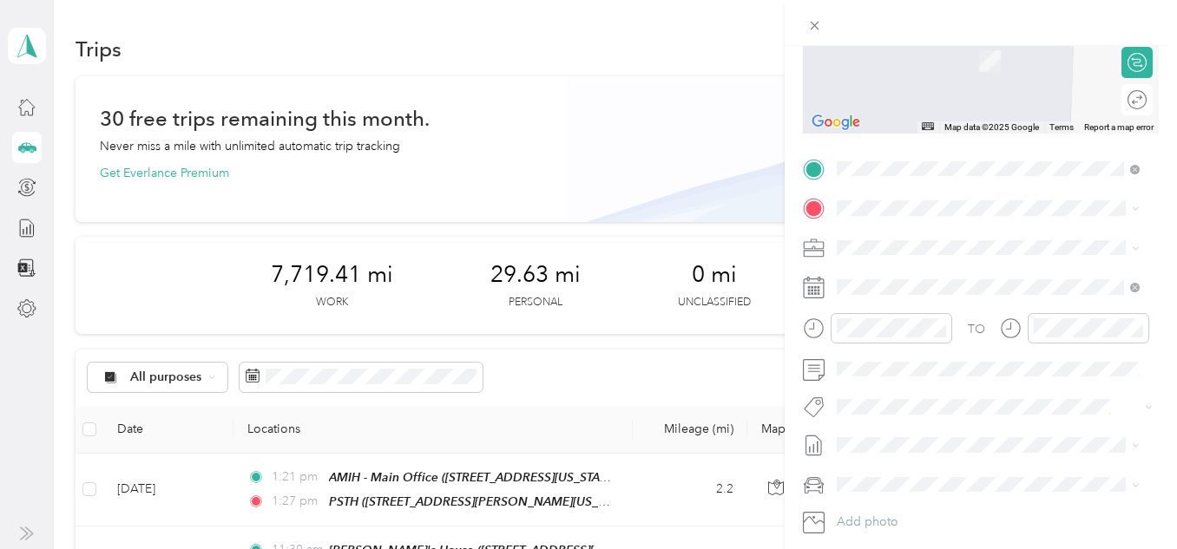
click at [1003, 301] on div "TEAM [PERSON_NAME] House [STREET_ADDRESS][PERSON_NAME][US_STATE]" at bounding box center [1002, 294] width 265 height 70
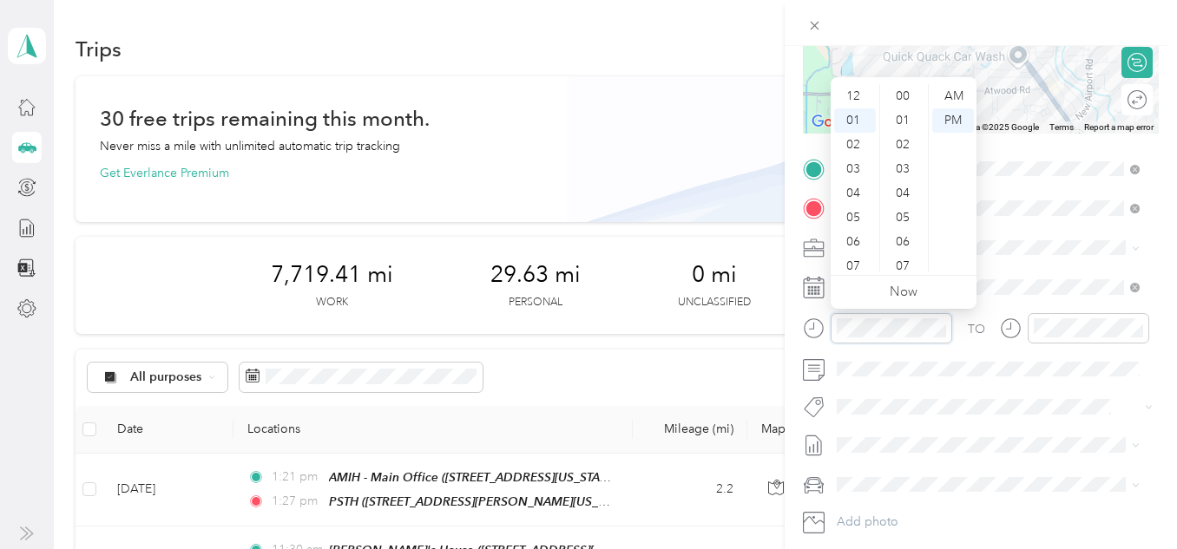
scroll to position [267, 0]
click at [857, 124] on div "02" at bounding box center [855, 120] width 42 height 24
click at [906, 207] on div "30" at bounding box center [904, 211] width 42 height 24
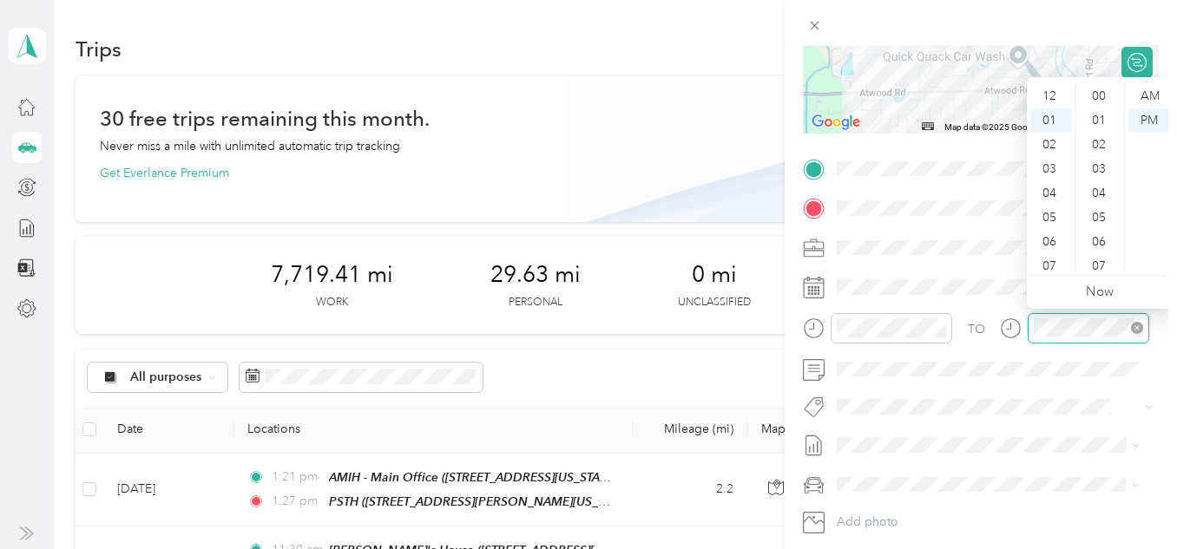
scroll to position [24, 0]
click at [1046, 121] on div "02" at bounding box center [1051, 120] width 42 height 24
click at [1101, 213] on div "30" at bounding box center [1101, 211] width 42 height 24
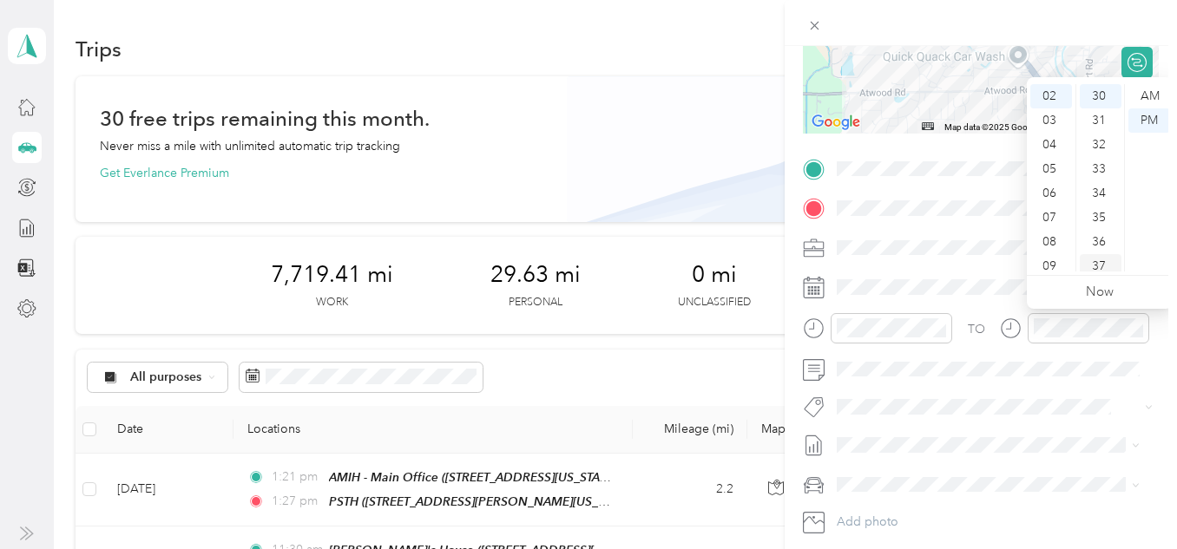
click at [1107, 265] on div "37" at bounding box center [1101, 266] width 42 height 24
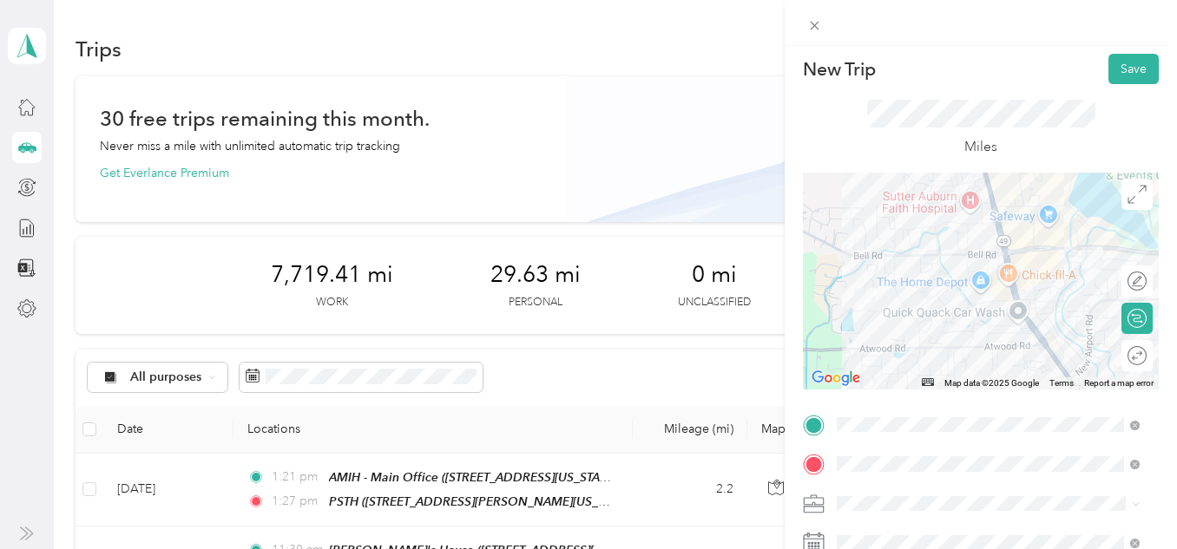
scroll to position [0, 0]
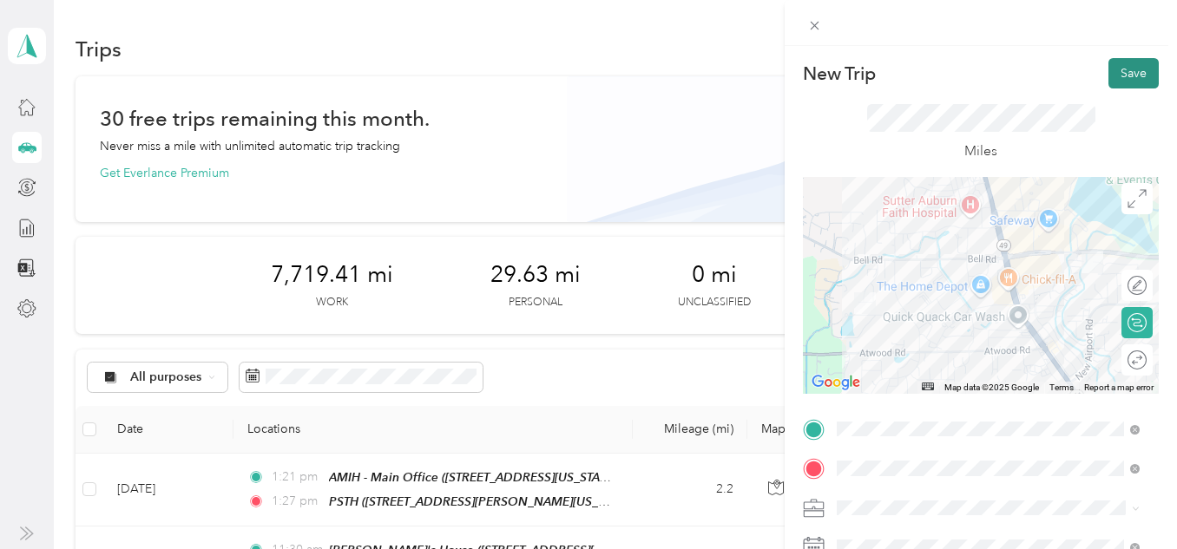
click at [1120, 70] on button "Save" at bounding box center [1133, 73] width 50 height 30
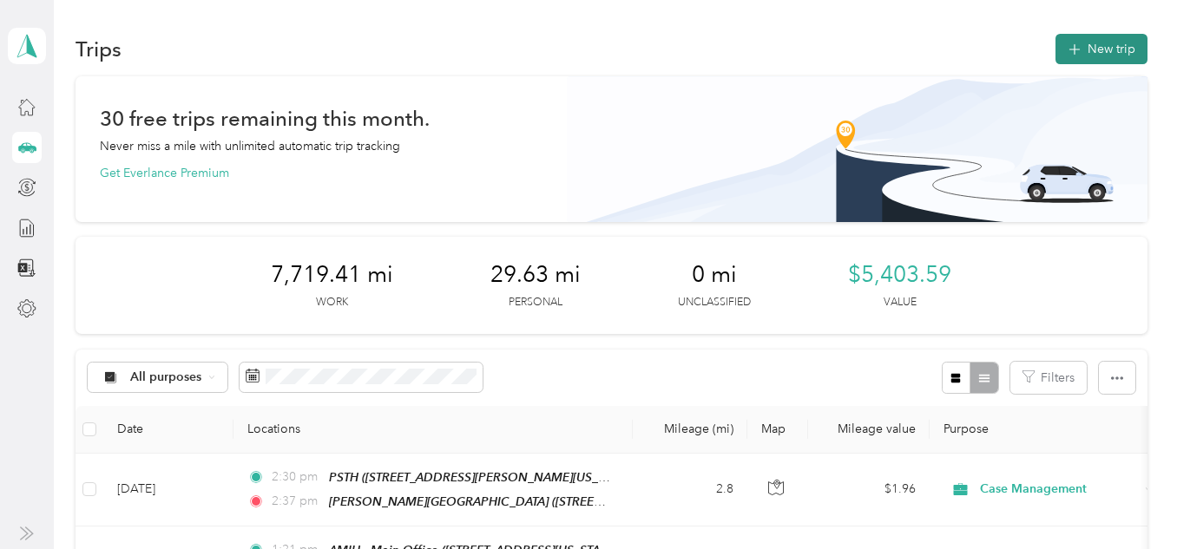
click at [1089, 58] on button "New trip" at bounding box center [1101, 49] width 92 height 30
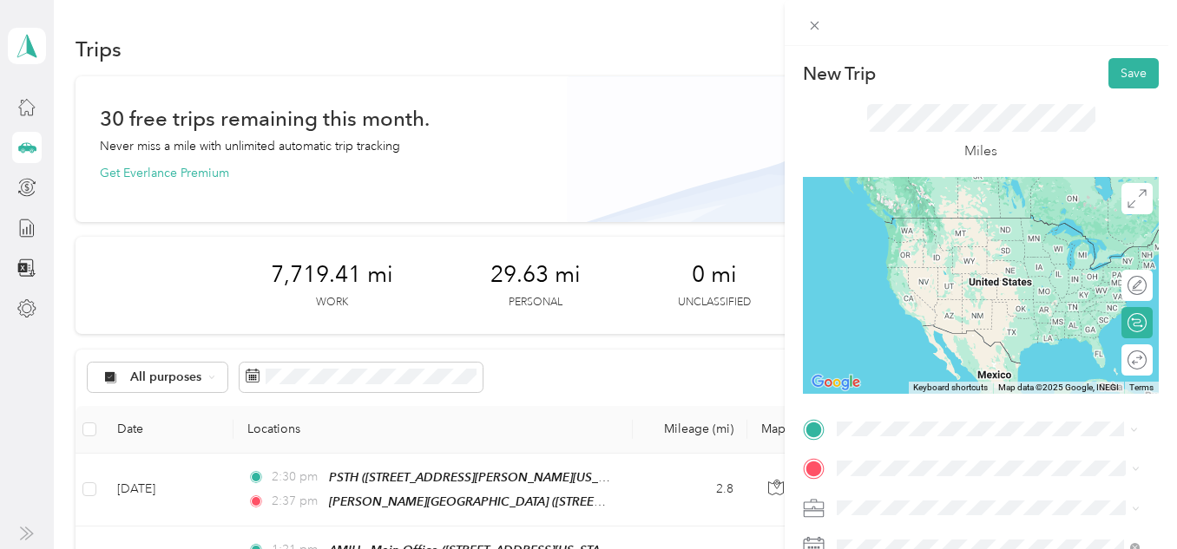
click at [949, 253] on div "TEAM [PERSON_NAME] House [STREET_ADDRESS][PERSON_NAME][US_STATE]" at bounding box center [1002, 251] width 265 height 70
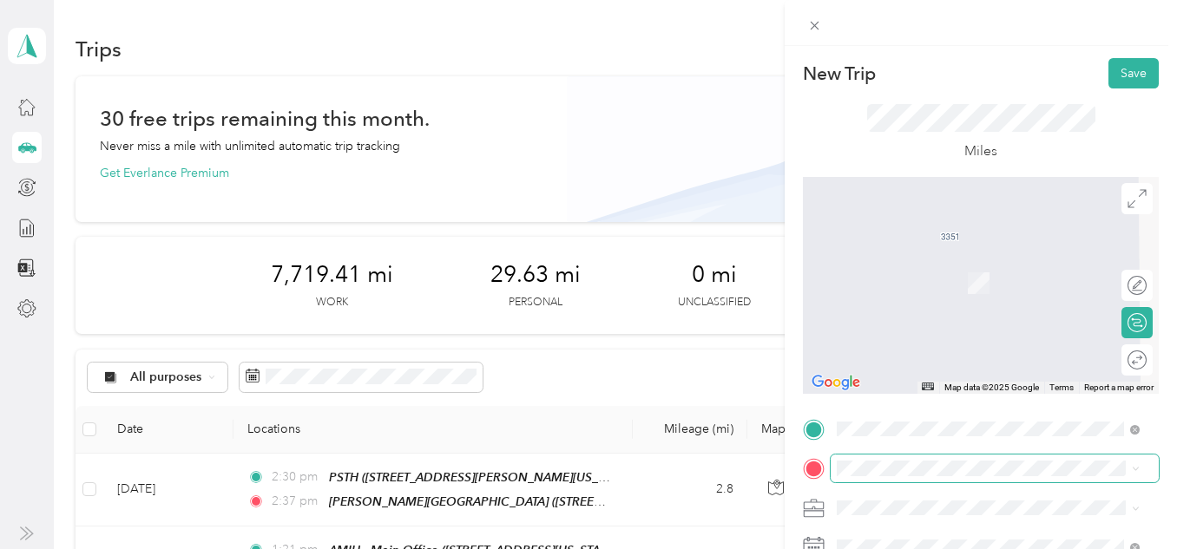
click at [941, 477] on span at bounding box center [995, 469] width 328 height 28
click at [993, 291] on div "TEAM AMIH - Main Office [STREET_ADDRESS][US_STATE]" at bounding box center [957, 269] width 174 height 43
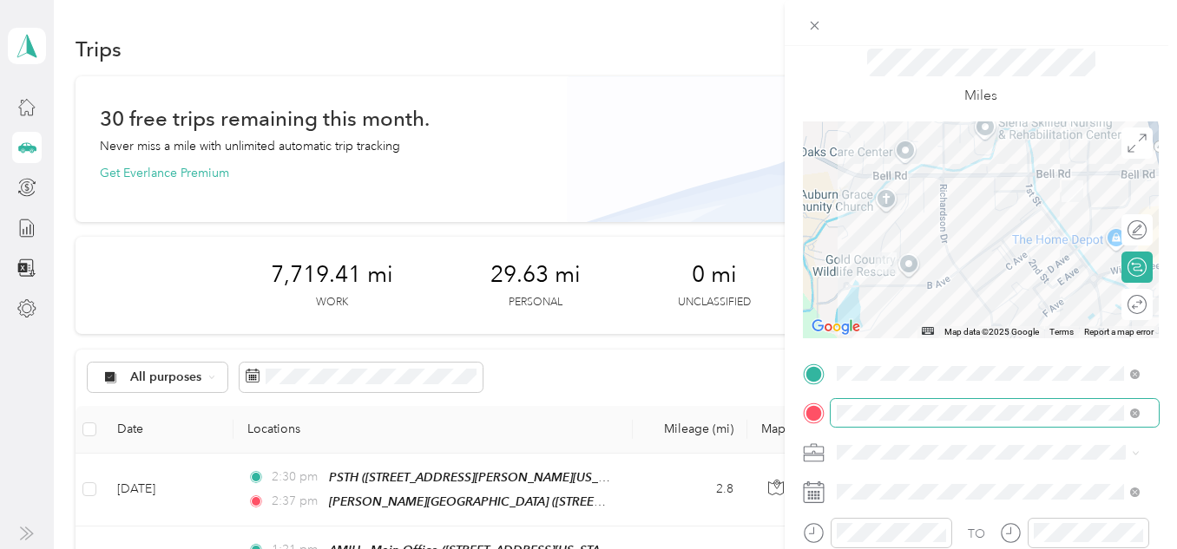
scroll to position [87, 0]
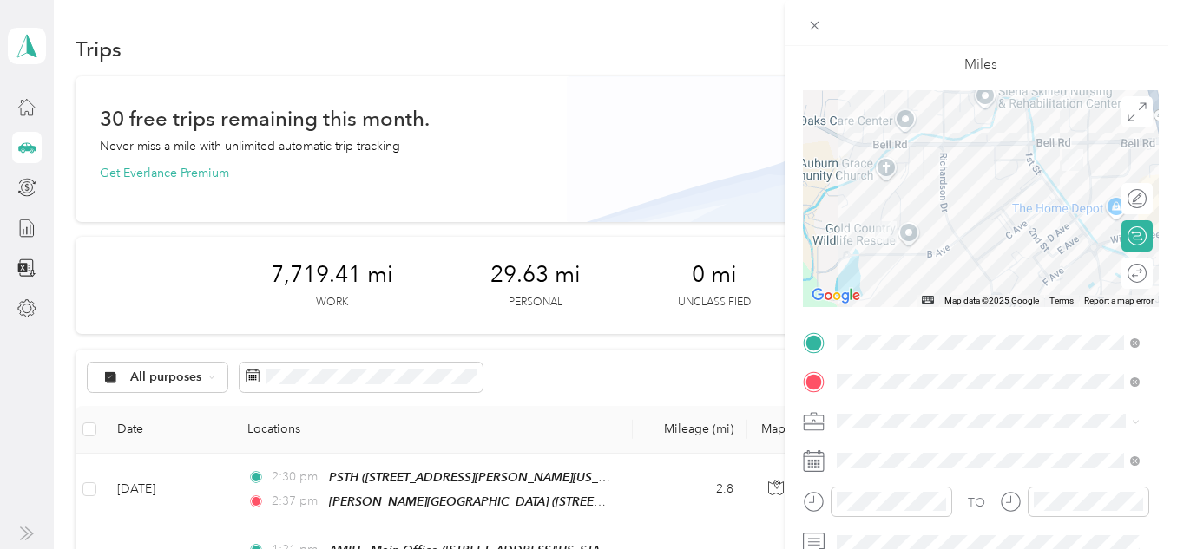
click at [558, 490] on div "New Trip Save This trip cannot be edited because it is either under review, app…" at bounding box center [588, 274] width 1177 height 549
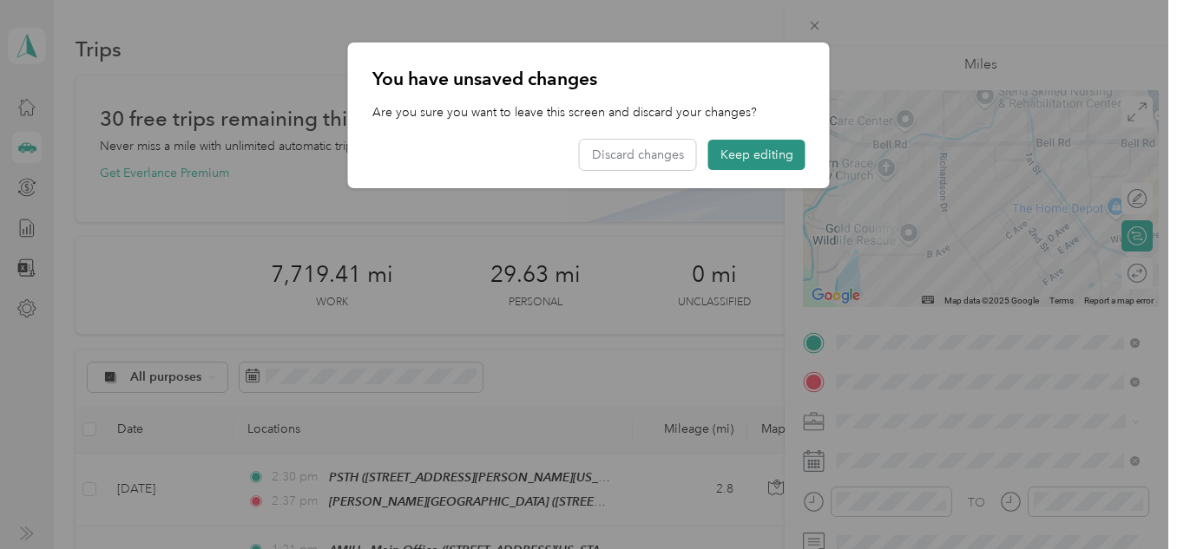
click at [748, 150] on button "Keep editing" at bounding box center [756, 155] width 97 height 30
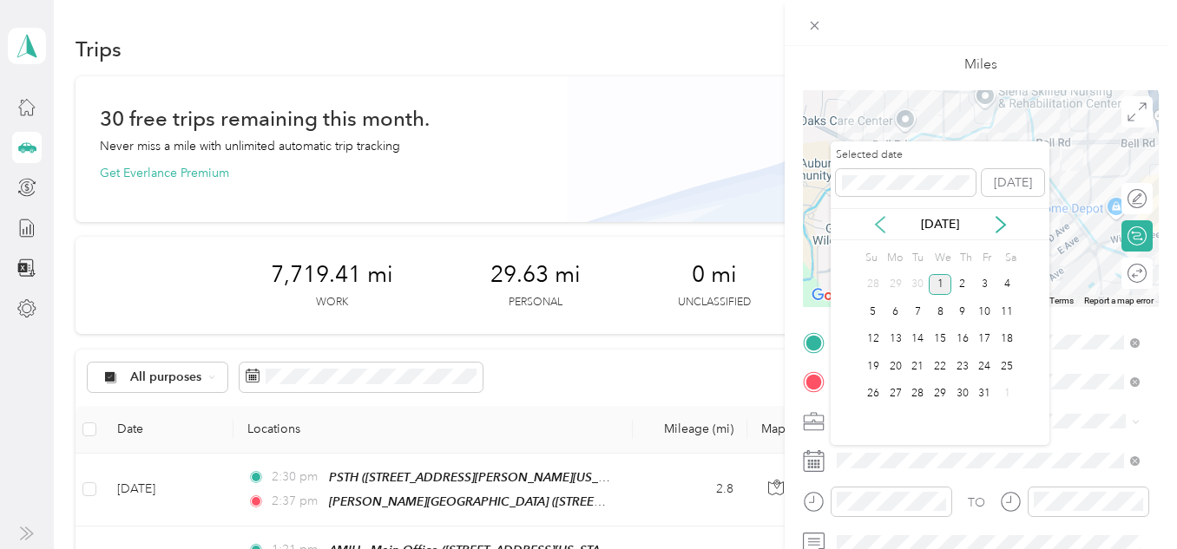
click at [877, 227] on icon at bounding box center [879, 224] width 17 height 17
click at [913, 396] on div "30" at bounding box center [917, 395] width 23 height 22
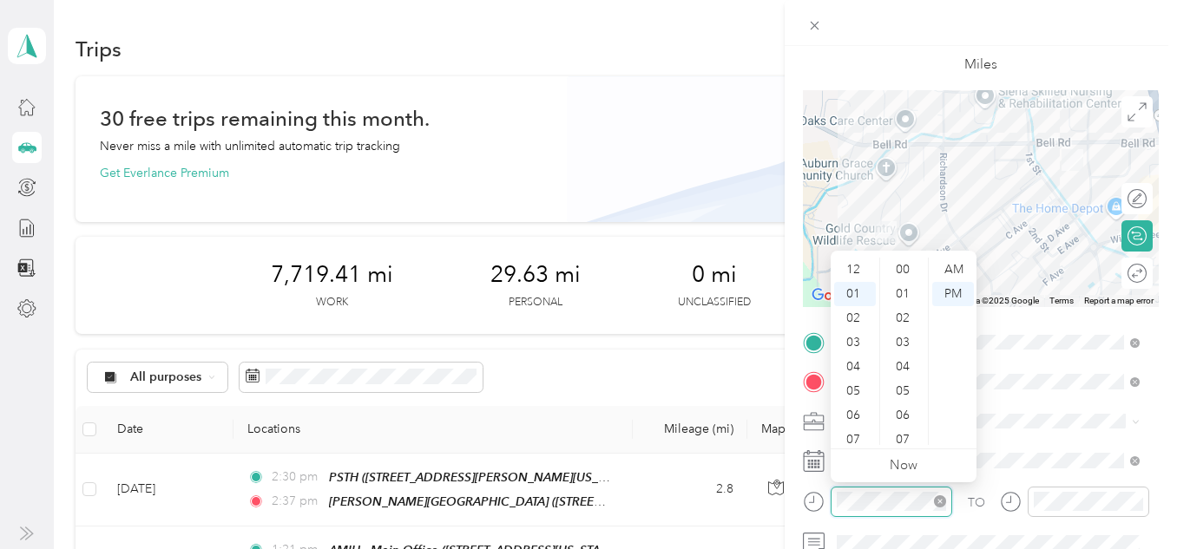
scroll to position [364, 0]
click at [846, 347] on div "04" at bounding box center [855, 343] width 42 height 24
click at [900, 270] on div "00" at bounding box center [904, 270] width 42 height 24
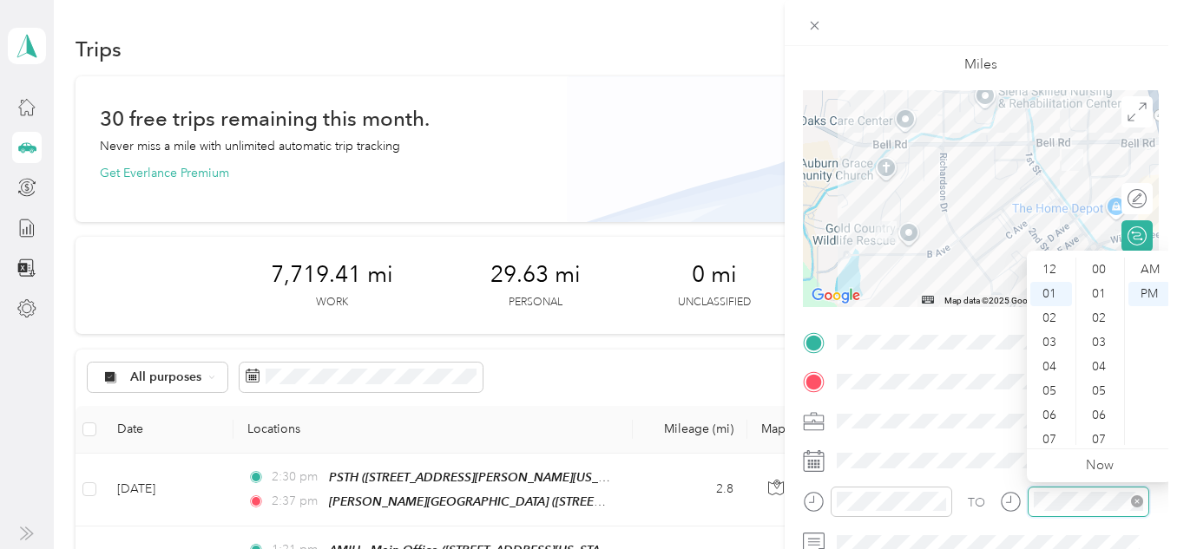
scroll to position [364, 0]
click at [1054, 337] on div "04" at bounding box center [1051, 343] width 42 height 24
click at [1100, 375] on div "05" at bounding box center [1101, 374] width 42 height 24
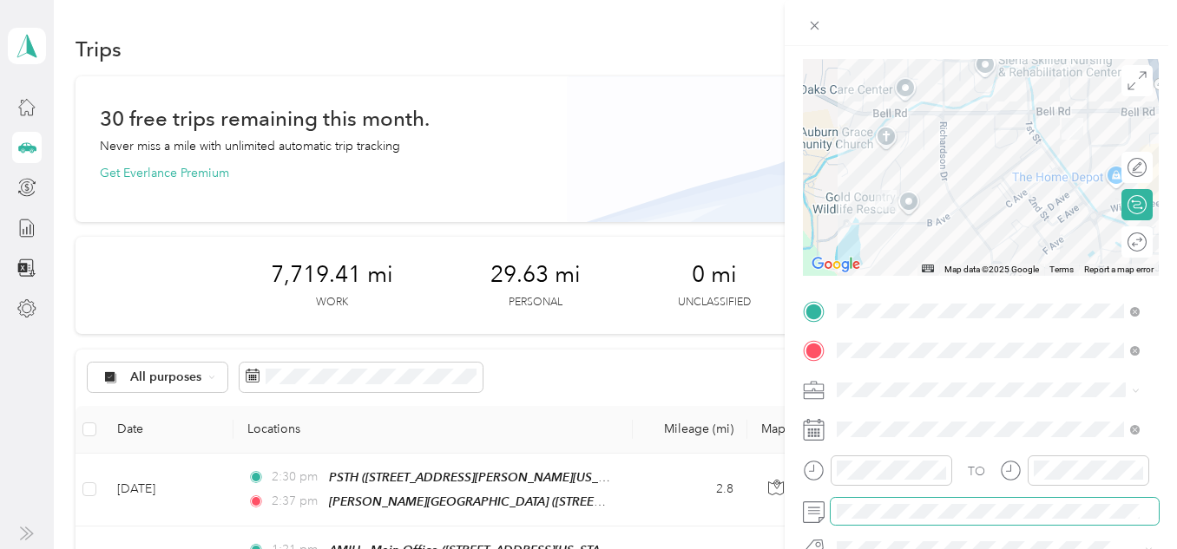
scroll to position [0, 0]
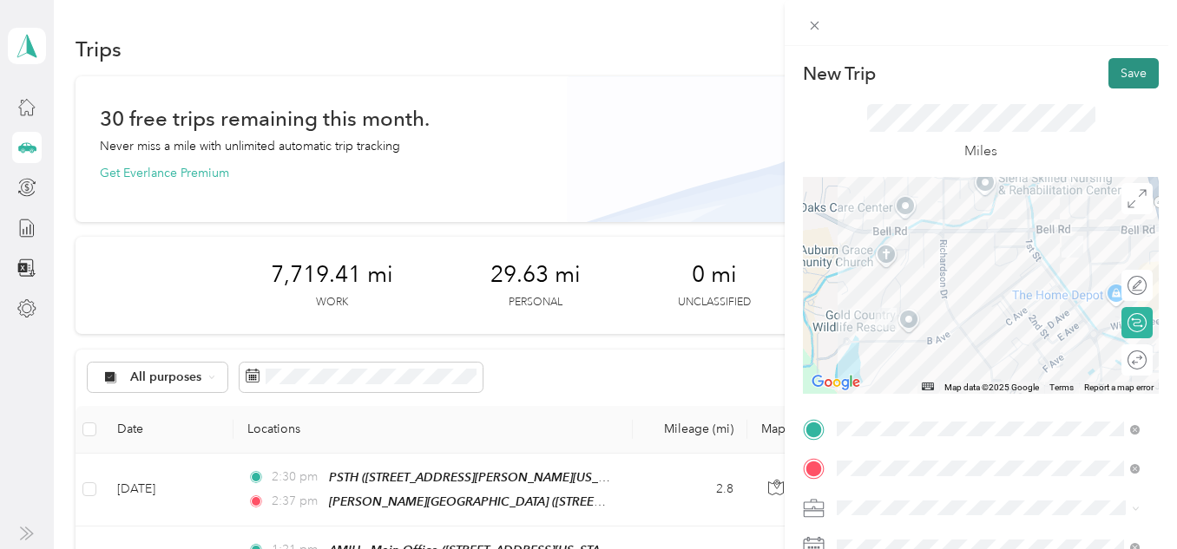
drag, startPoint x: 1143, startPoint y: 65, endPoint x: 1113, endPoint y: 92, distance: 39.9
click at [1142, 65] on button "Save" at bounding box center [1133, 73] width 50 height 30
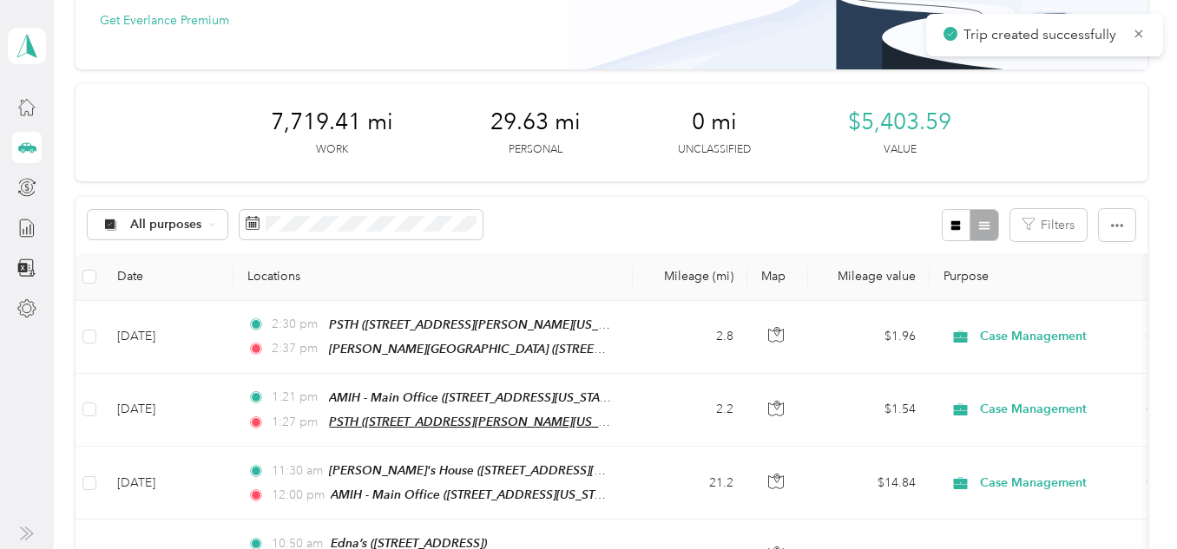
scroll to position [174, 0]
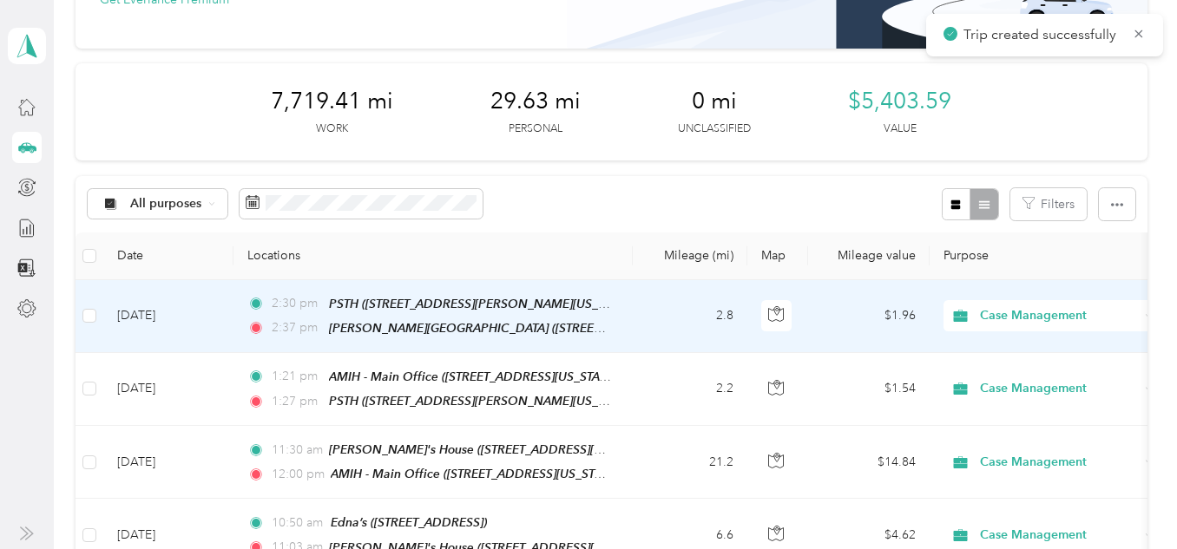
click at [157, 324] on td "[DATE]" at bounding box center [168, 316] width 130 height 73
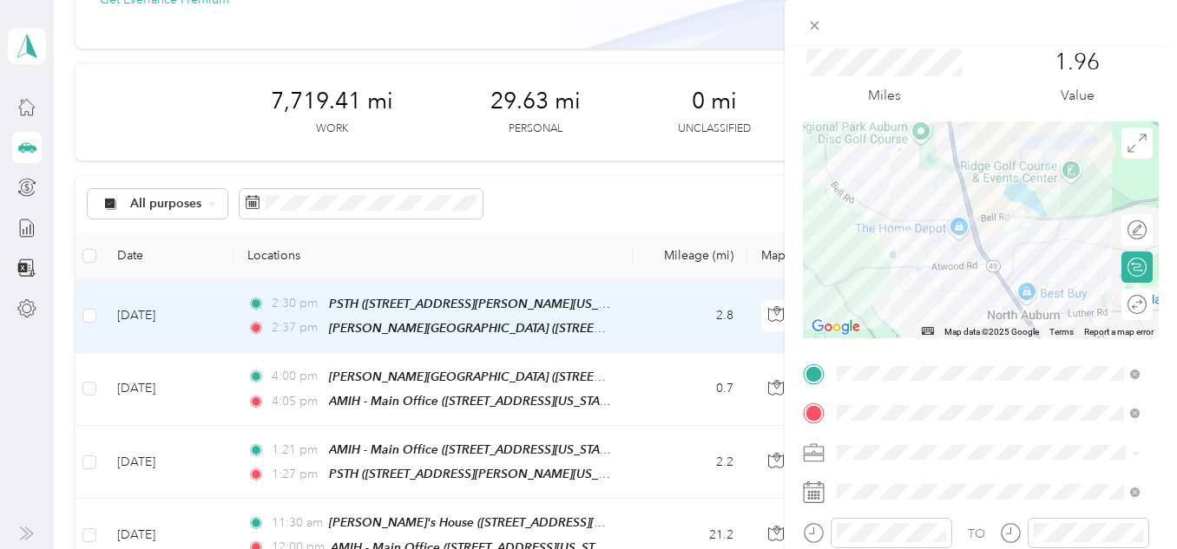
scroll to position [87, 0]
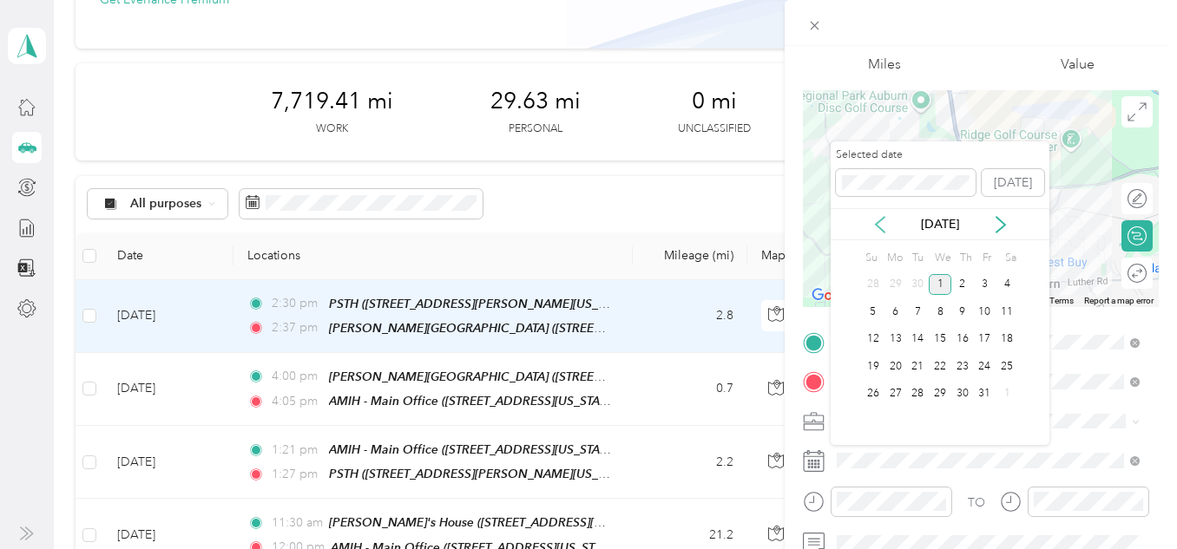
click at [875, 226] on icon at bounding box center [879, 224] width 17 height 17
click at [926, 391] on div "30" at bounding box center [917, 395] width 23 height 22
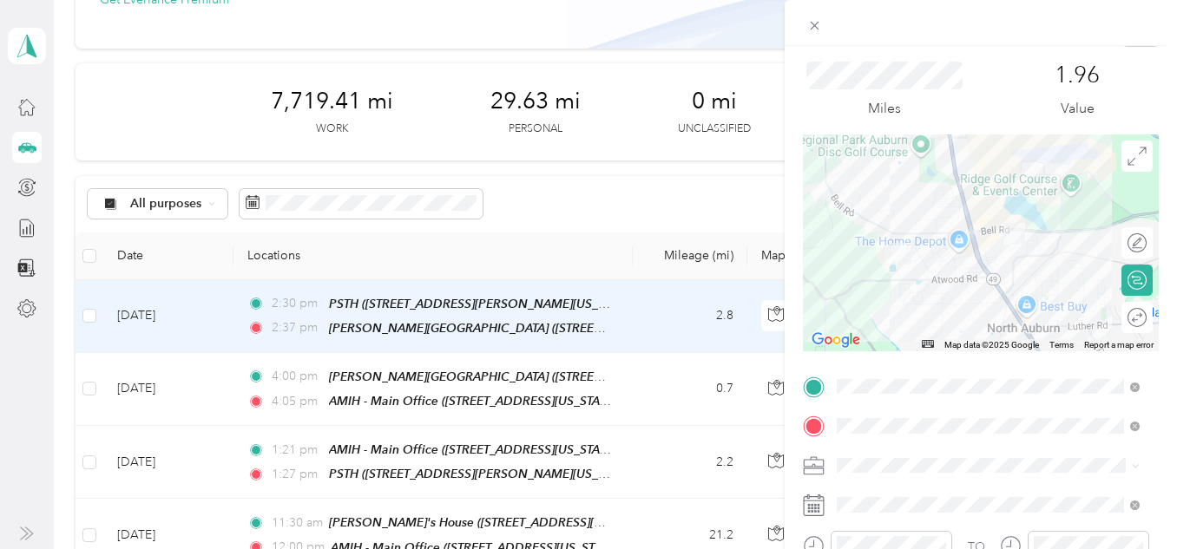
scroll to position [0, 0]
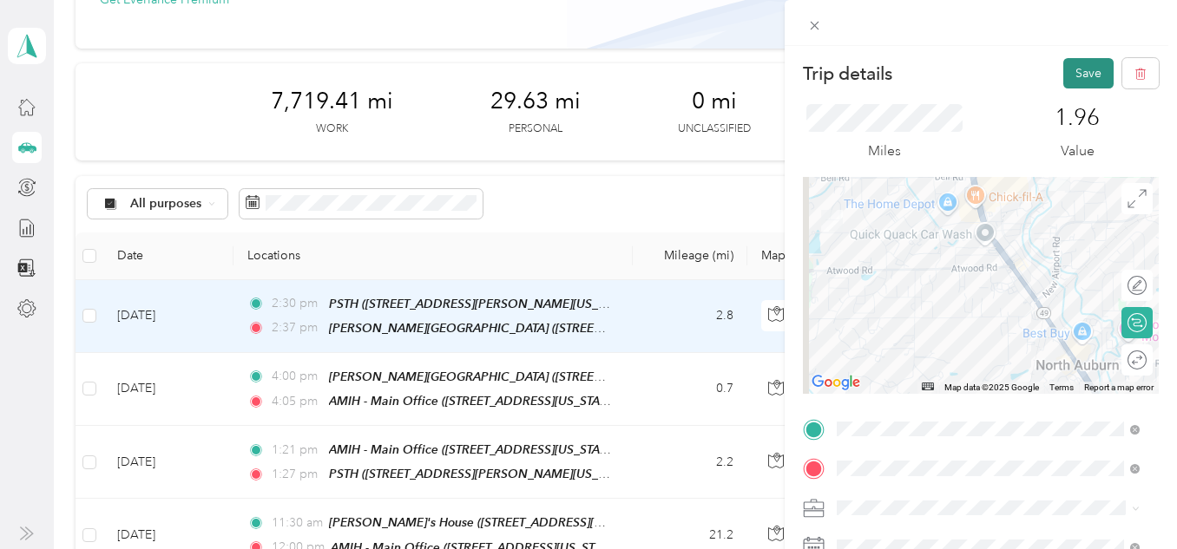
click at [1081, 64] on button "Save" at bounding box center [1088, 73] width 50 height 30
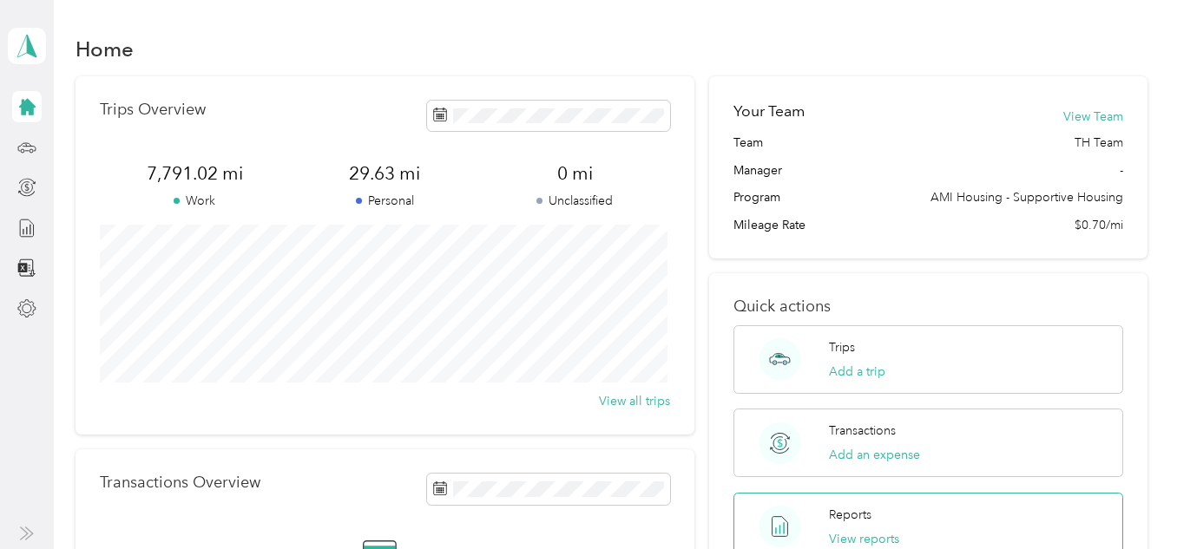
click at [896, 510] on div "Reports View reports" at bounding box center [927, 527] width 389 height 69
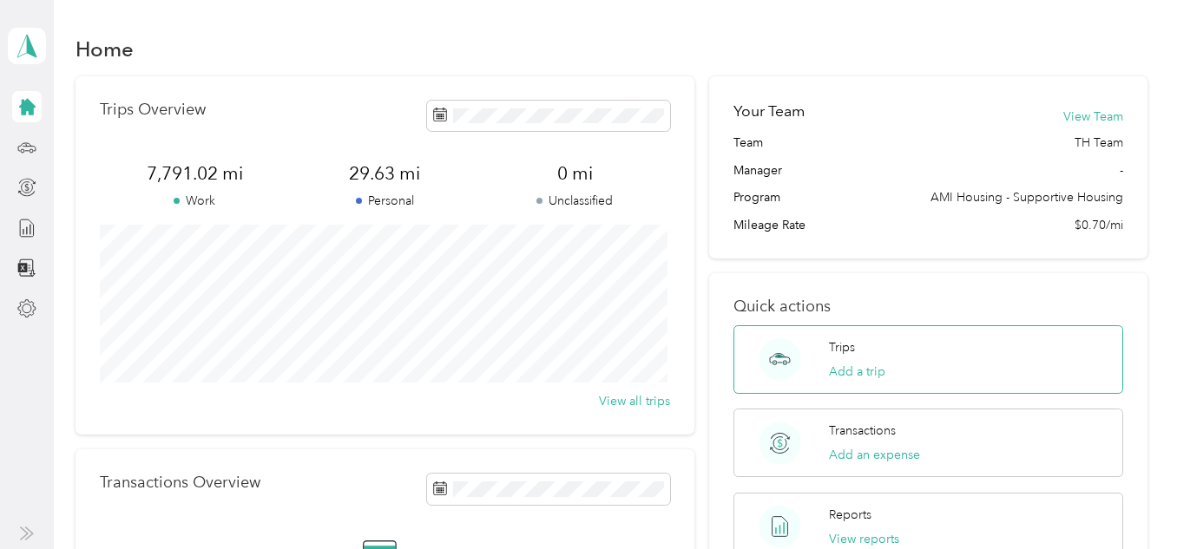
click at [916, 365] on div "Trips Add a trip" at bounding box center [927, 359] width 389 height 69
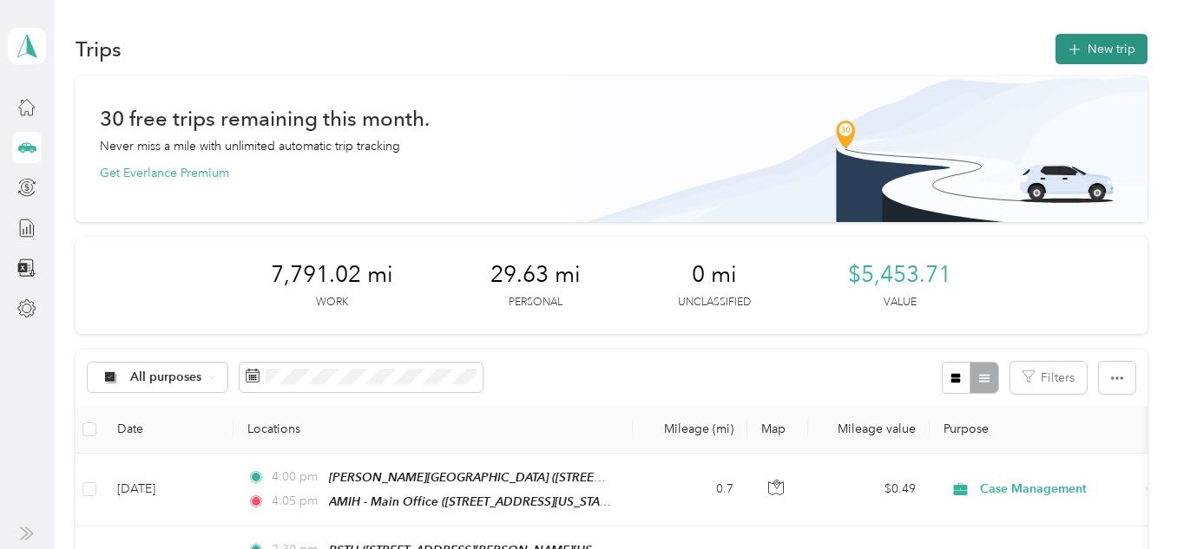
click at [1060, 40] on button "New trip" at bounding box center [1101, 49] width 92 height 30
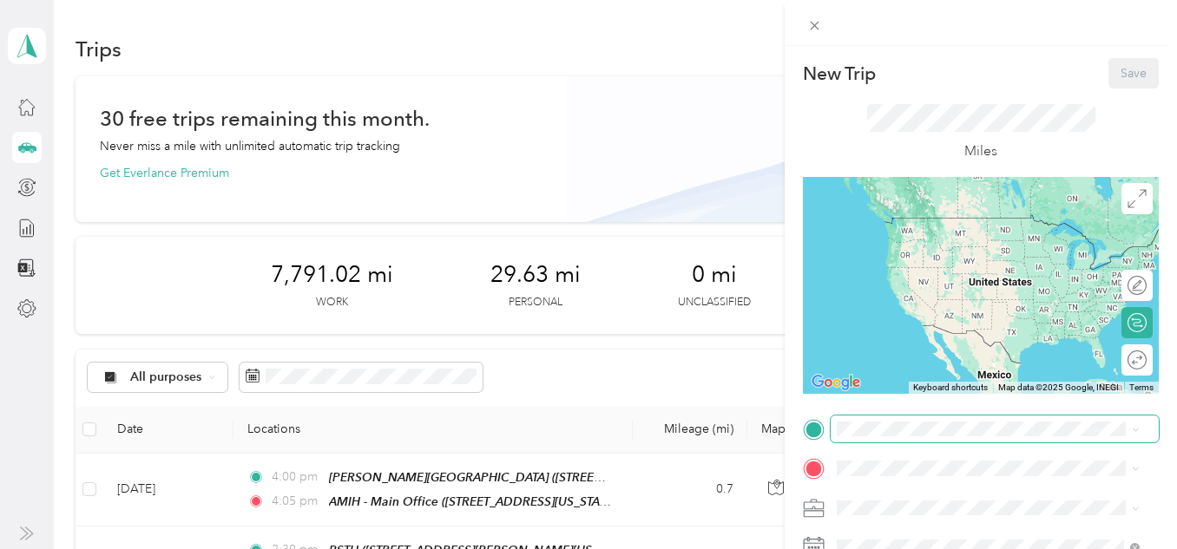
click at [975, 416] on span at bounding box center [995, 430] width 328 height 28
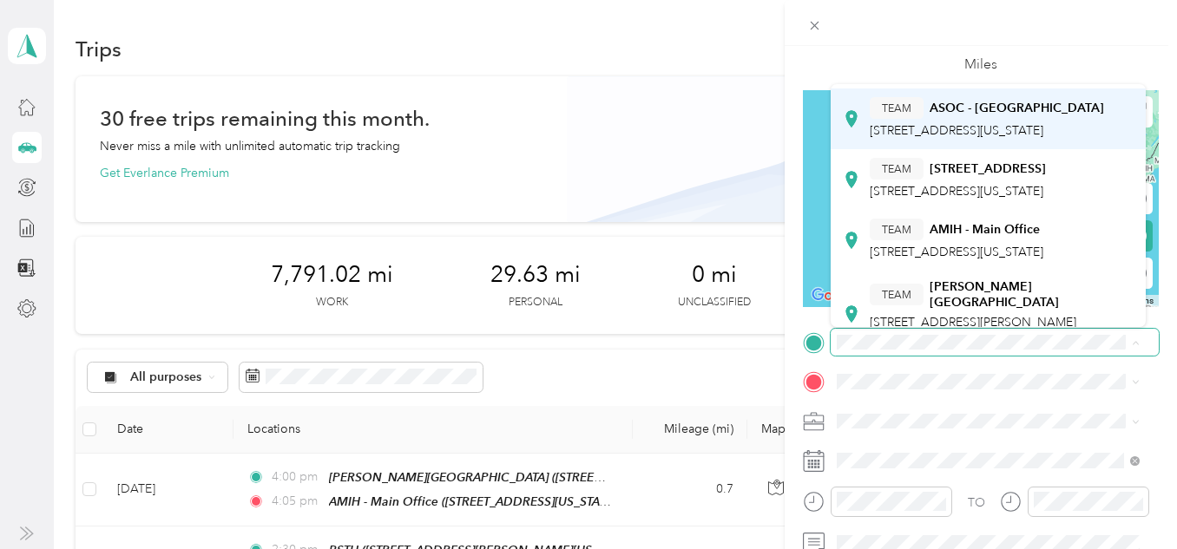
scroll to position [595, 0]
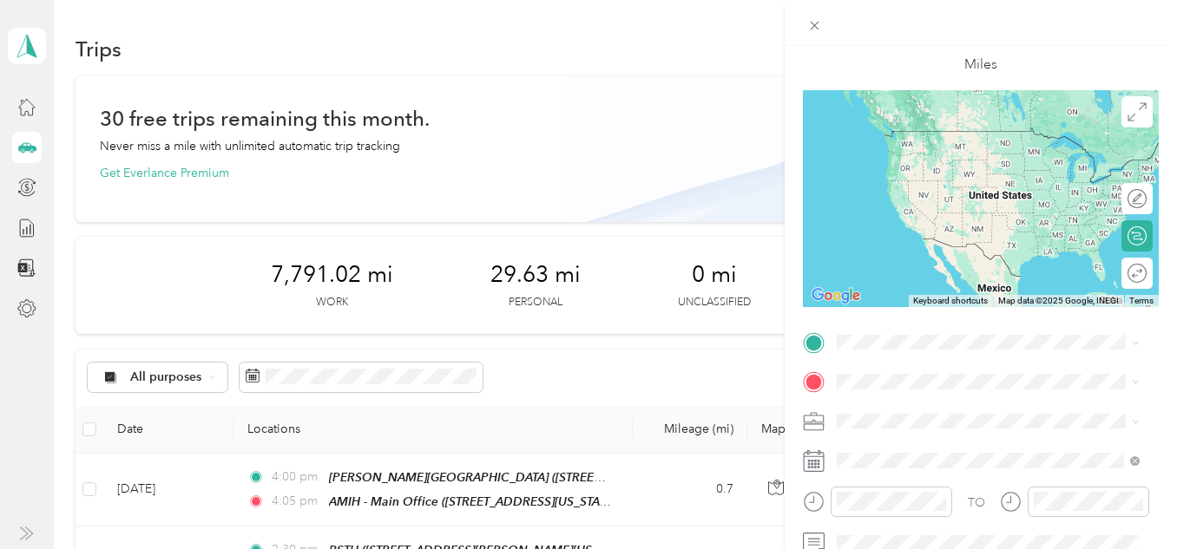
click at [924, 213] on span "[STREET_ADDRESS][US_STATE]" at bounding box center [957, 214] width 174 height 15
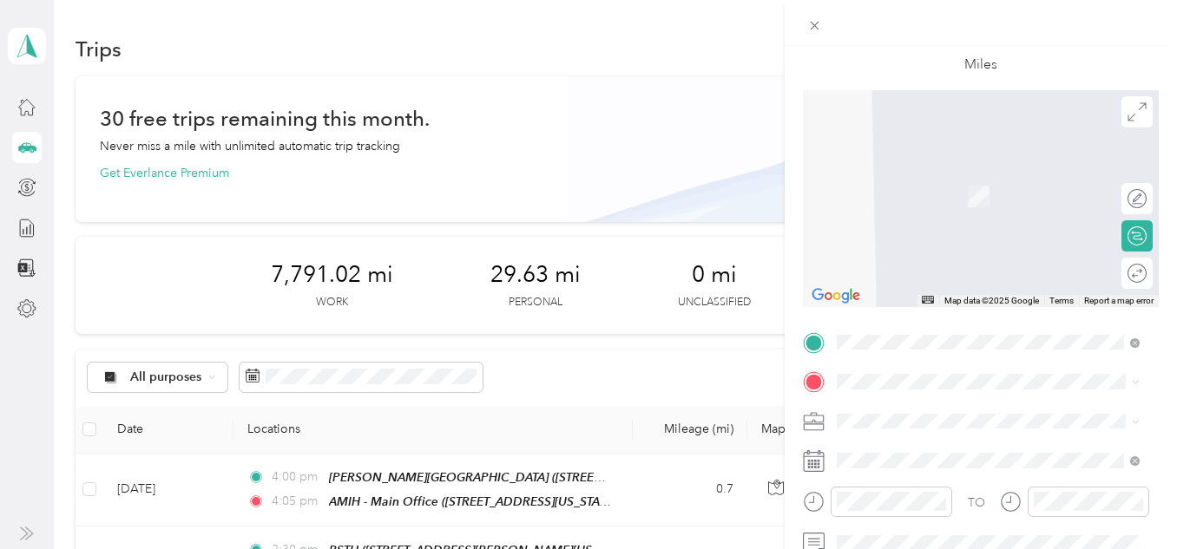
click at [950, 320] on div "Save mart Save Mart, [STREET_ADDRESS], [GEOGRAPHIC_DATA], [GEOGRAPHIC_DATA], [G…" at bounding box center [955, 302] width 171 height 36
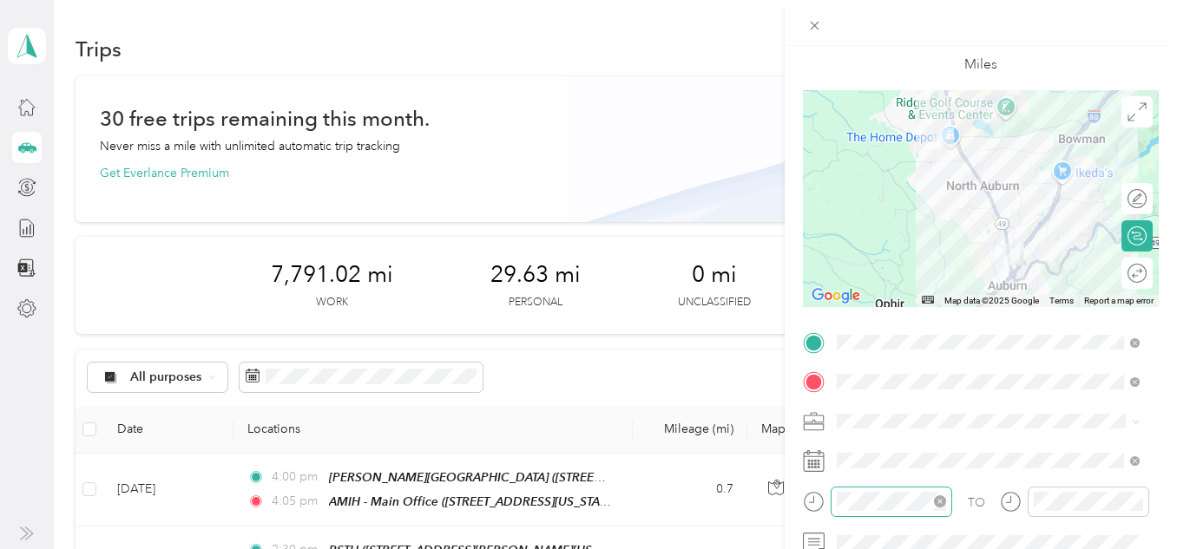
click at [942, 502] on icon "close-circle" at bounding box center [940, 502] width 12 height 12
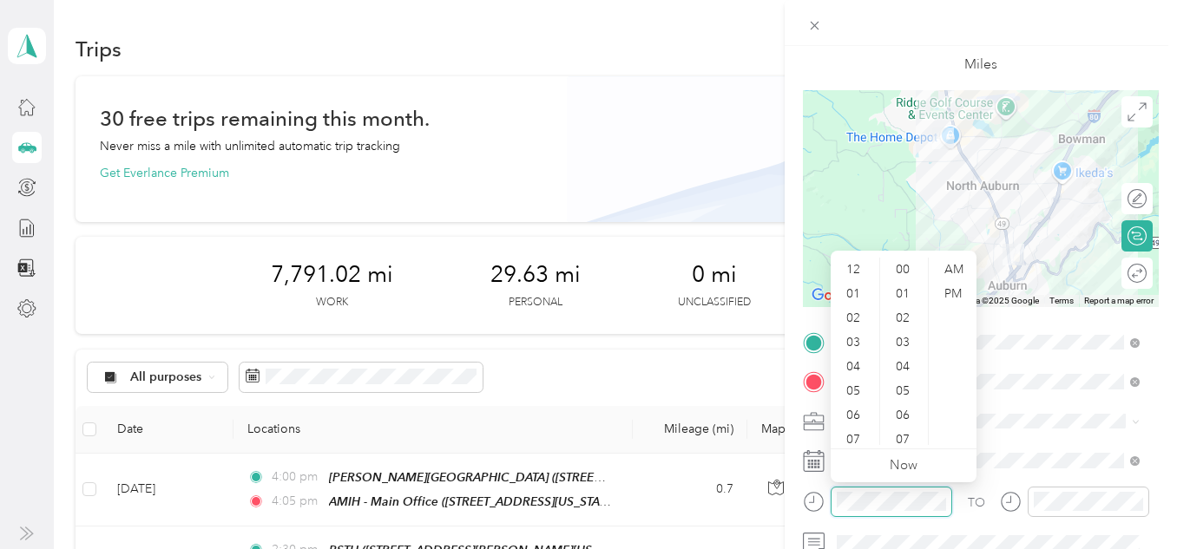
scroll to position [413, 0]
click at [959, 267] on div "AM" at bounding box center [953, 270] width 42 height 24
click at [848, 404] on div "09" at bounding box center [855, 402] width 42 height 24
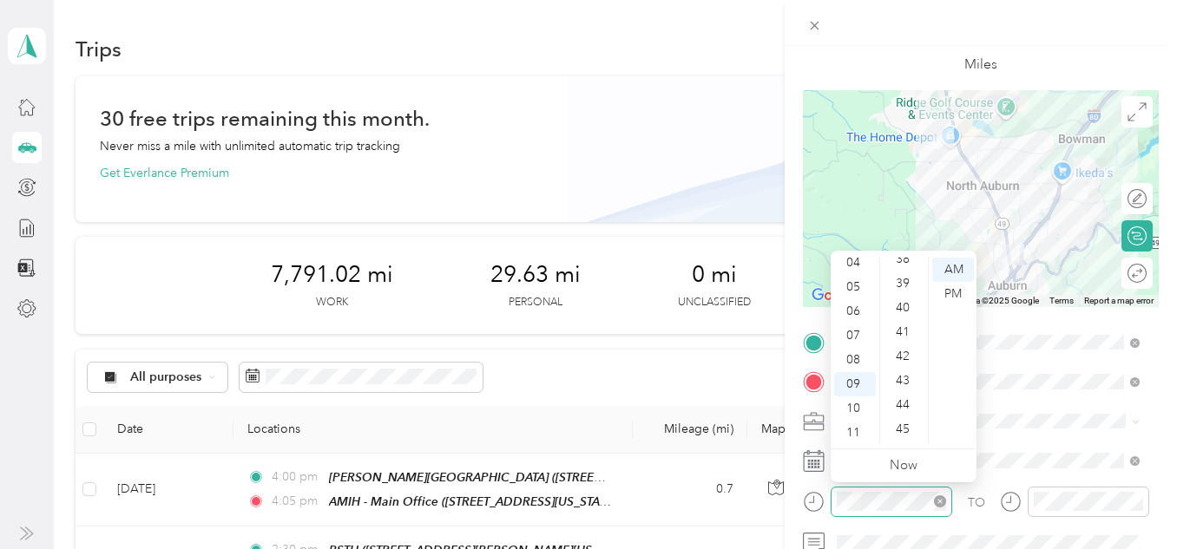
click at [907, 425] on div "45" at bounding box center [904, 429] width 42 height 24
click at [895, 272] on div "45" at bounding box center [904, 270] width 42 height 24
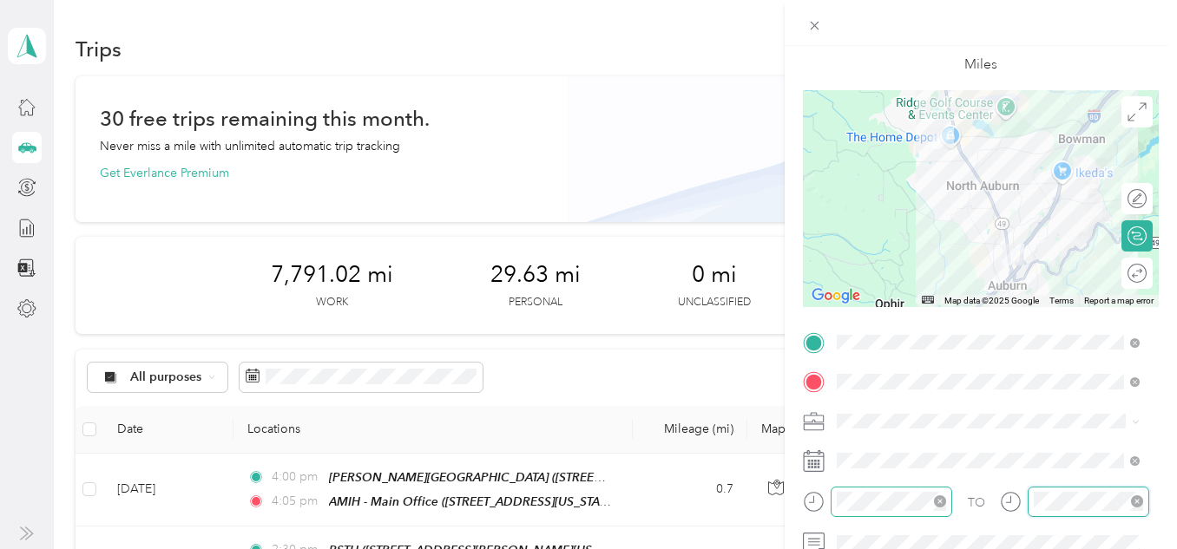
scroll to position [413, 0]
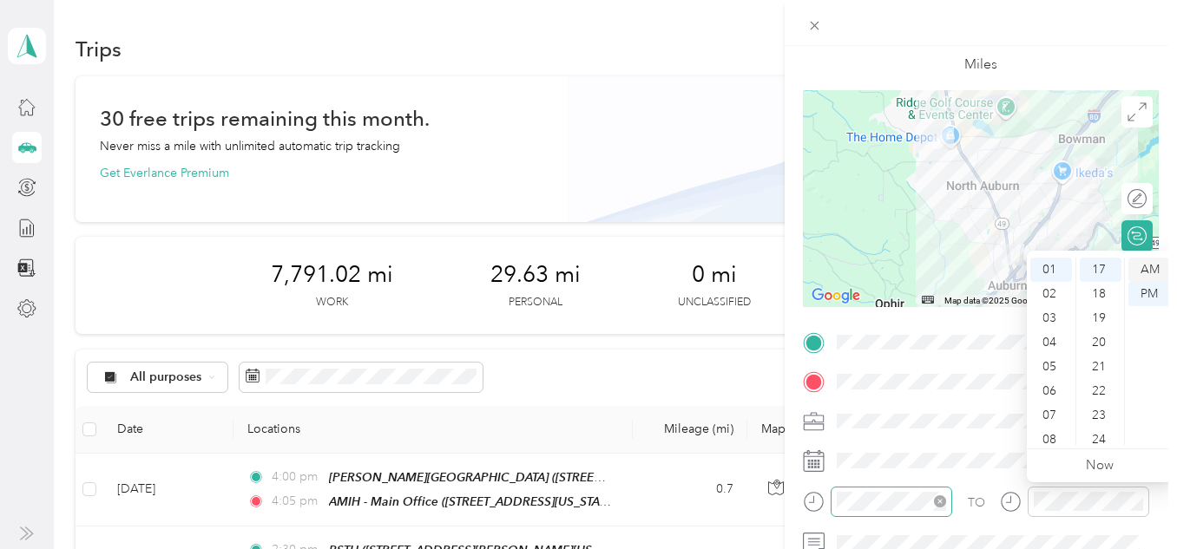
click at [1147, 267] on div "AM" at bounding box center [1149, 270] width 42 height 24
click at [1059, 400] on div "10" at bounding box center [1051, 409] width 42 height 24
click at [1098, 268] on div "00" at bounding box center [1101, 270] width 42 height 24
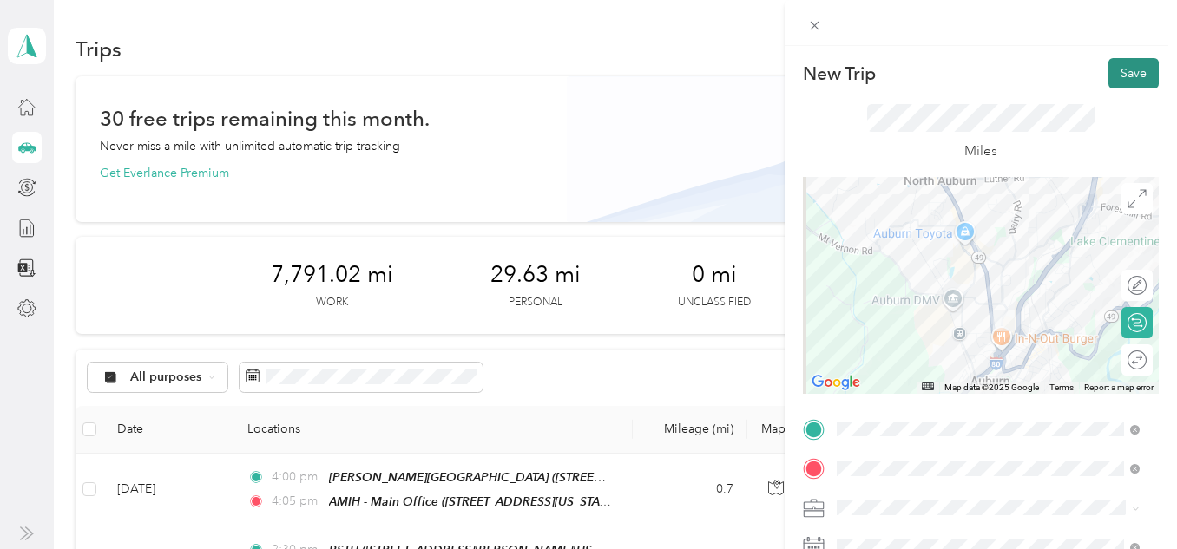
drag, startPoint x: 1118, startPoint y: 70, endPoint x: 1123, endPoint y: 78, distance: 9.4
click at [1118, 69] on button "Save" at bounding box center [1133, 73] width 50 height 30
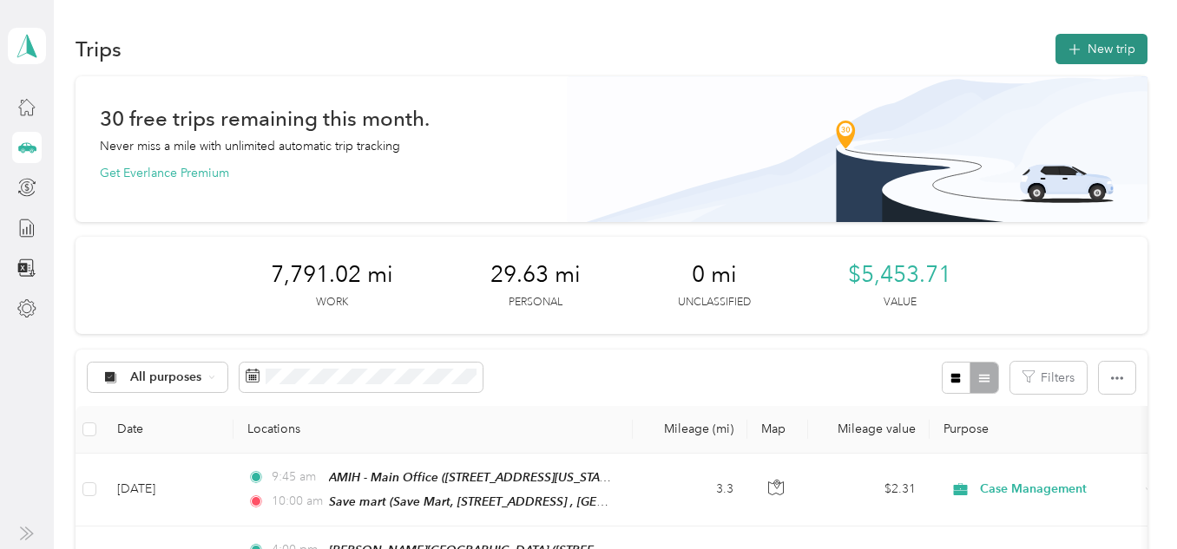
click at [1126, 47] on button "New trip" at bounding box center [1101, 49] width 92 height 30
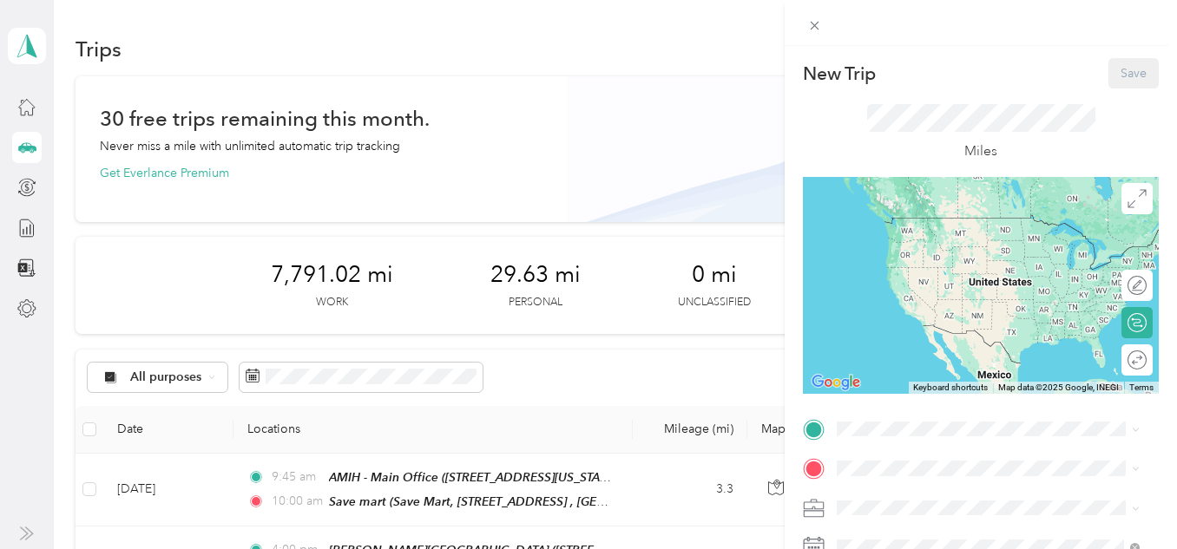
click at [965, 369] on div "Save mart Save Mart, [STREET_ADDRESS], [GEOGRAPHIC_DATA], [GEOGRAPHIC_DATA], [G…" at bounding box center [955, 350] width 171 height 36
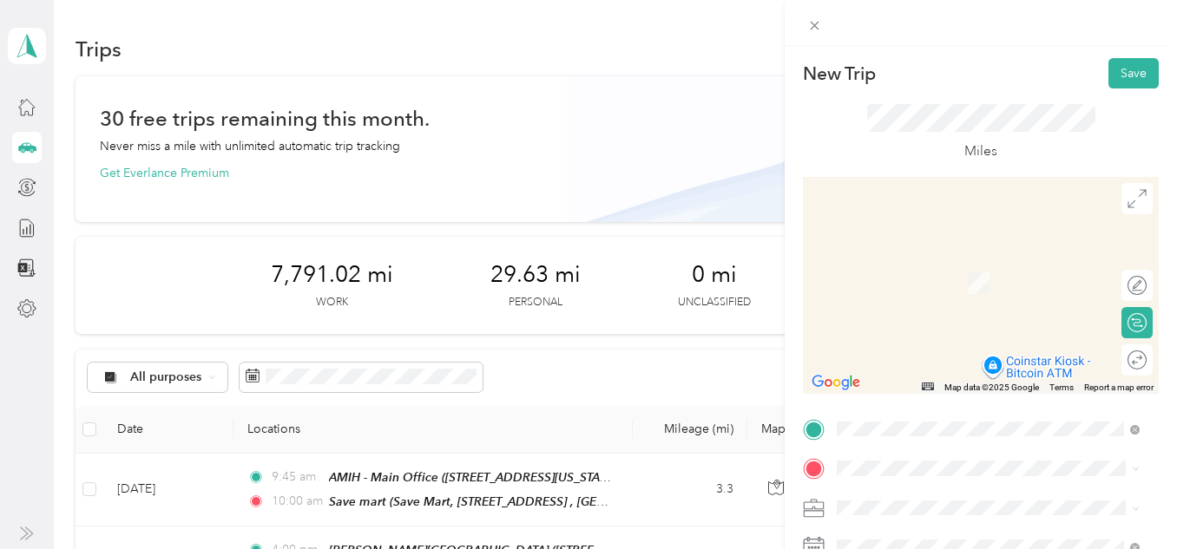
click at [956, 310] on div "TEAM [PERSON_NAME] House [STREET_ADDRESS][PERSON_NAME][US_STATE]" at bounding box center [988, 283] width 291 height 76
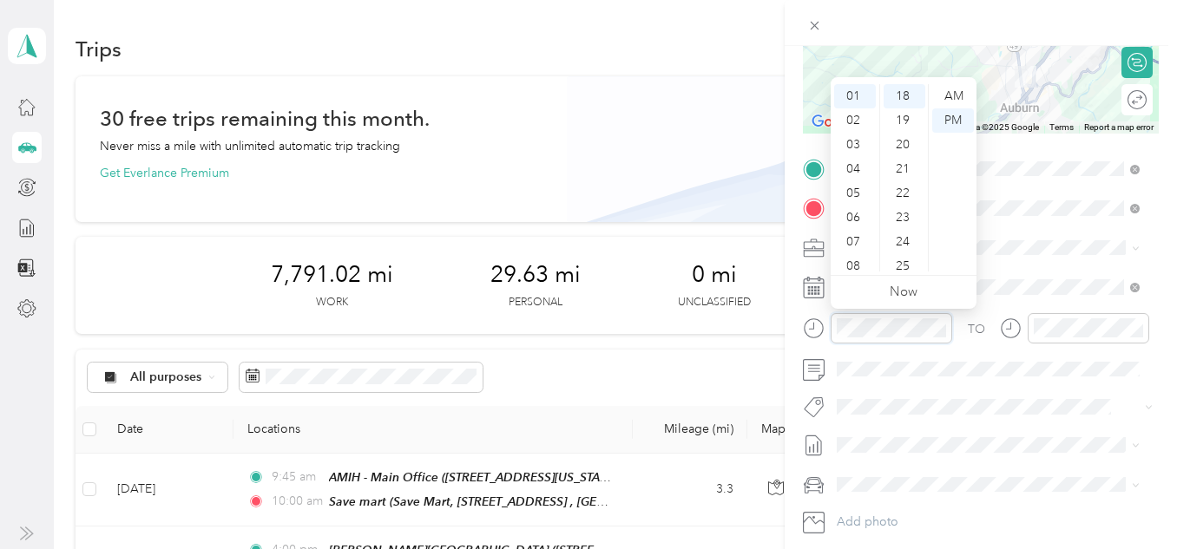
scroll to position [104, 0]
click at [857, 238] on div "10" at bounding box center [855, 235] width 42 height 24
click at [908, 232] on div "45" at bounding box center [904, 232] width 42 height 24
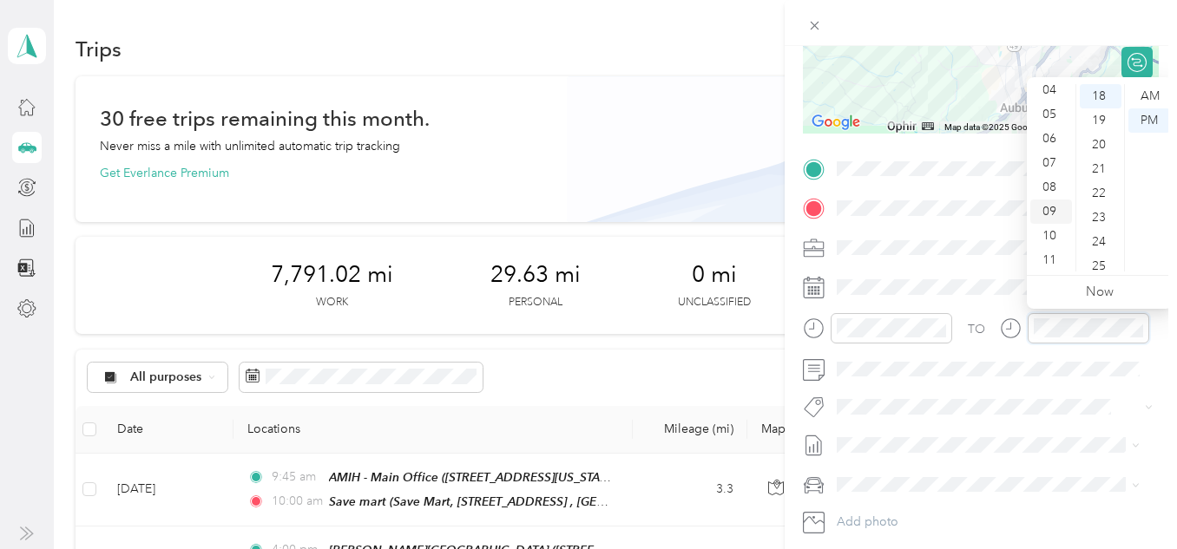
scroll to position [104, 0]
click at [1146, 95] on div "AM" at bounding box center [1149, 96] width 42 height 24
click at [1054, 259] on div "11" at bounding box center [1051, 259] width 42 height 24
click at [1088, 93] on div "00" at bounding box center [1101, 93] width 42 height 24
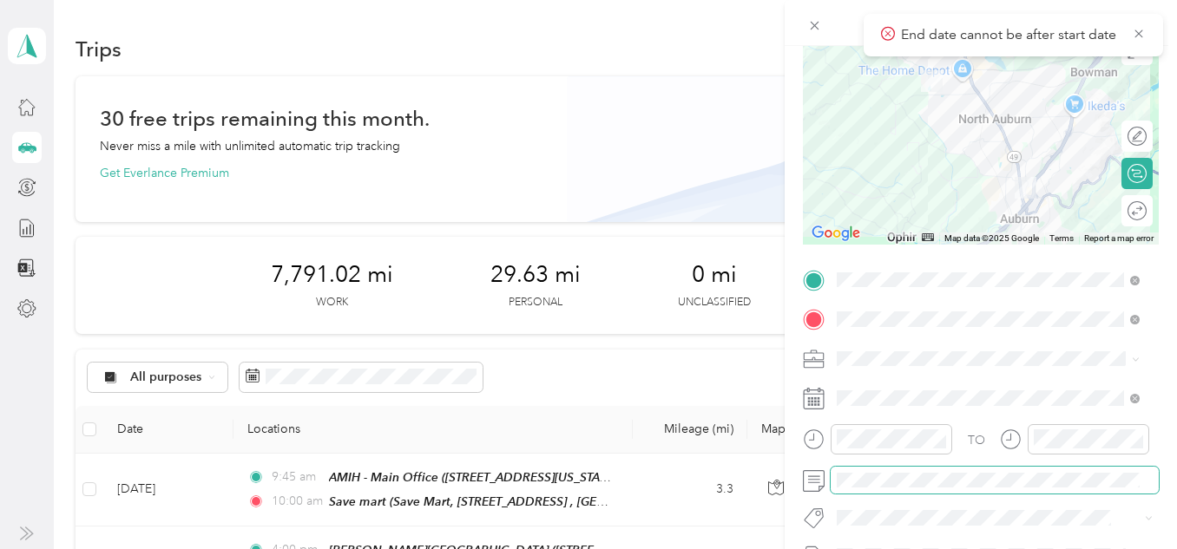
scroll to position [0, 0]
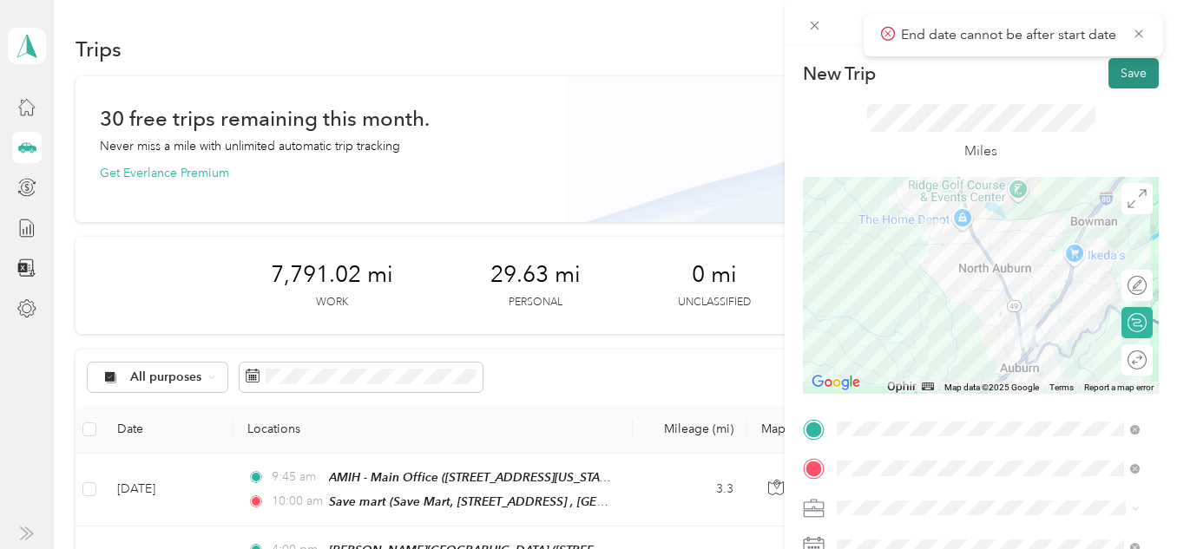
click at [1115, 80] on button "Save" at bounding box center [1133, 73] width 50 height 30
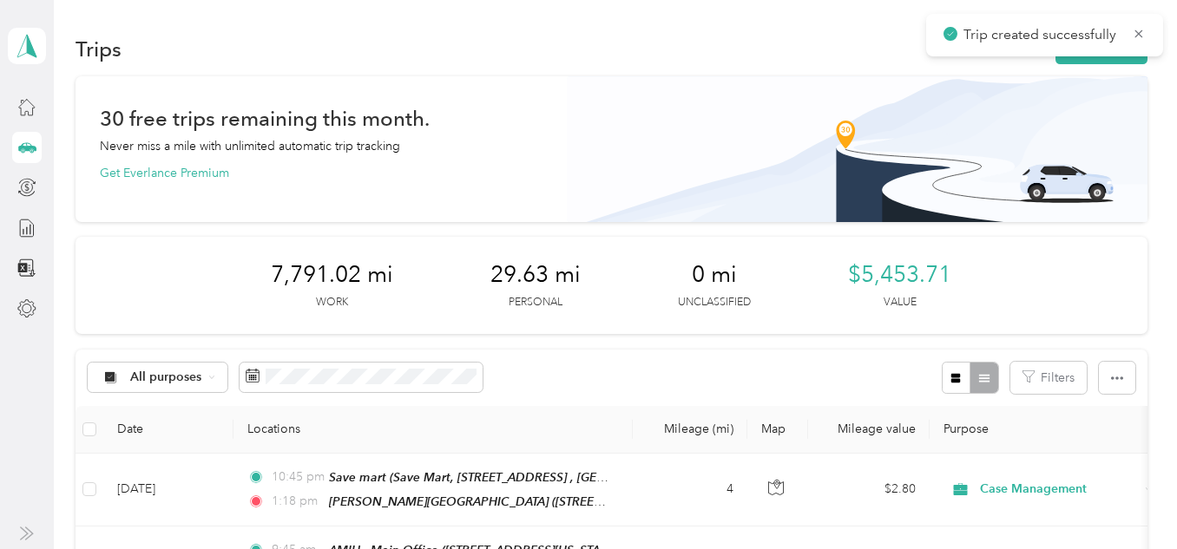
click at [1119, 56] on div "Trip created successfully" at bounding box center [1044, 35] width 237 height 43
click at [1081, 56] on button "New trip" at bounding box center [1101, 49] width 92 height 30
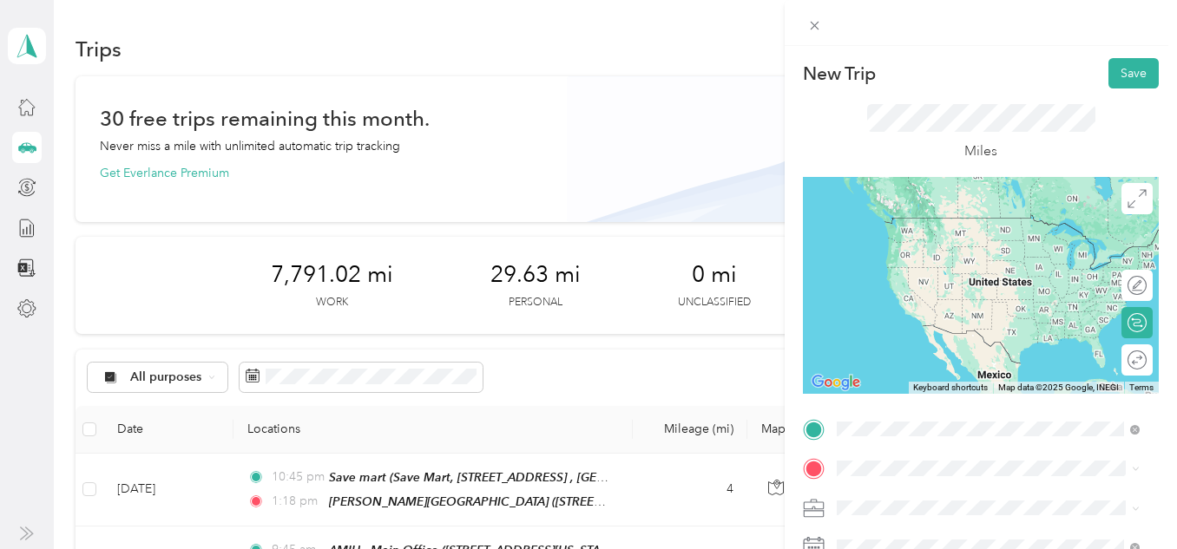
click at [1105, 246] on div "TEAM [PERSON_NAME] House [STREET_ADDRESS][PERSON_NAME][US_STATE]" at bounding box center [1002, 251] width 265 height 70
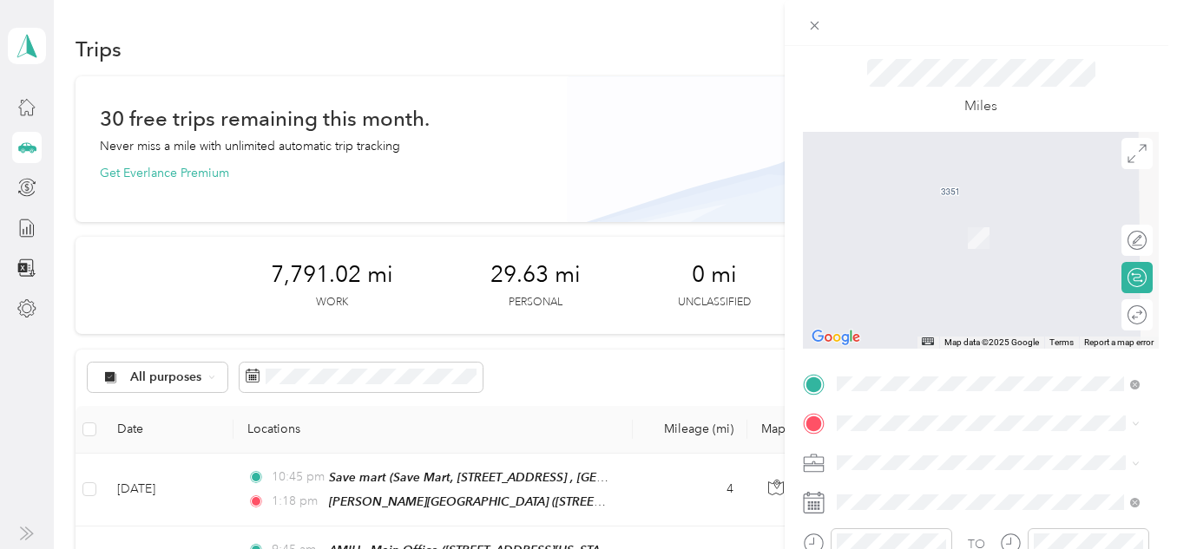
scroll to position [87, 0]
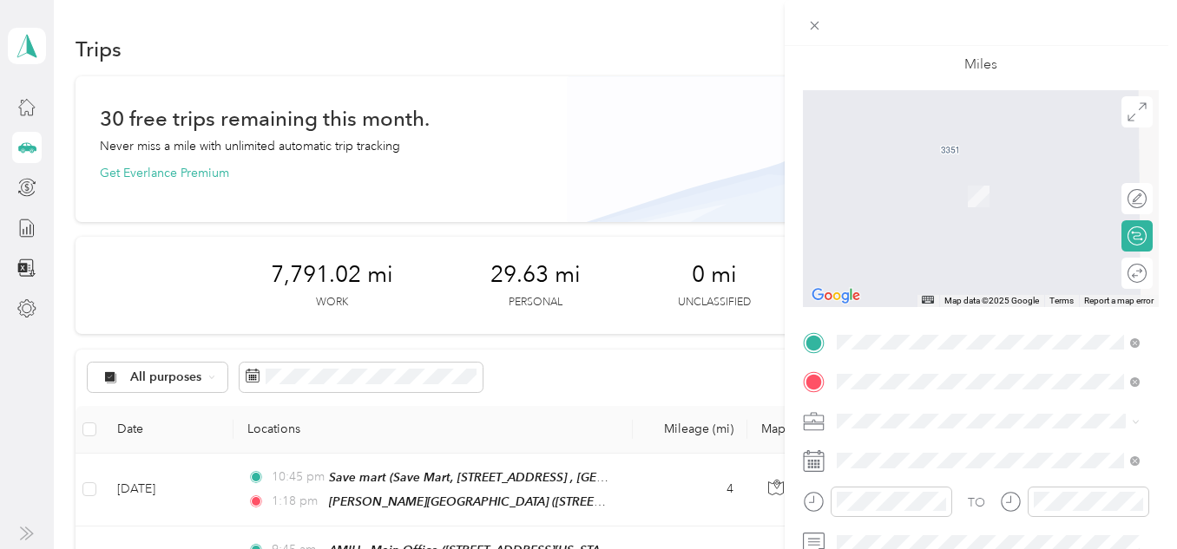
click at [974, 220] on span "[STREET_ADDRESS][PERSON_NAME][US_STATE]" at bounding box center [973, 211] width 207 height 33
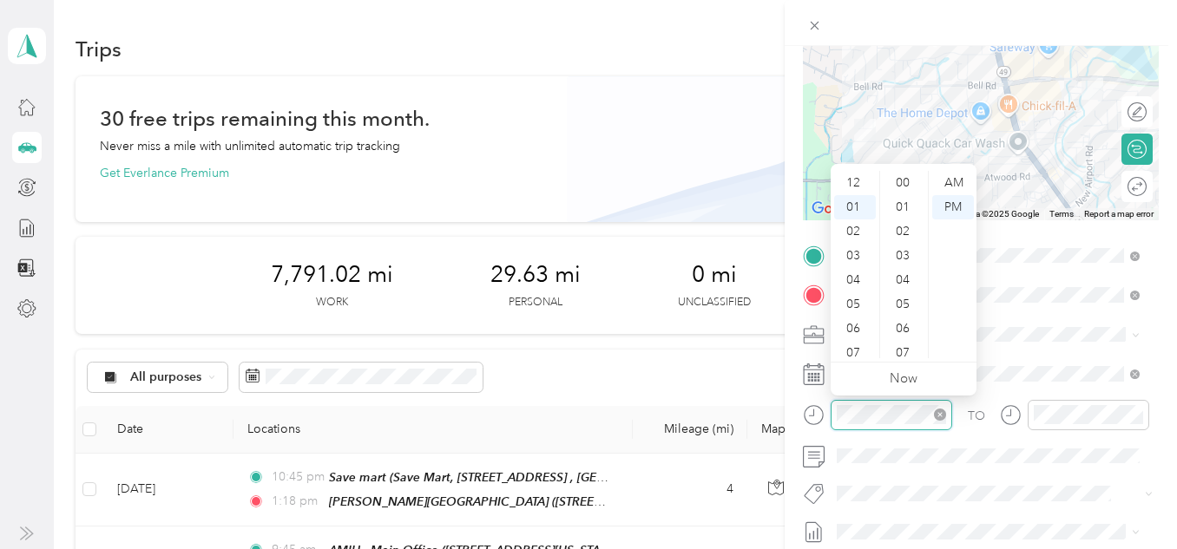
scroll to position [24, 0]
click at [965, 184] on div "AM" at bounding box center [953, 183] width 42 height 24
click at [850, 347] on div "11" at bounding box center [855, 346] width 42 height 24
click at [353, 501] on div "New Trip Save This trip cannot be edited because it is either under review, app…" at bounding box center [588, 274] width 1177 height 549
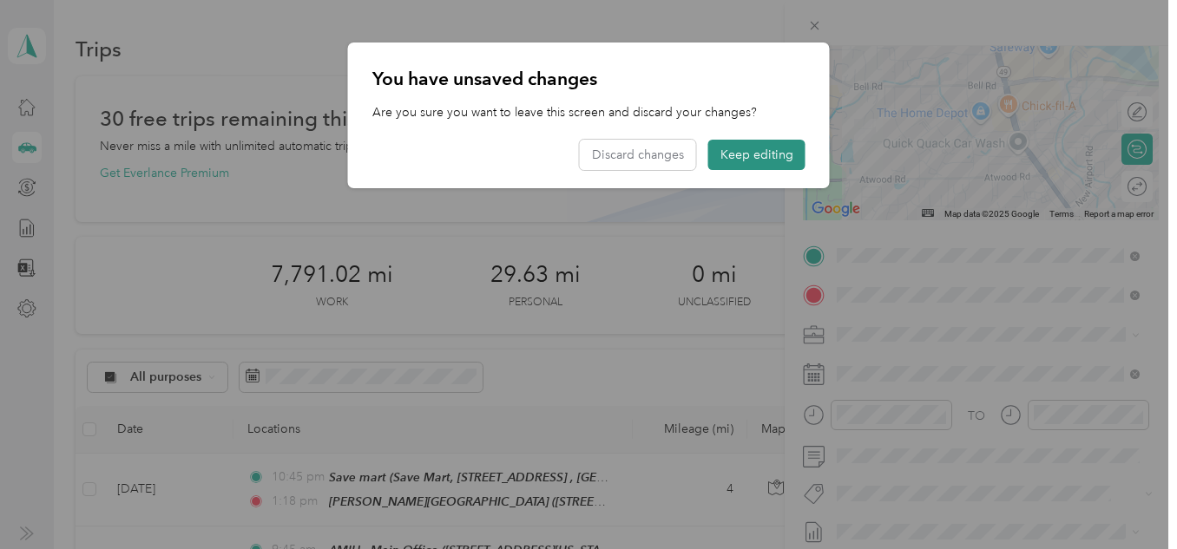
click at [759, 162] on button "Keep editing" at bounding box center [756, 155] width 97 height 30
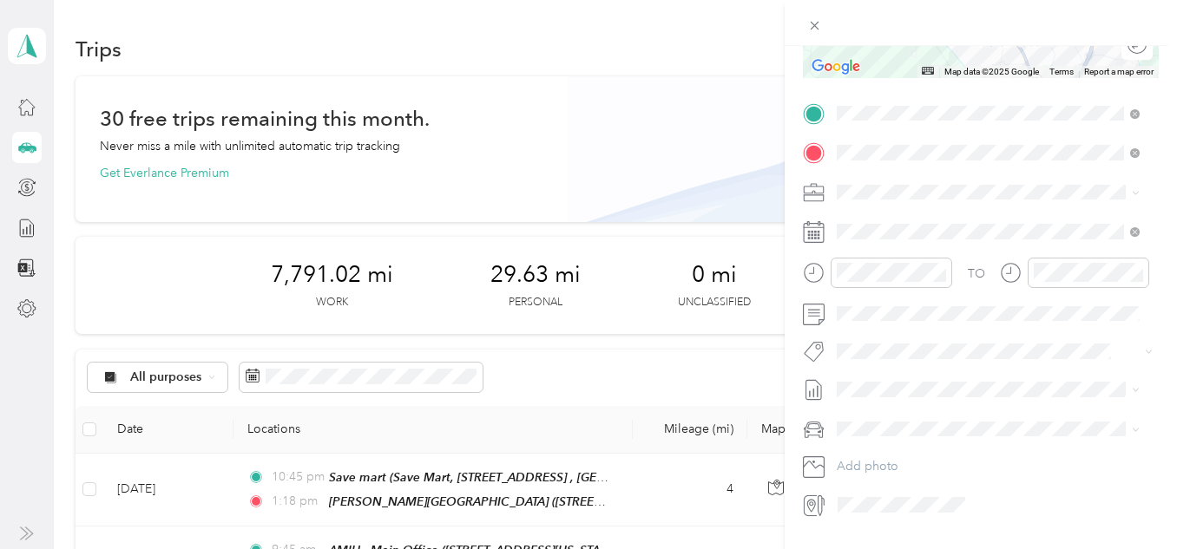
scroll to position [362, 0]
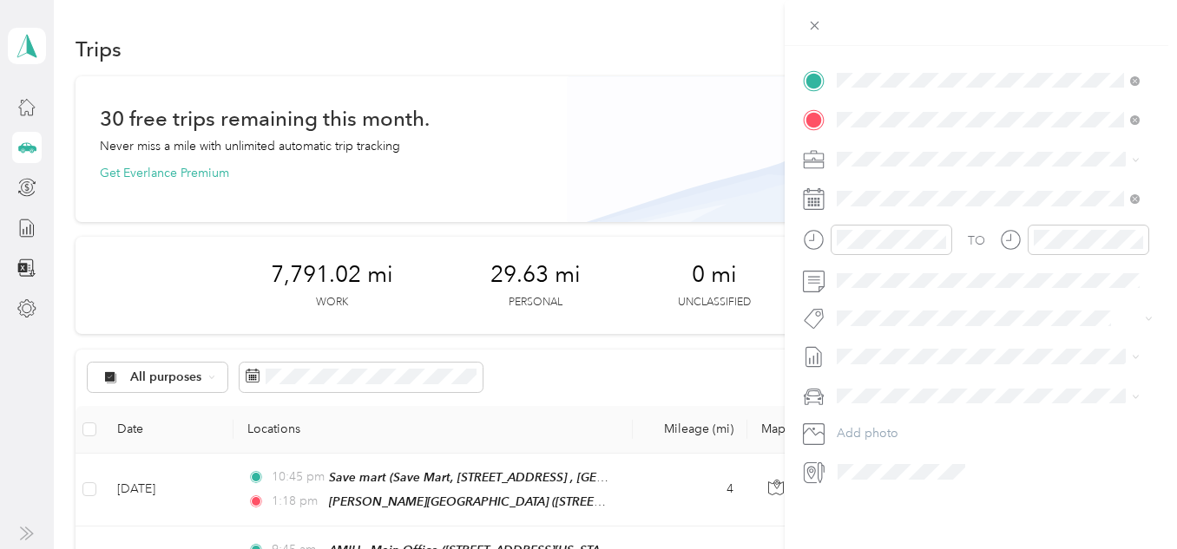
click at [484, 492] on div "New Trip Save This trip cannot be edited because it is either under review, app…" at bounding box center [588, 274] width 1177 height 549
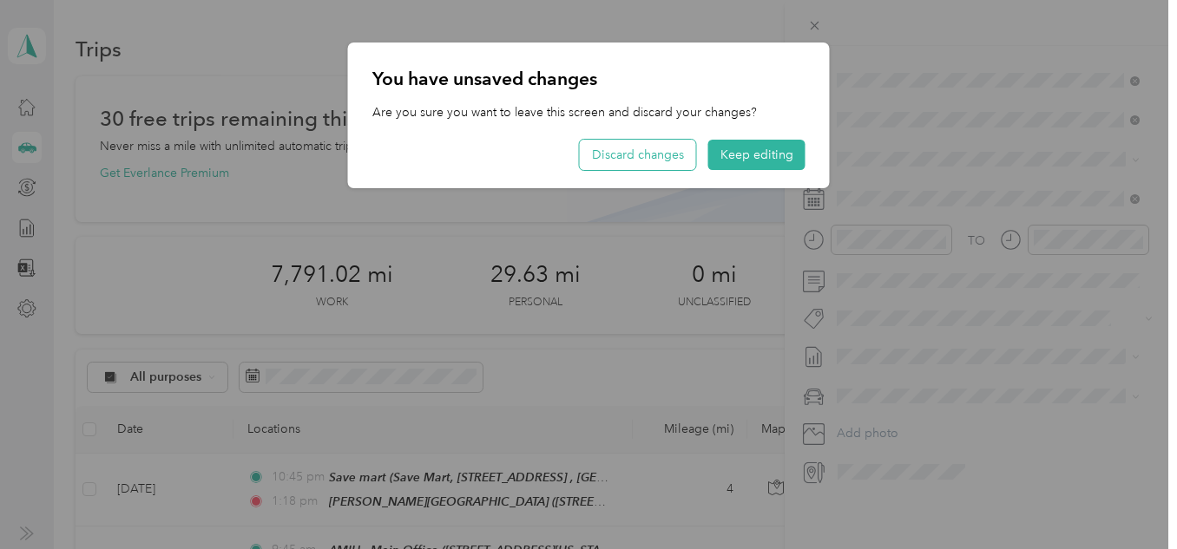
click at [680, 159] on button "Discard changes" at bounding box center [638, 155] width 116 height 30
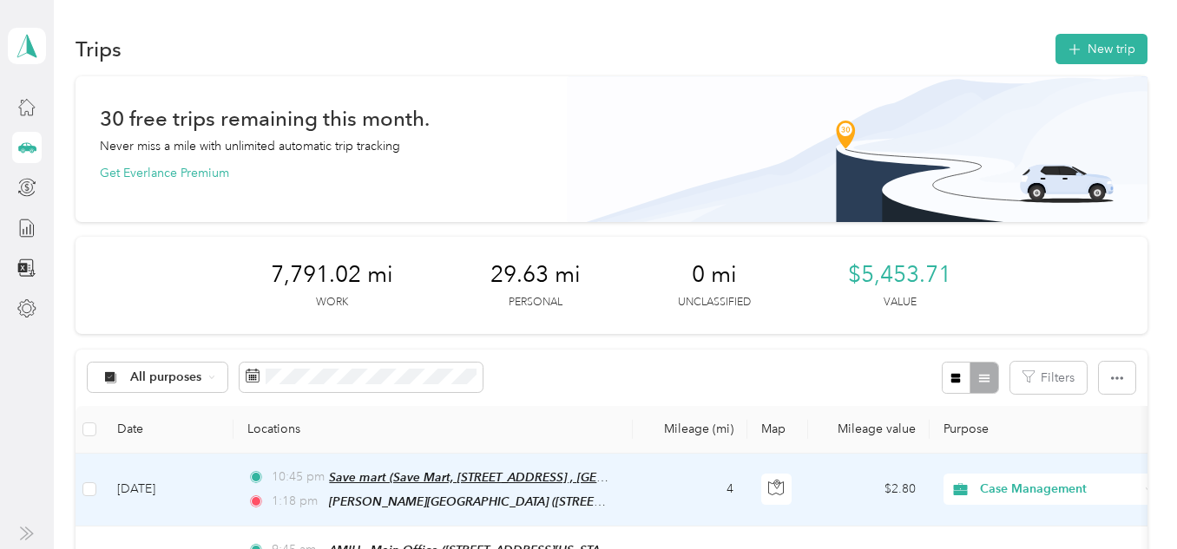
scroll to position [87, 0]
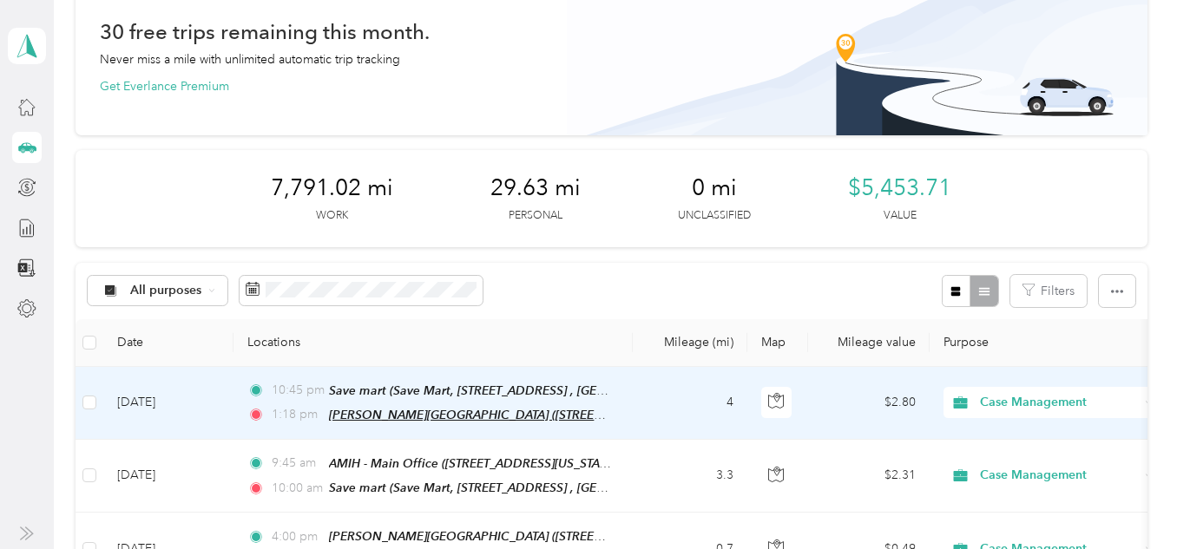
click at [403, 408] on span "[PERSON_NAME][GEOGRAPHIC_DATA] ([STREET_ADDRESS][PERSON_NAME][US_STATE])" at bounding box center [578, 415] width 498 height 15
click at [669, 403] on td "4" at bounding box center [690, 403] width 115 height 73
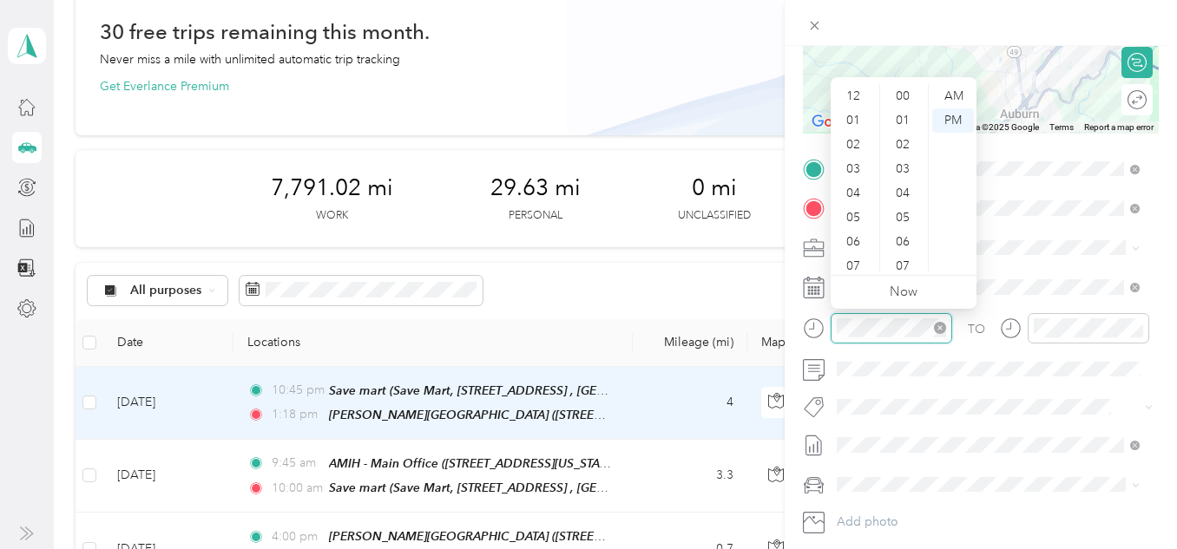
scroll to position [104, 0]
click at [955, 91] on div "AM" at bounding box center [953, 96] width 42 height 24
click at [857, 253] on div "10" at bounding box center [855, 252] width 42 height 24
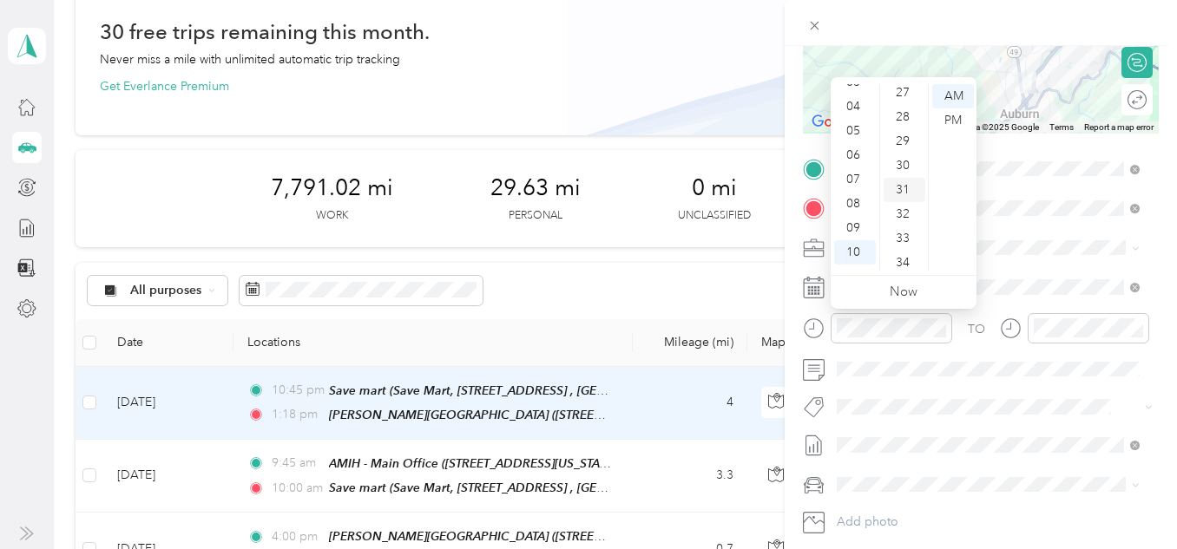
click at [902, 192] on div "31" at bounding box center [904, 190] width 42 height 24
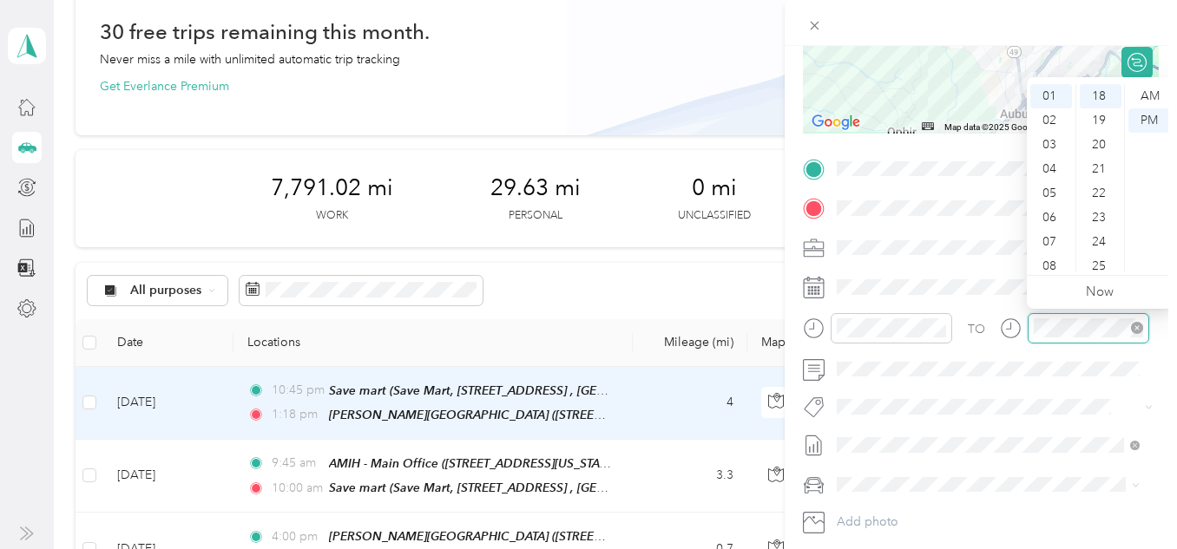
scroll to position [437, 0]
click at [1149, 97] on div "AM" at bounding box center [1149, 96] width 42 height 24
click at [1052, 258] on div "11" at bounding box center [1051, 259] width 42 height 24
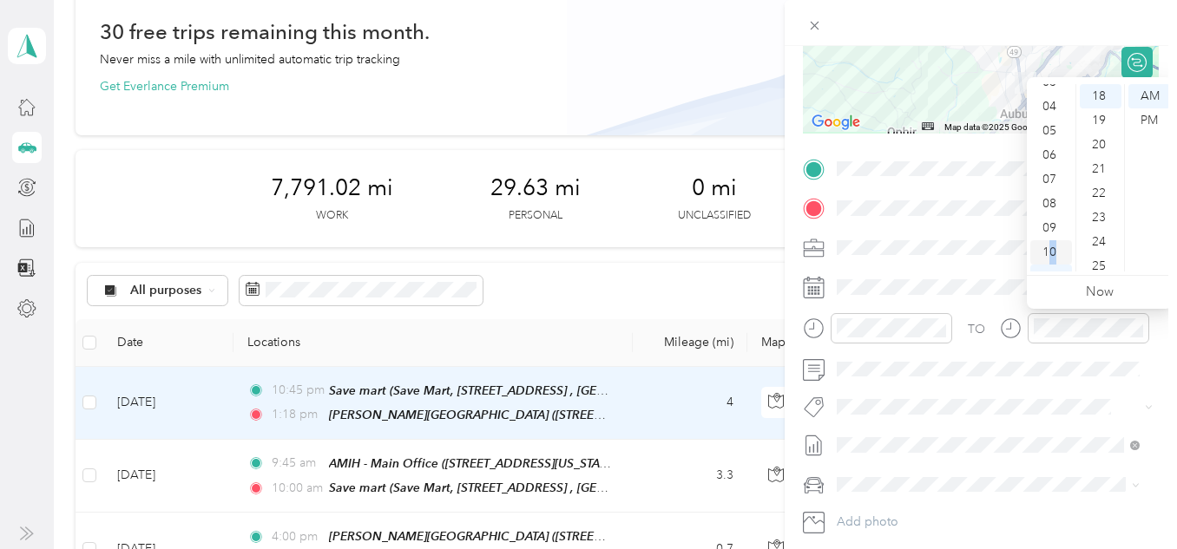
click at [1053, 249] on div "10" at bounding box center [1051, 252] width 42 height 24
click at [1097, 163] on div "55" at bounding box center [1101, 162] width 42 height 24
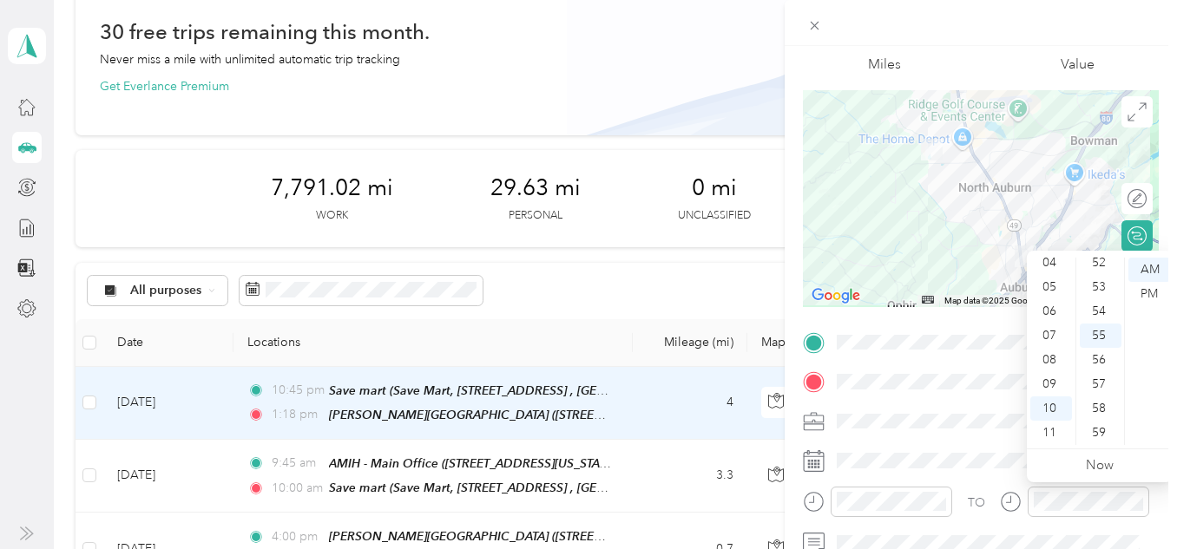
scroll to position [0, 0]
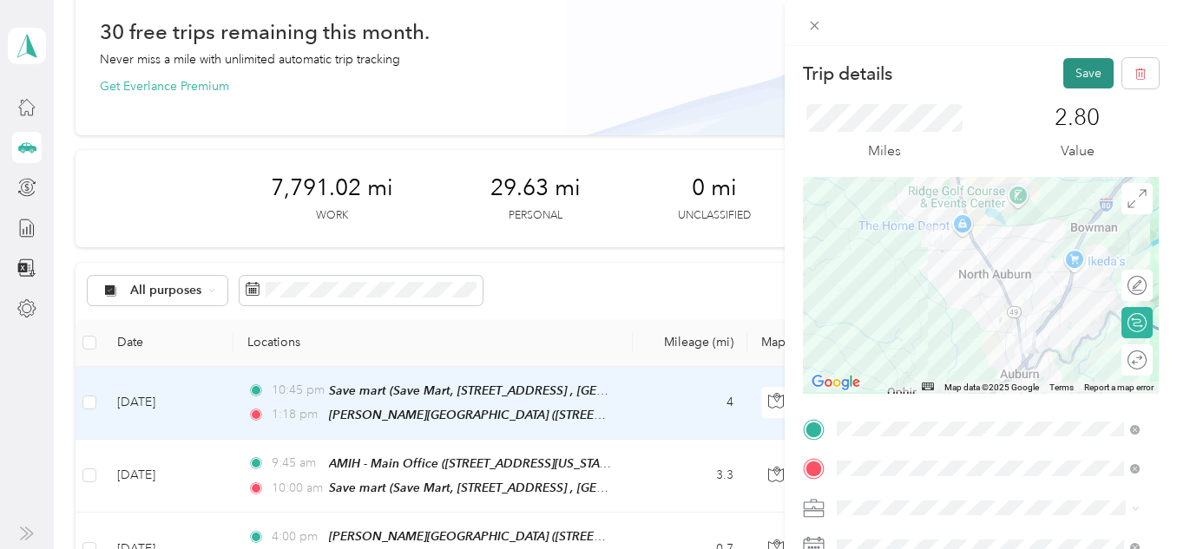
click at [1074, 62] on button "Save" at bounding box center [1088, 73] width 50 height 30
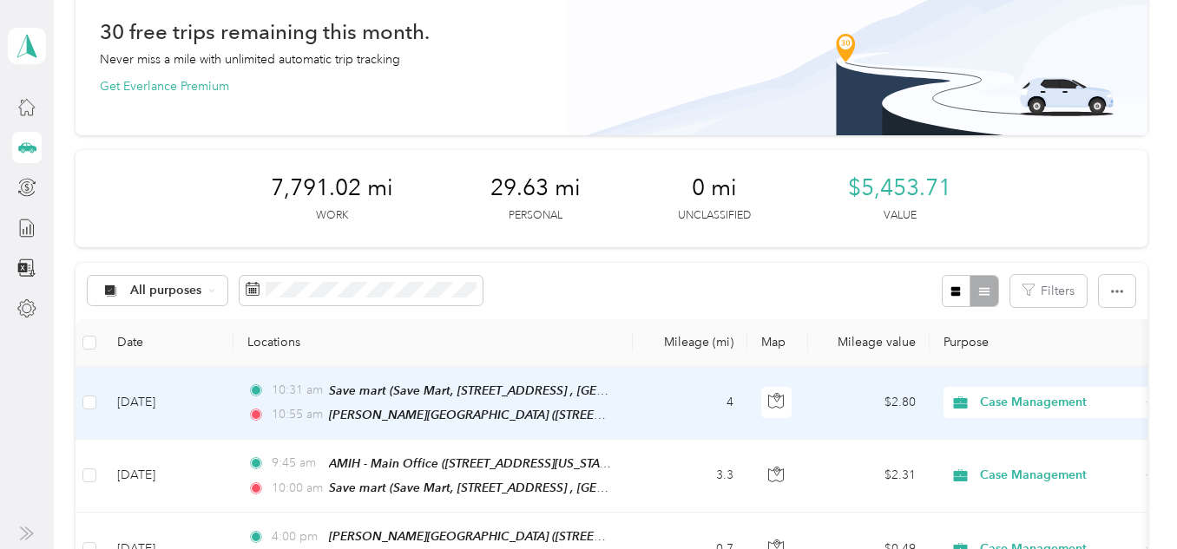
click at [694, 403] on td "4" at bounding box center [690, 403] width 115 height 73
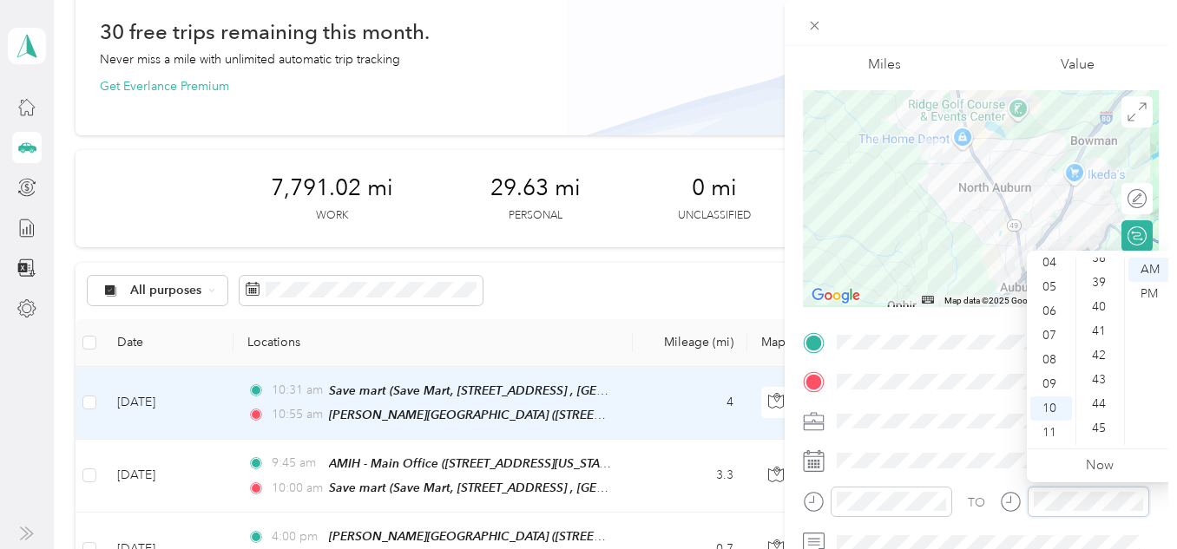
scroll to position [923, 0]
click at [1094, 435] on div "45" at bounding box center [1101, 440] width 42 height 24
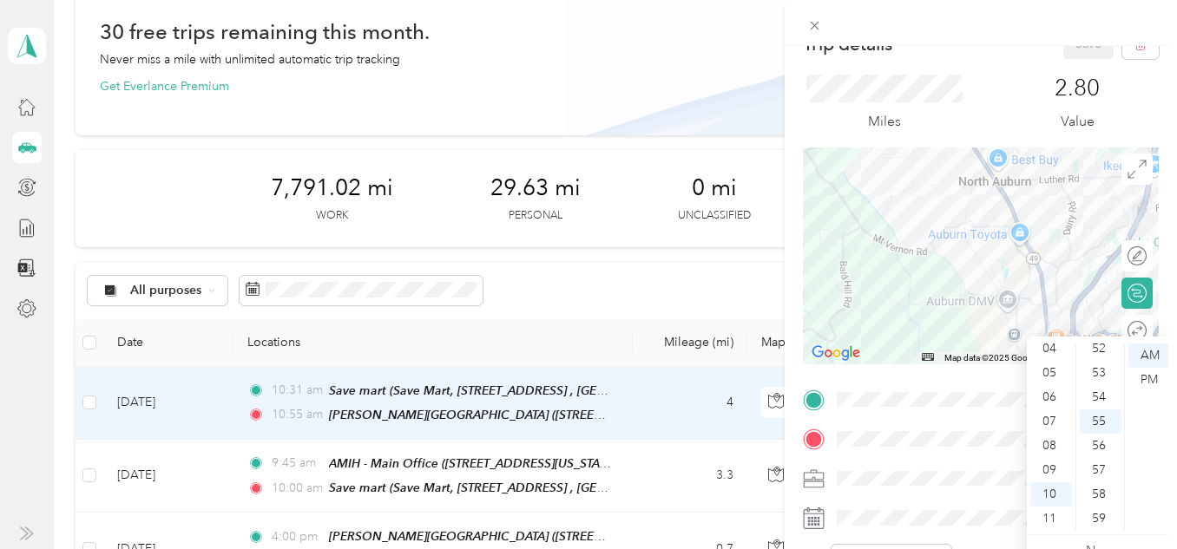
scroll to position [0, 0]
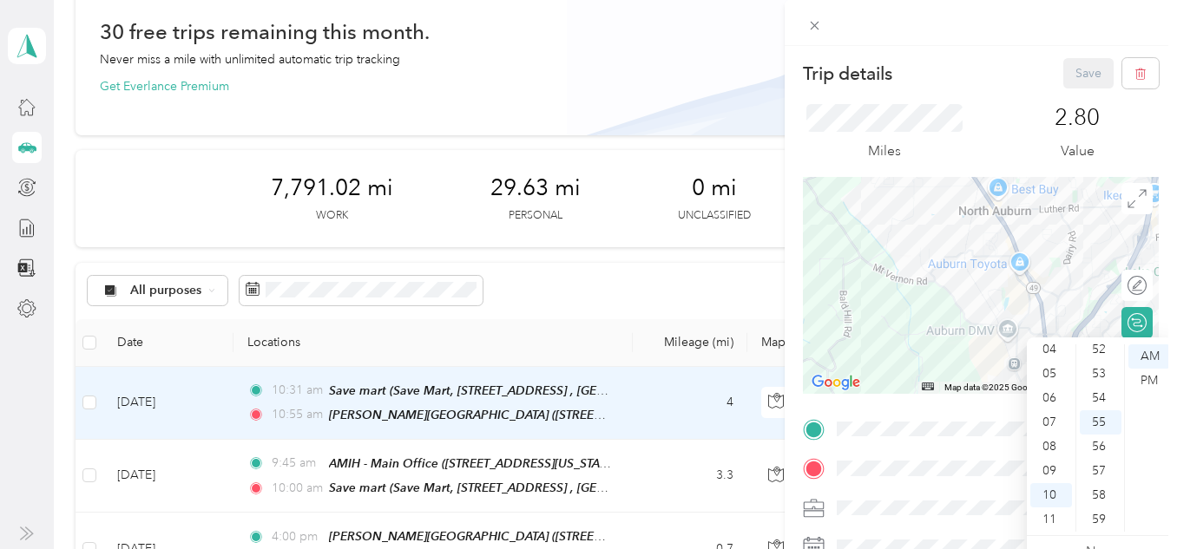
click at [1072, 79] on div "Save" at bounding box center [1111, 73] width 96 height 30
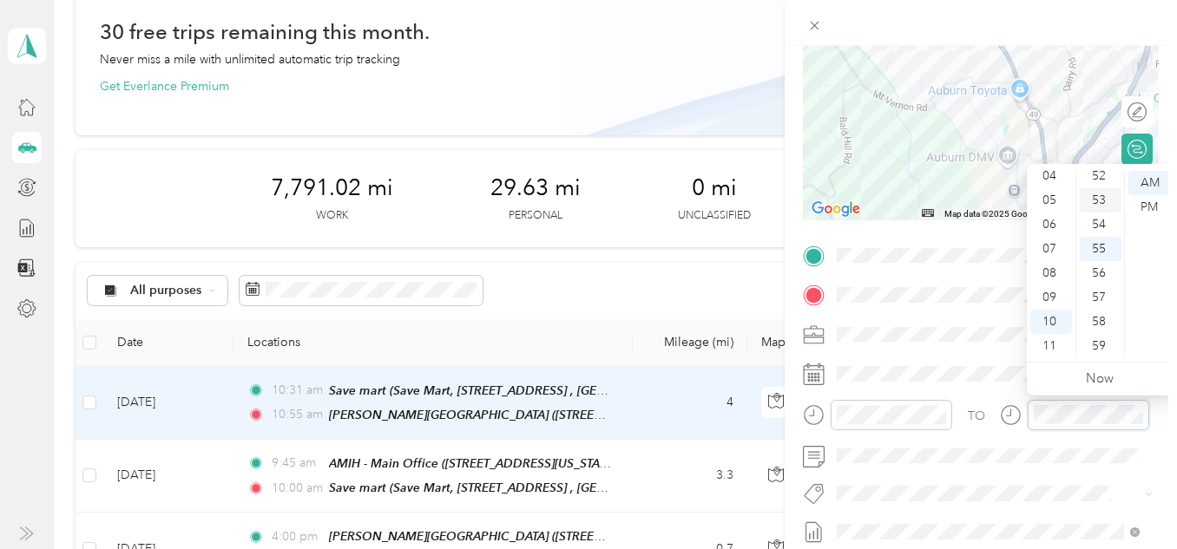
scroll to position [1010, 0]
click at [1100, 258] on div "45" at bounding box center [1101, 266] width 42 height 24
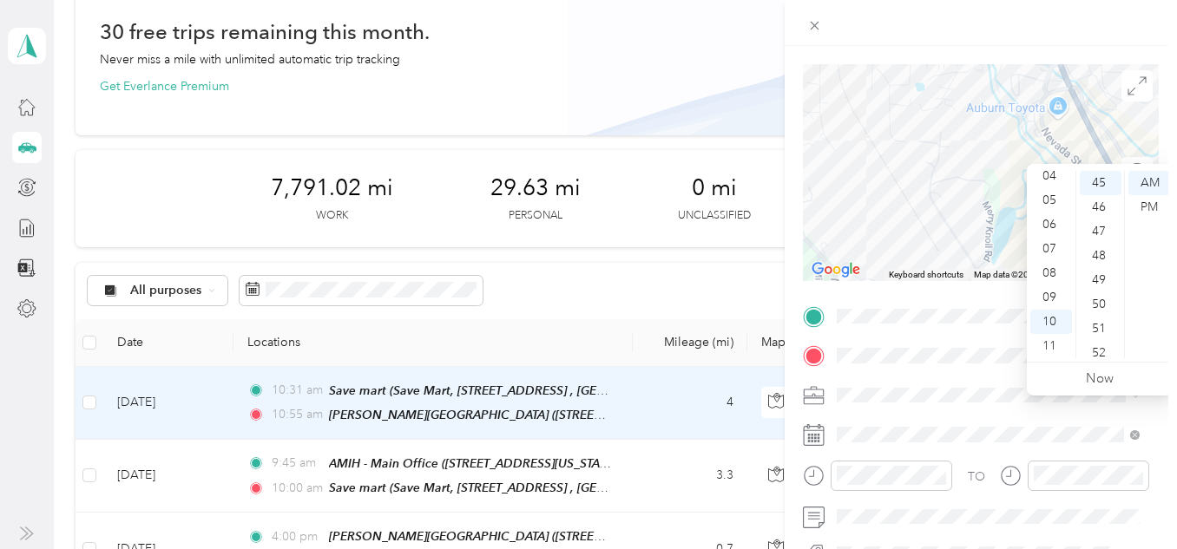
scroll to position [0, 0]
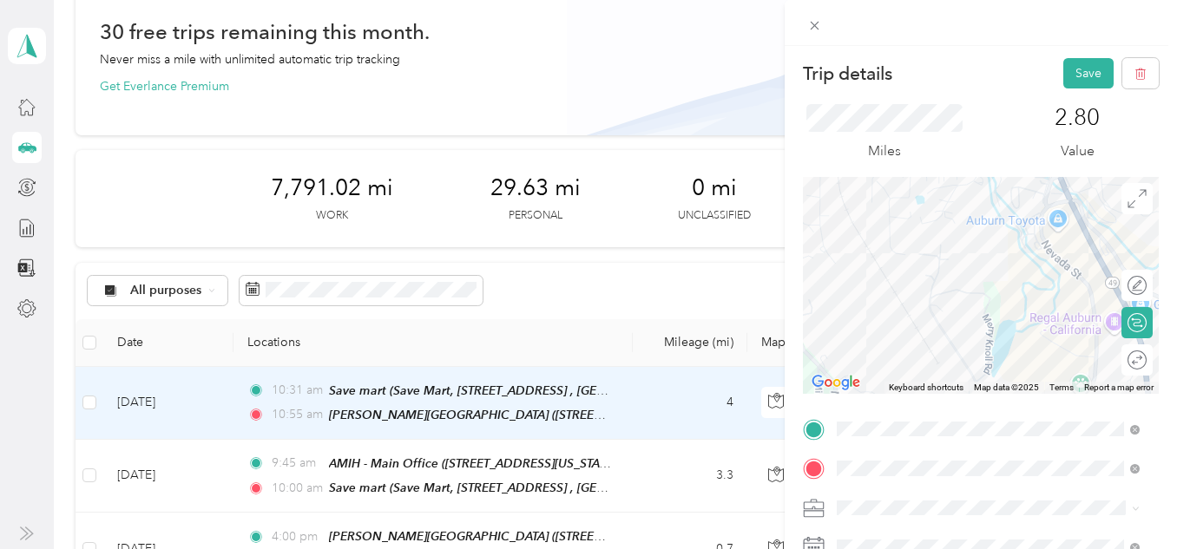
click at [1087, 62] on div "Save" at bounding box center [1111, 73] width 96 height 30
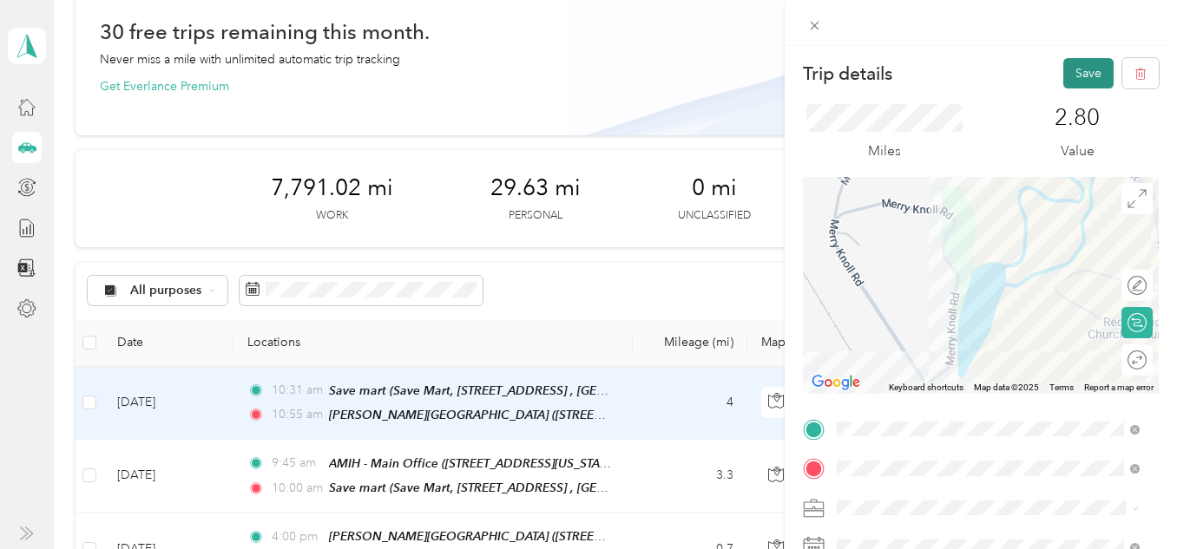
click at [1064, 79] on button "Save" at bounding box center [1088, 73] width 50 height 30
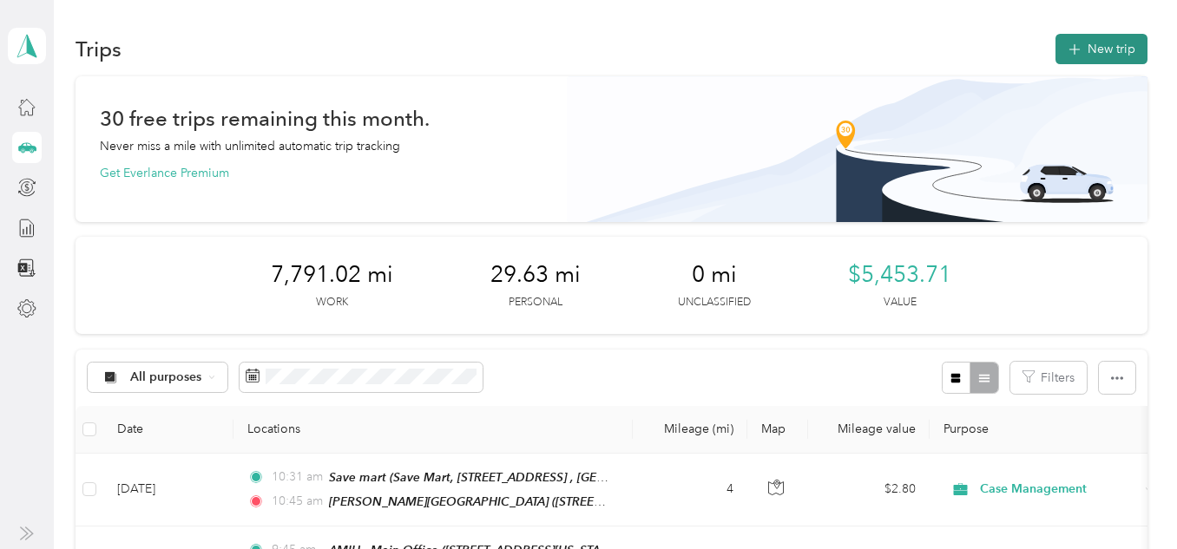
click at [1106, 41] on button "New trip" at bounding box center [1101, 49] width 92 height 30
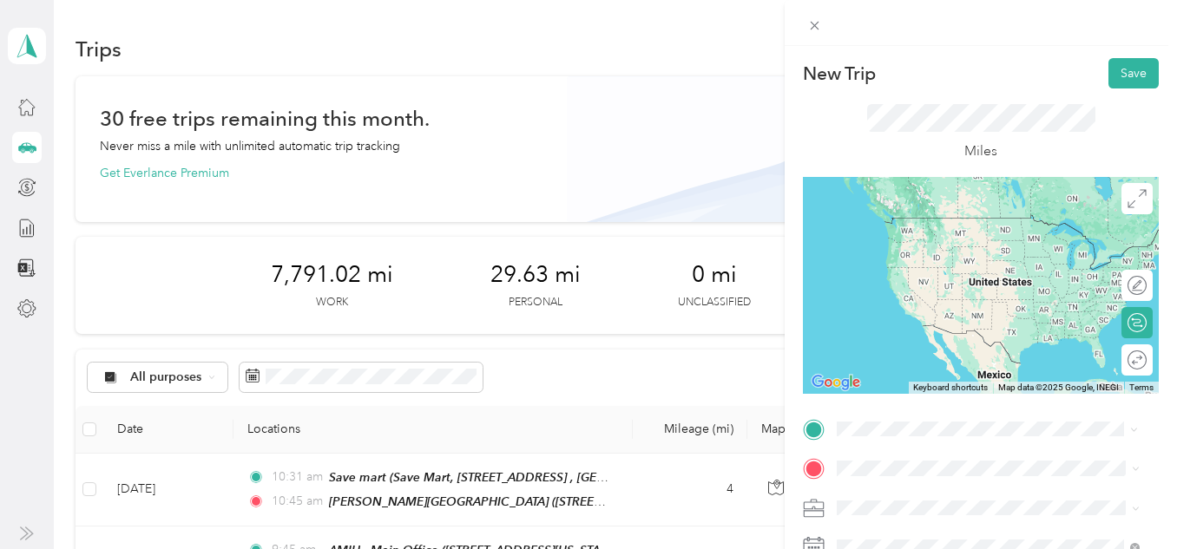
click at [985, 229] on div "TEAM [PERSON_NAME] House" at bounding box center [1002, 231] width 265 height 30
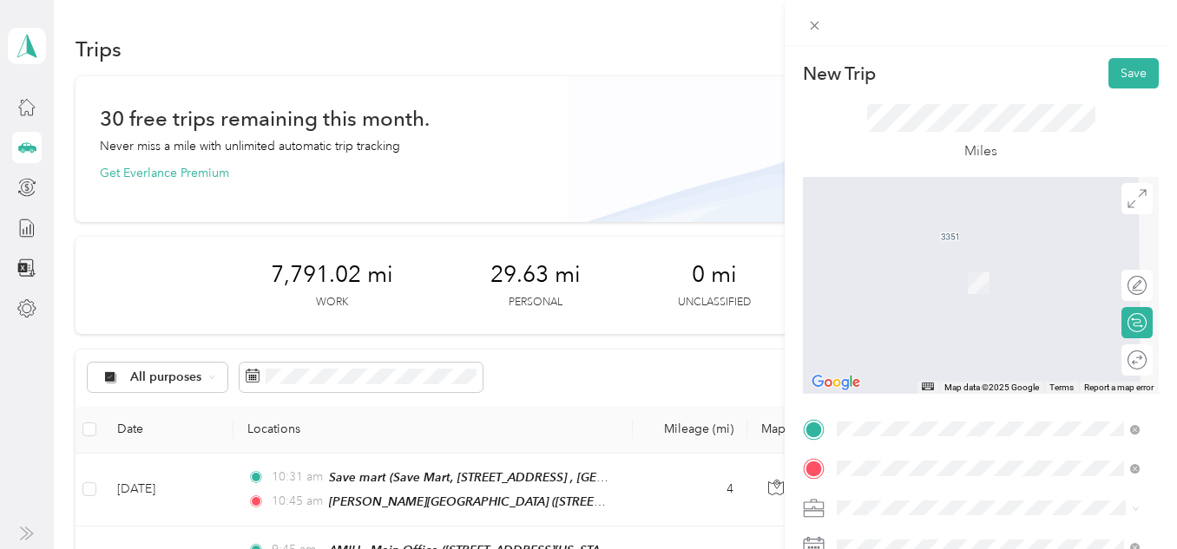
click at [1025, 283] on span "[STREET_ADDRESS][PERSON_NAME][US_STATE]" at bounding box center [973, 298] width 207 height 33
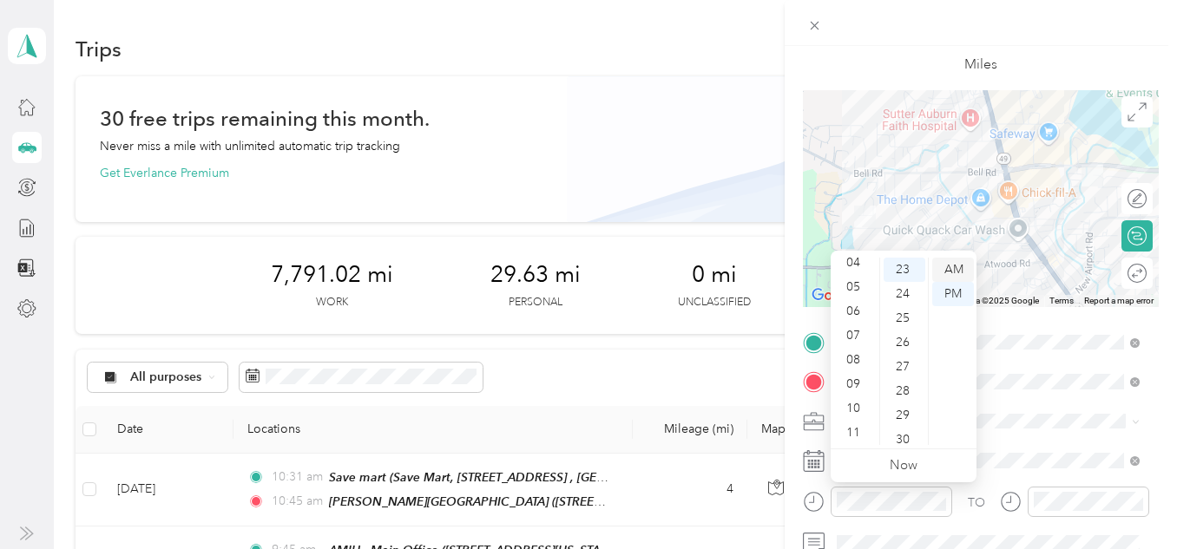
click at [966, 267] on div "AM" at bounding box center [953, 270] width 42 height 24
click at [856, 422] on div "11" at bounding box center [855, 433] width 42 height 24
click at [851, 414] on div "10" at bounding box center [855, 409] width 42 height 24
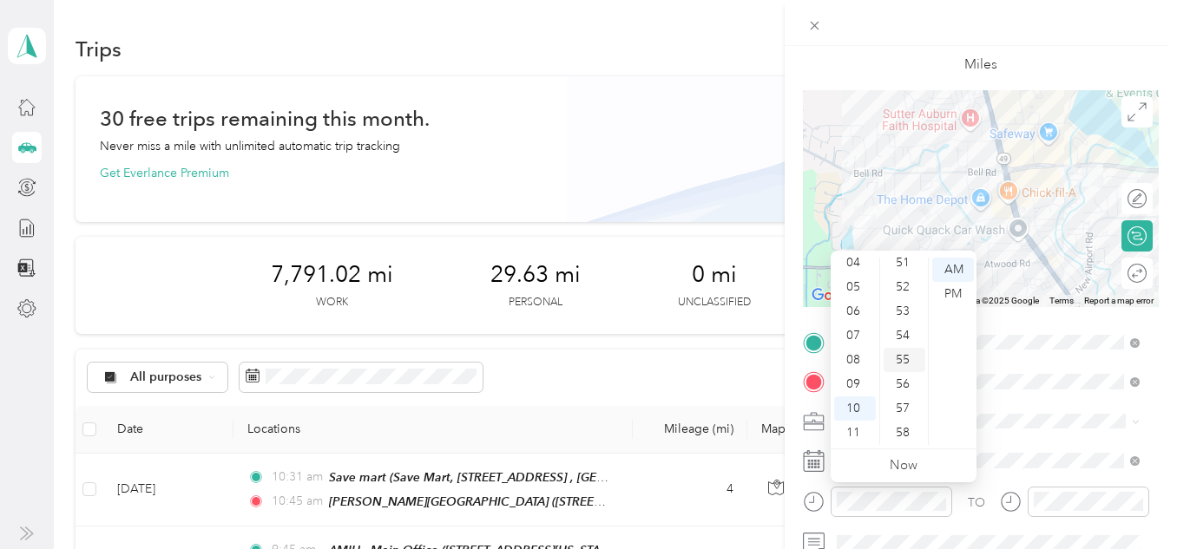
scroll to position [1253, 0]
click at [899, 391] on div "57" at bounding box center [904, 402] width 42 height 24
click at [897, 339] on div "55" at bounding box center [904, 336] width 42 height 24
click at [900, 331] on div "55" at bounding box center [904, 336] width 42 height 24
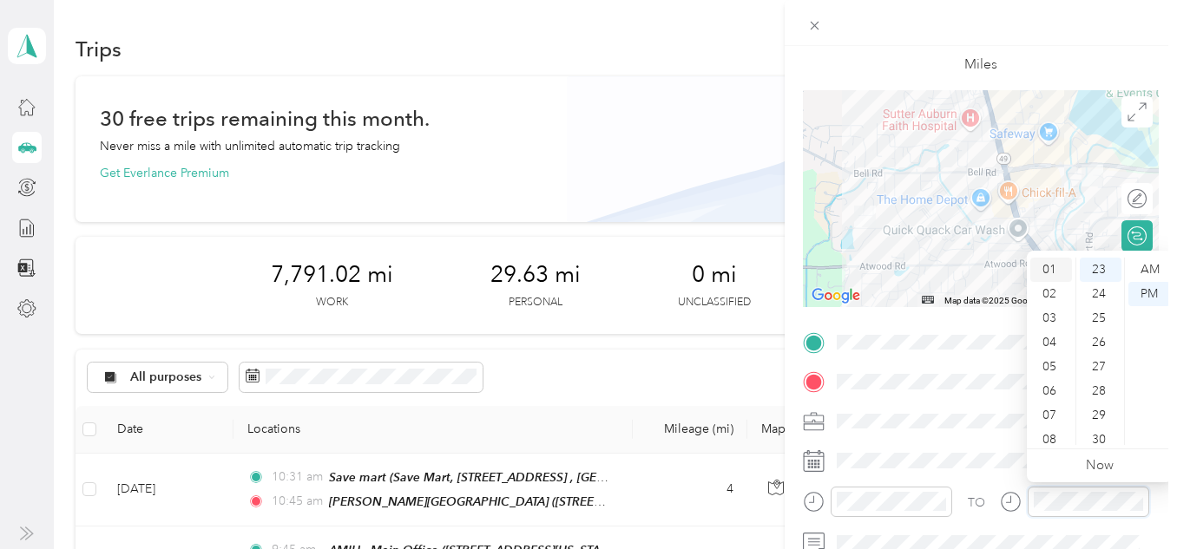
scroll to position [0, 0]
click at [1146, 269] on div "AM" at bounding box center [1149, 270] width 42 height 24
click at [1051, 428] on div "11" at bounding box center [1051, 433] width 42 height 24
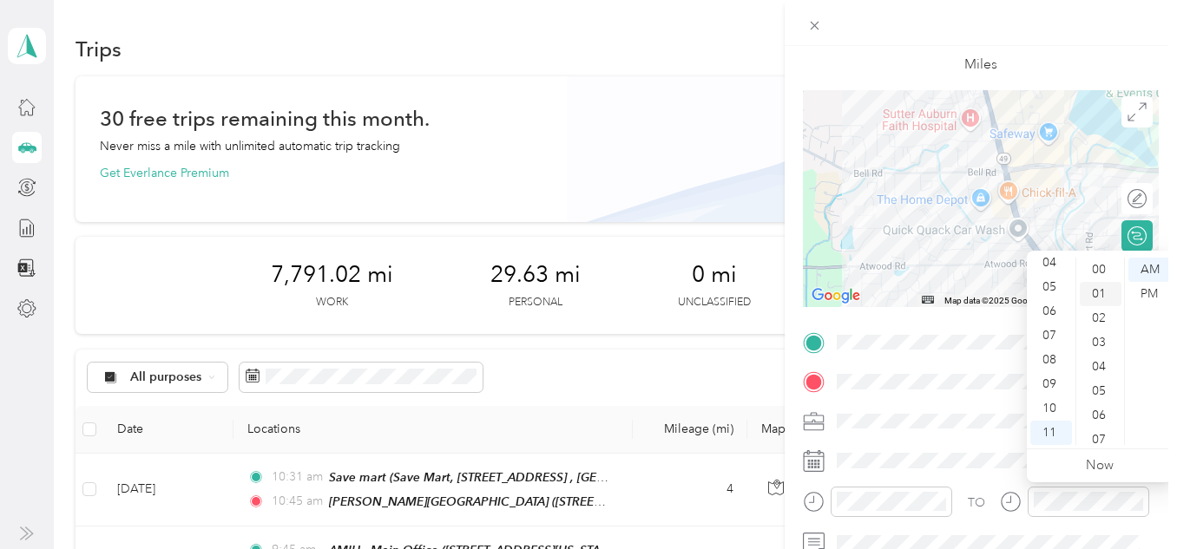
click at [1094, 301] on div "01" at bounding box center [1101, 294] width 42 height 24
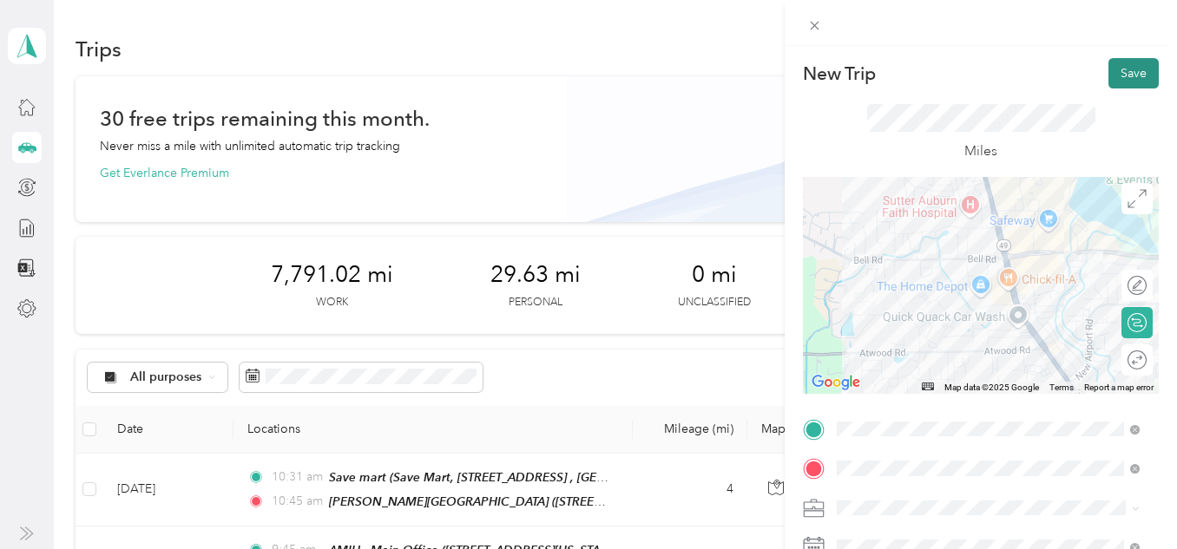
click at [1138, 77] on button "Save" at bounding box center [1133, 73] width 50 height 30
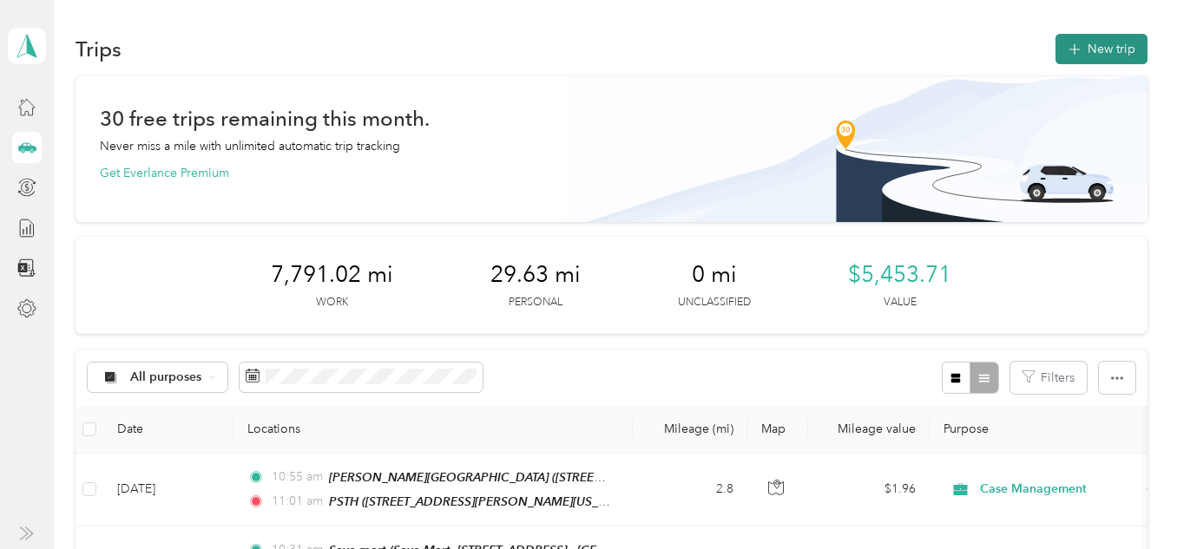
click at [1115, 45] on button "New trip" at bounding box center [1101, 49] width 92 height 30
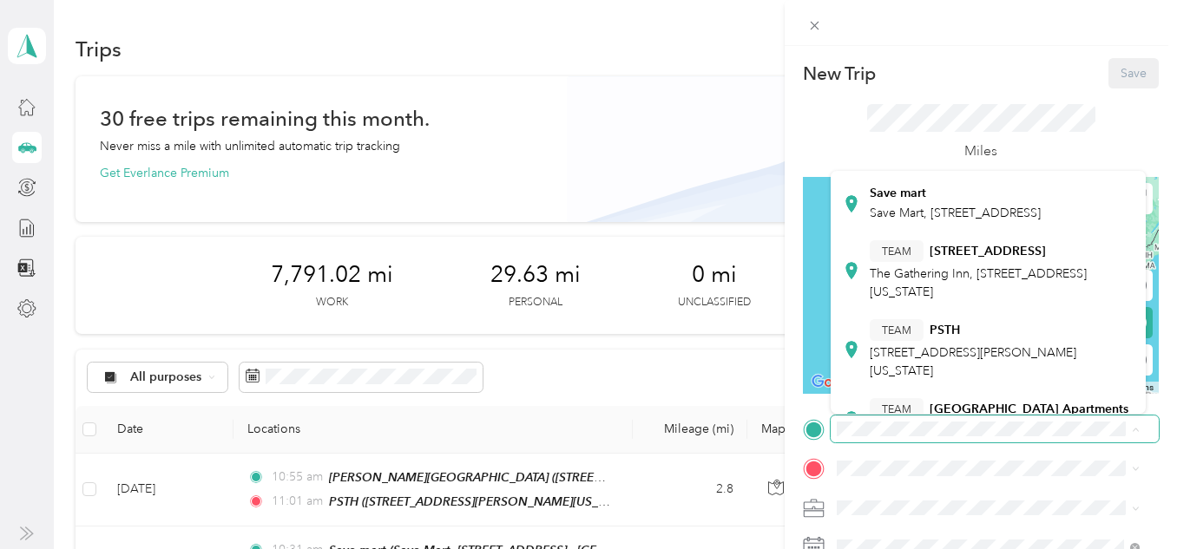
scroll to position [174, 0]
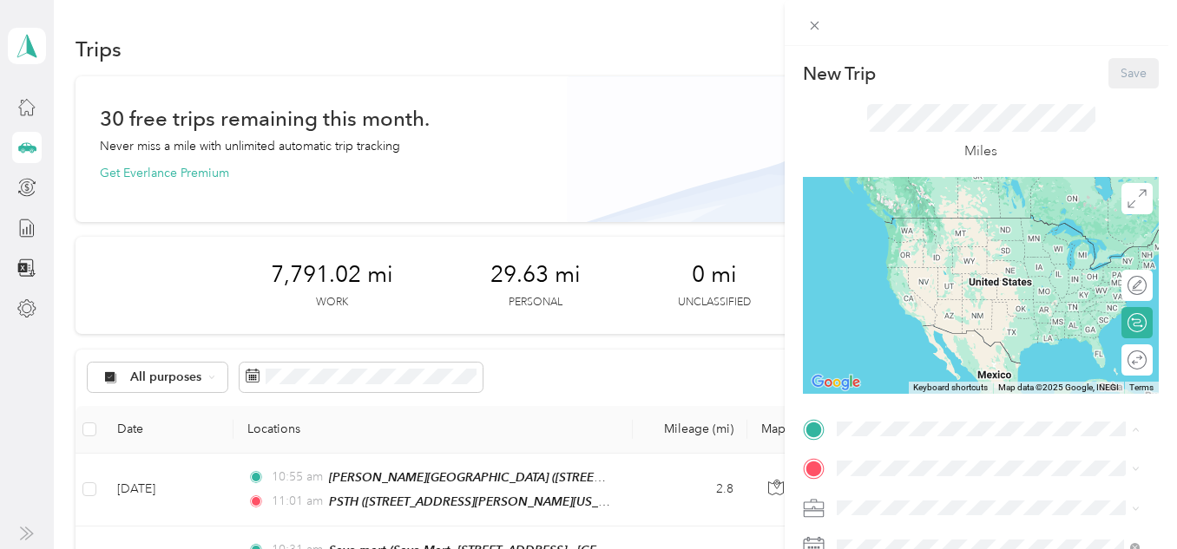
click at [933, 358] on div "TEAM PSTH [STREET_ADDRESS][PERSON_NAME][US_STATE]" at bounding box center [1002, 328] width 265 height 61
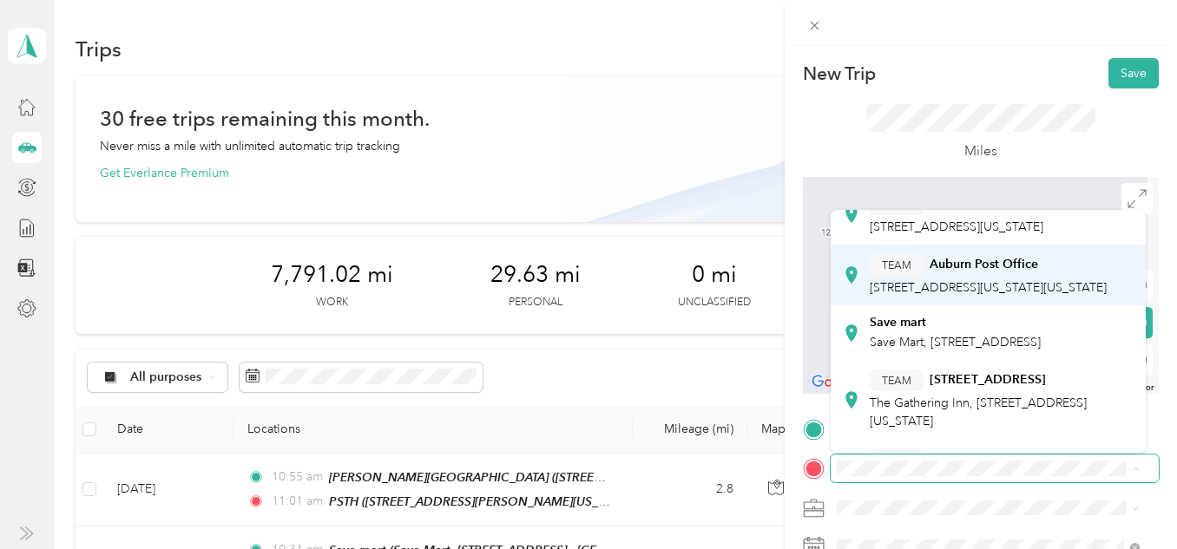
scroll to position [87, 0]
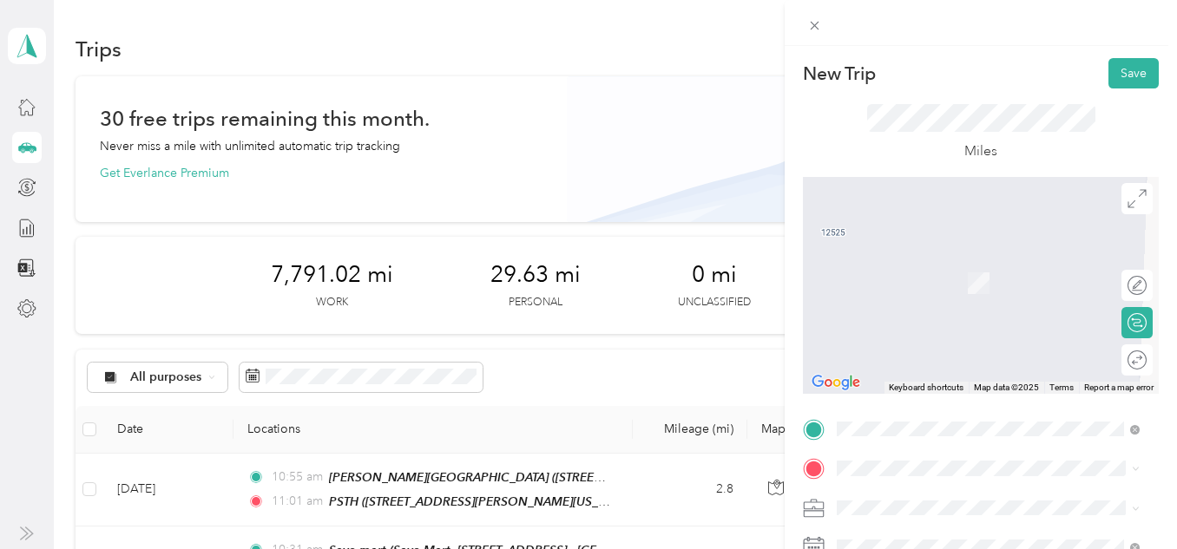
click at [908, 327] on div "Save mart Save Mart, [STREET_ADDRESS], [GEOGRAPHIC_DATA], [GEOGRAPHIC_DATA], [G…" at bounding box center [955, 309] width 171 height 36
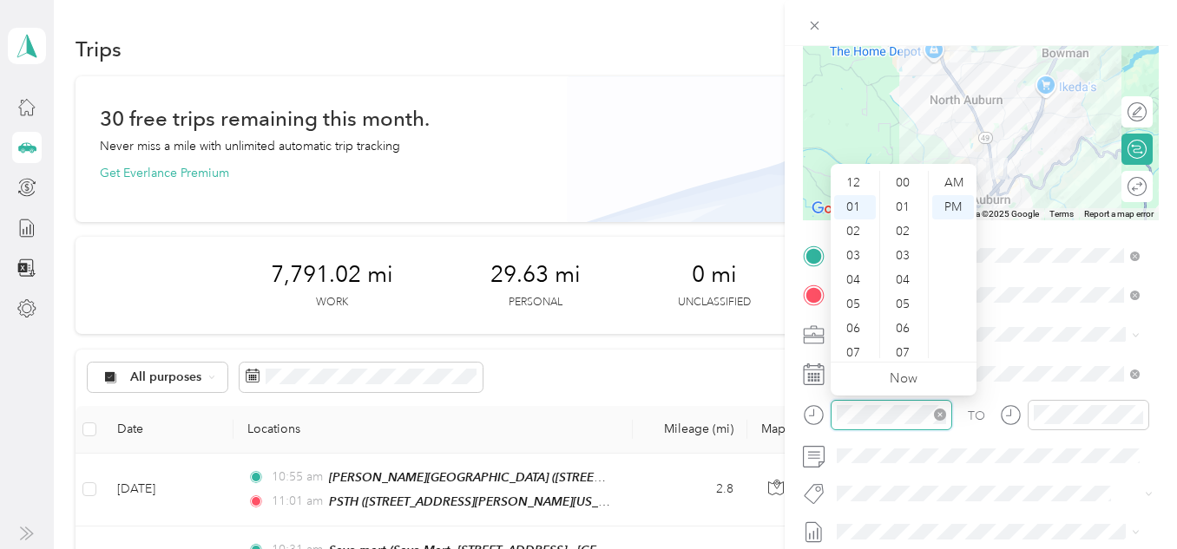
scroll to position [24, 0]
click at [949, 186] on div "AM" at bounding box center [953, 183] width 42 height 24
click at [848, 348] on div "11" at bounding box center [855, 346] width 42 height 24
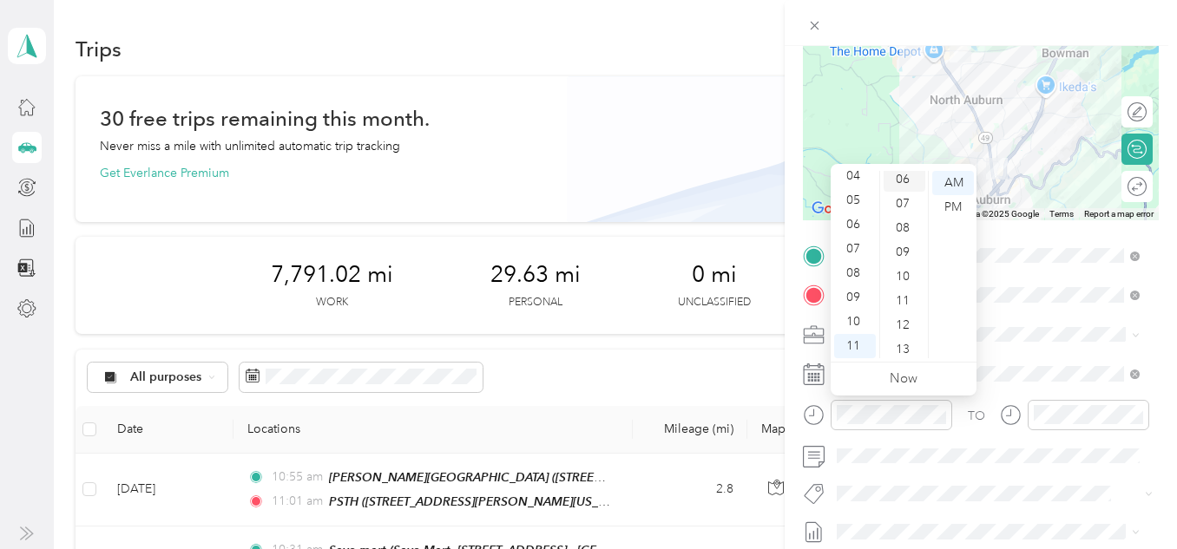
click at [898, 176] on div "06" at bounding box center [904, 179] width 42 height 24
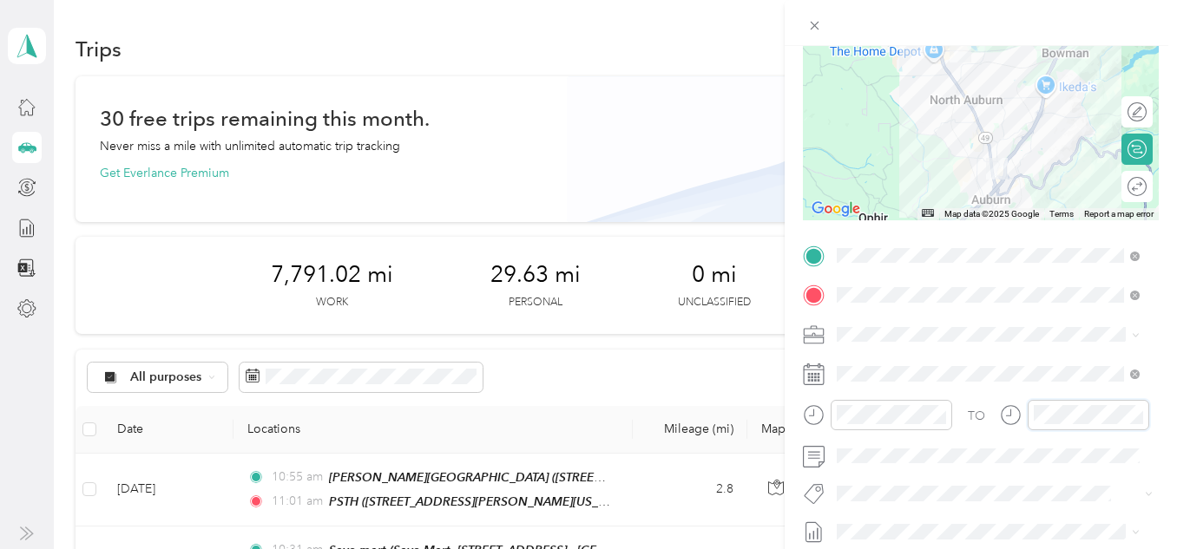
scroll to position [583, 0]
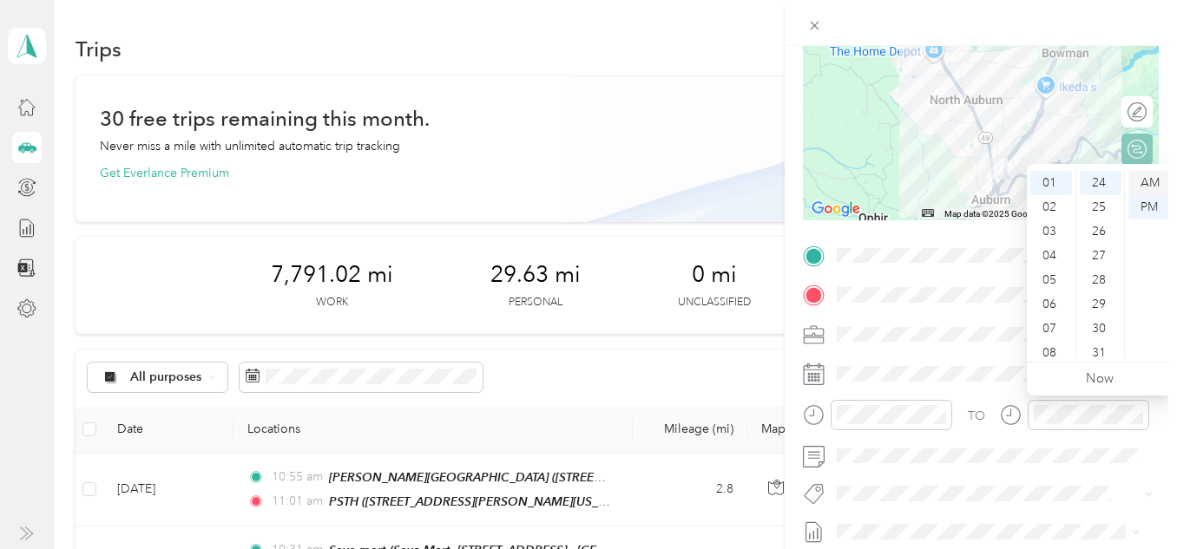
click at [1152, 173] on div "AM" at bounding box center [1149, 183] width 42 height 24
click at [1050, 341] on div "11" at bounding box center [1051, 346] width 42 height 24
click at [1100, 309] on div "15" at bounding box center [1101, 311] width 42 height 24
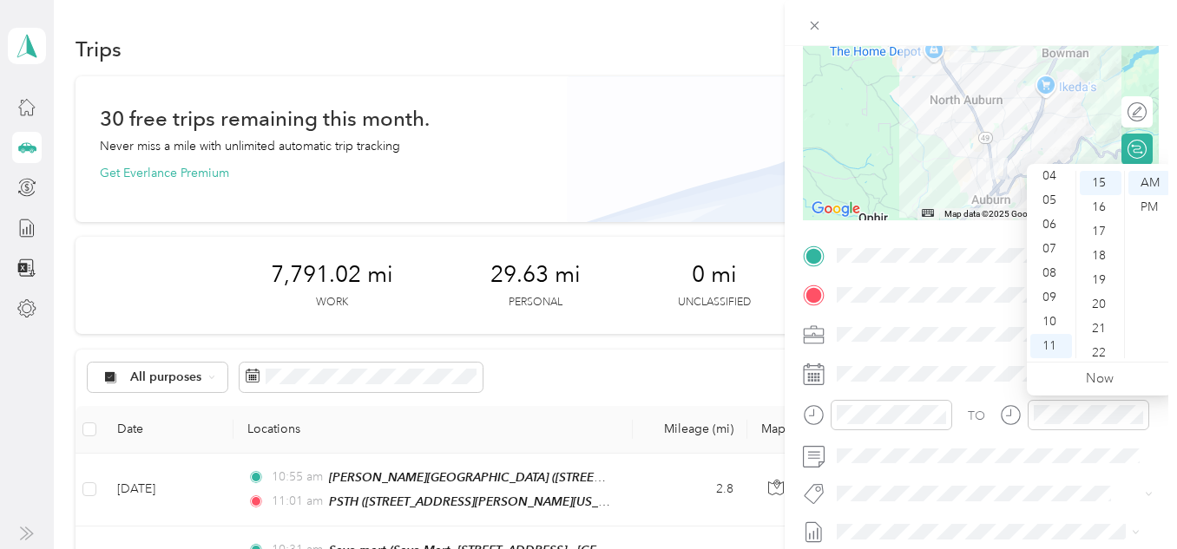
scroll to position [364, 0]
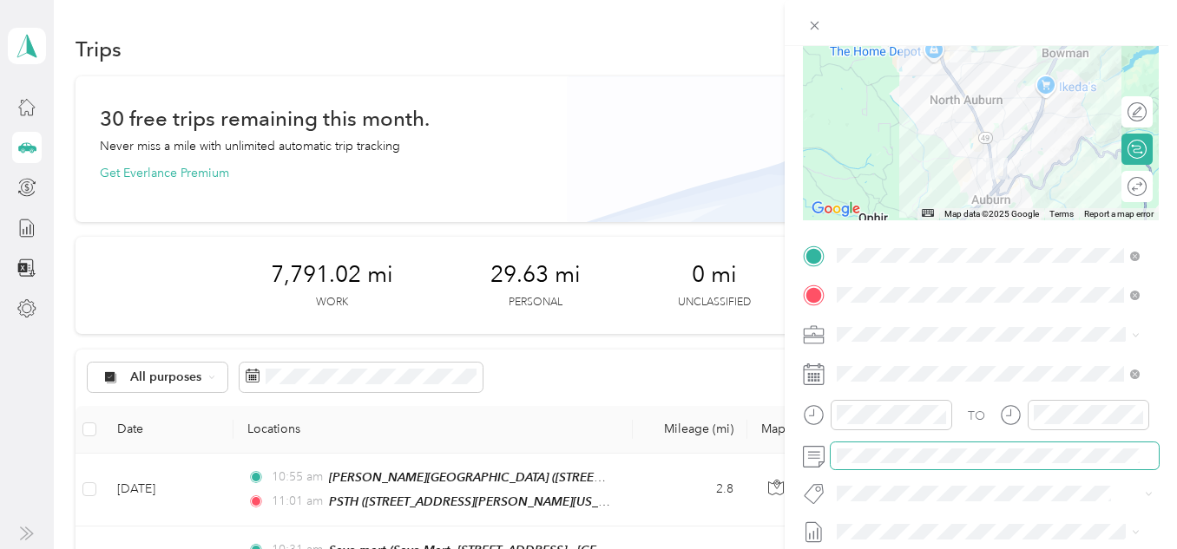
click at [938, 447] on span at bounding box center [995, 457] width 328 height 28
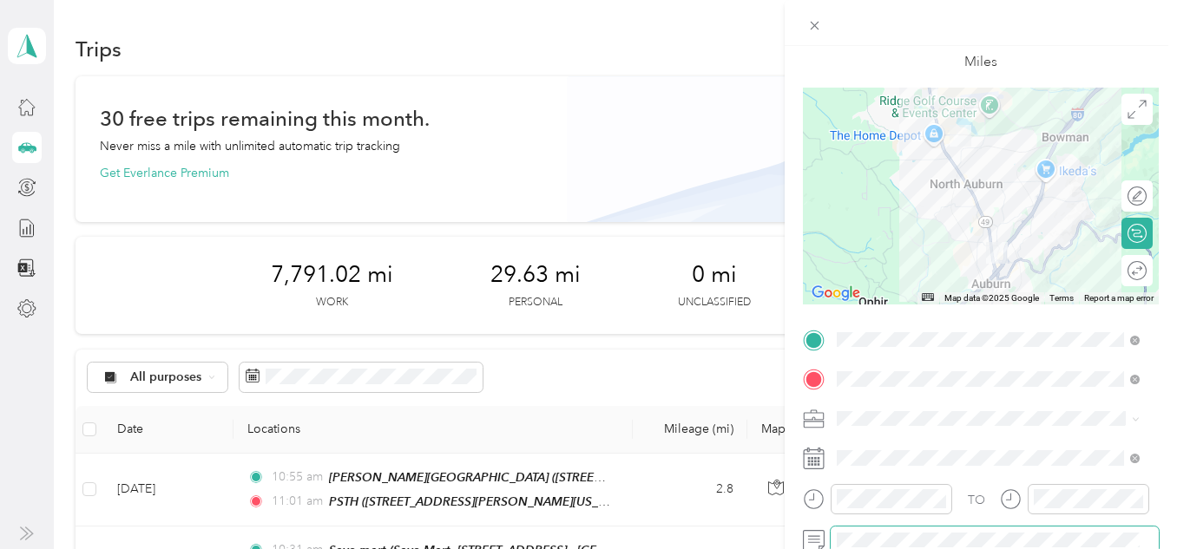
scroll to position [0, 0]
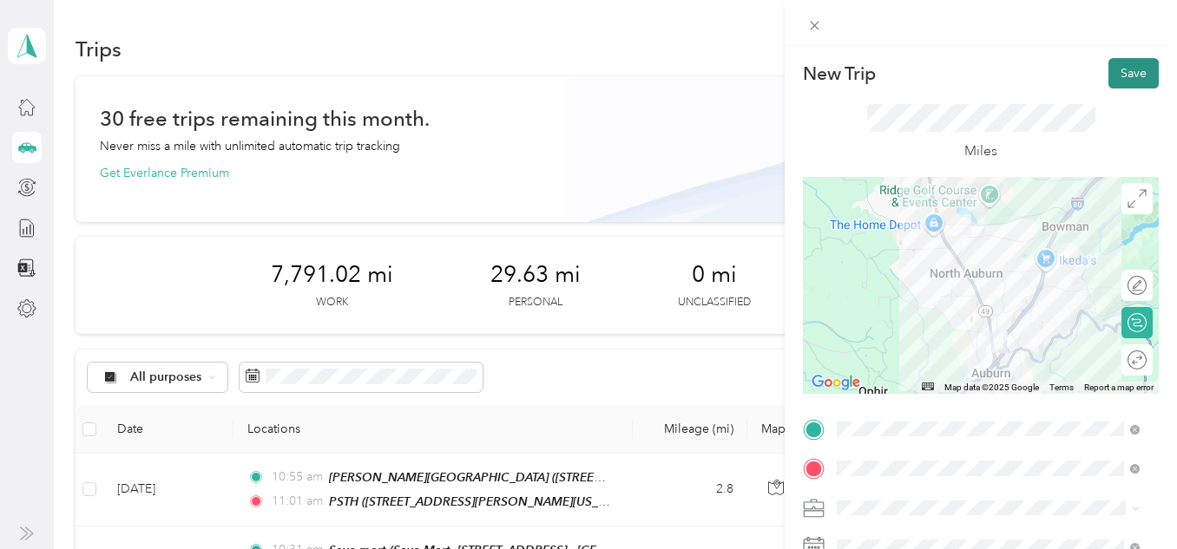
click at [1123, 66] on button "Save" at bounding box center [1133, 73] width 50 height 30
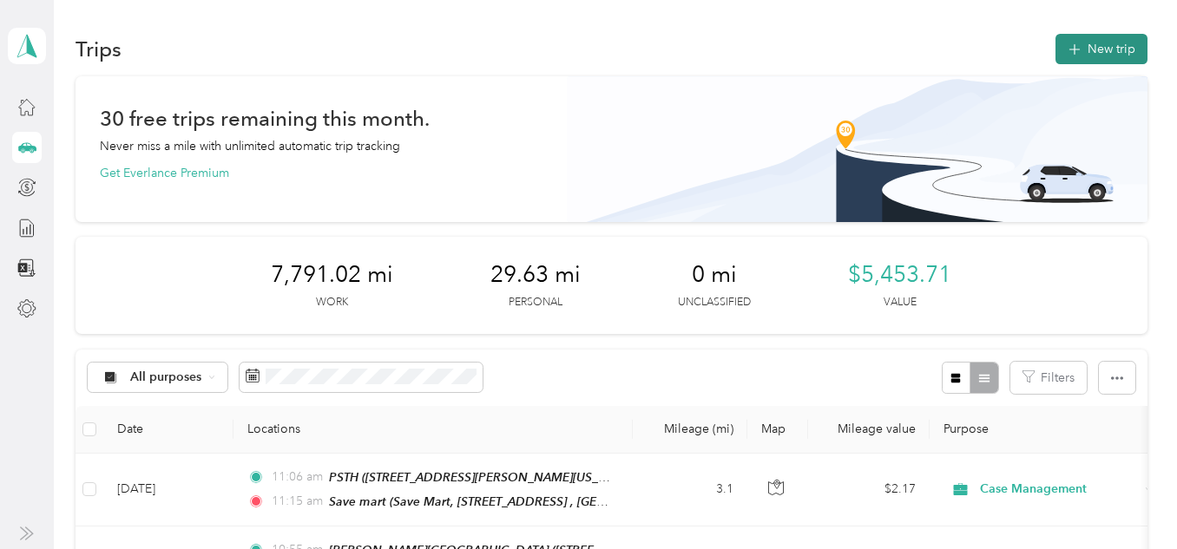
click at [1099, 54] on button "New trip" at bounding box center [1101, 49] width 92 height 30
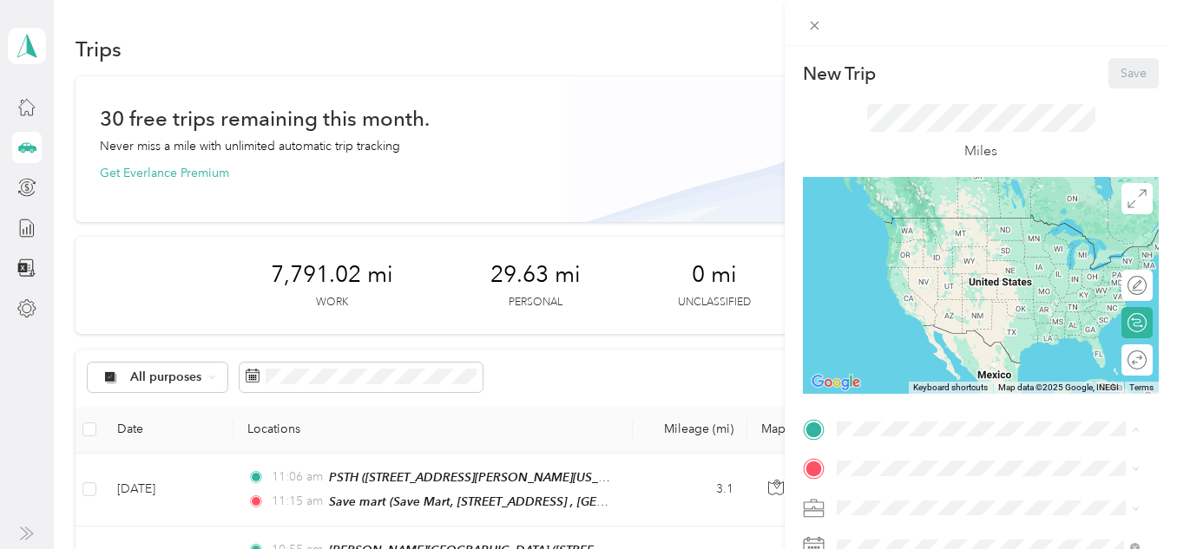
click at [922, 372] on span "Save Mart, [STREET_ADDRESS]" at bounding box center [955, 365] width 171 height 15
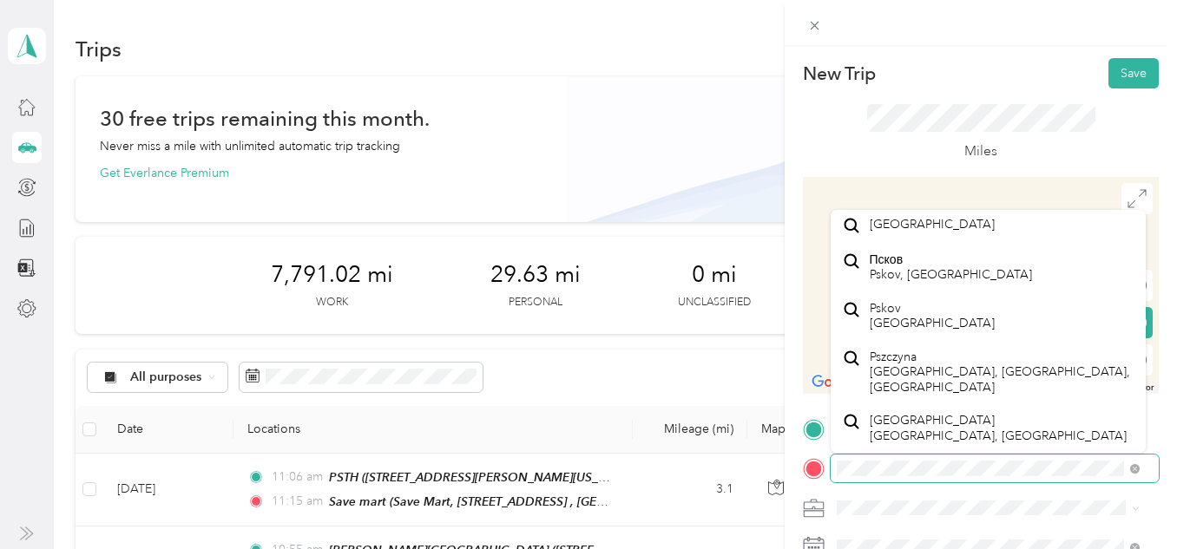
scroll to position [109, 0]
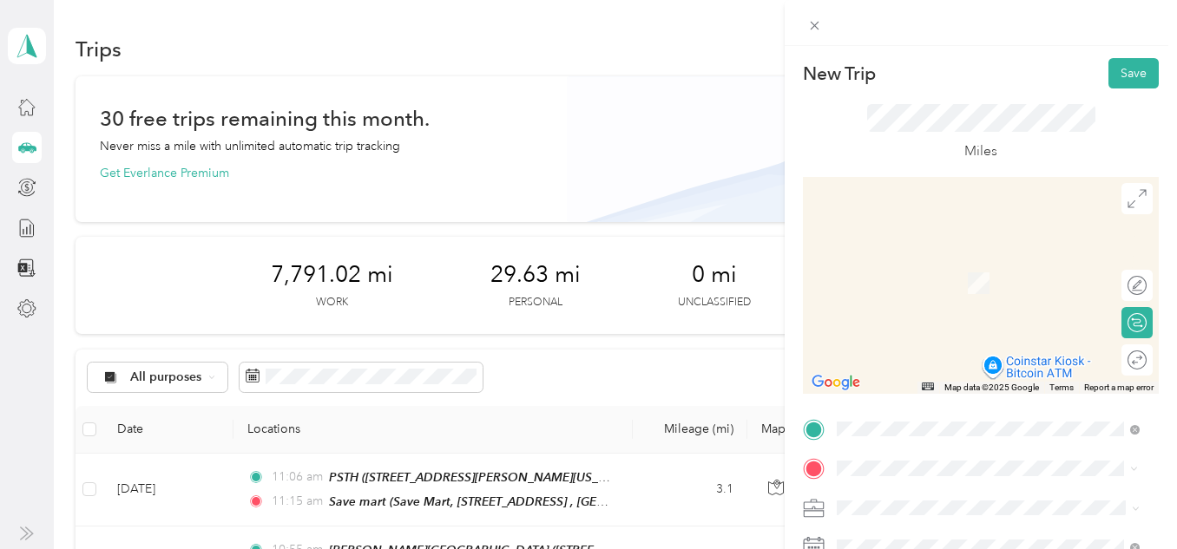
click at [937, 297] on div "TEAM PSTH [STREET_ADDRESS][PERSON_NAME][US_STATE]" at bounding box center [1002, 286] width 265 height 61
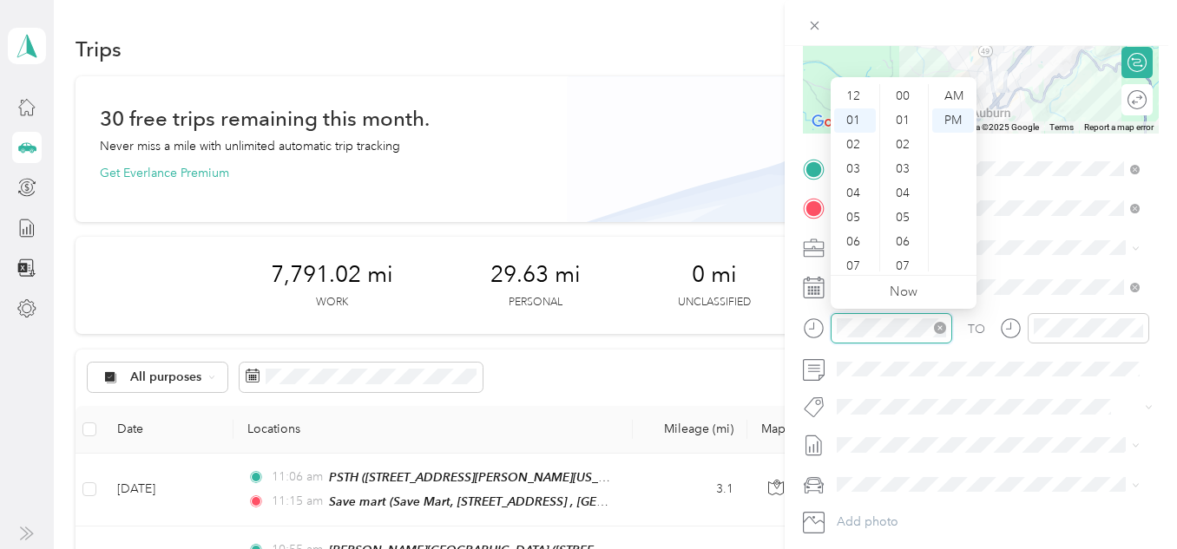
scroll to position [24, 0]
click at [956, 95] on div "AM" at bounding box center [953, 96] width 42 height 24
click at [855, 255] on div "11" at bounding box center [855, 259] width 42 height 24
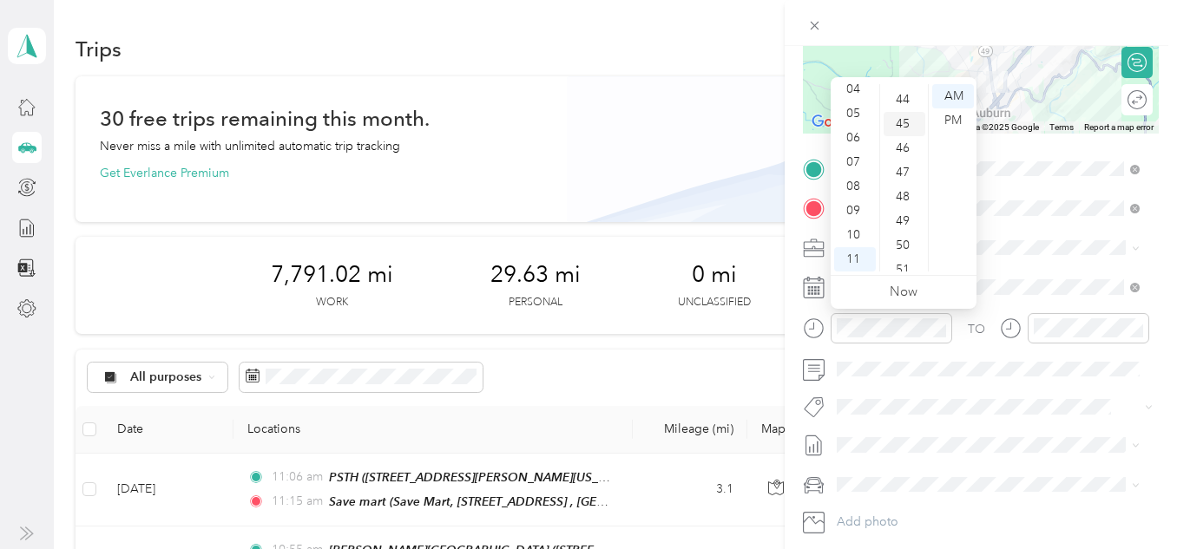
click at [909, 124] on div "45" at bounding box center [904, 124] width 42 height 24
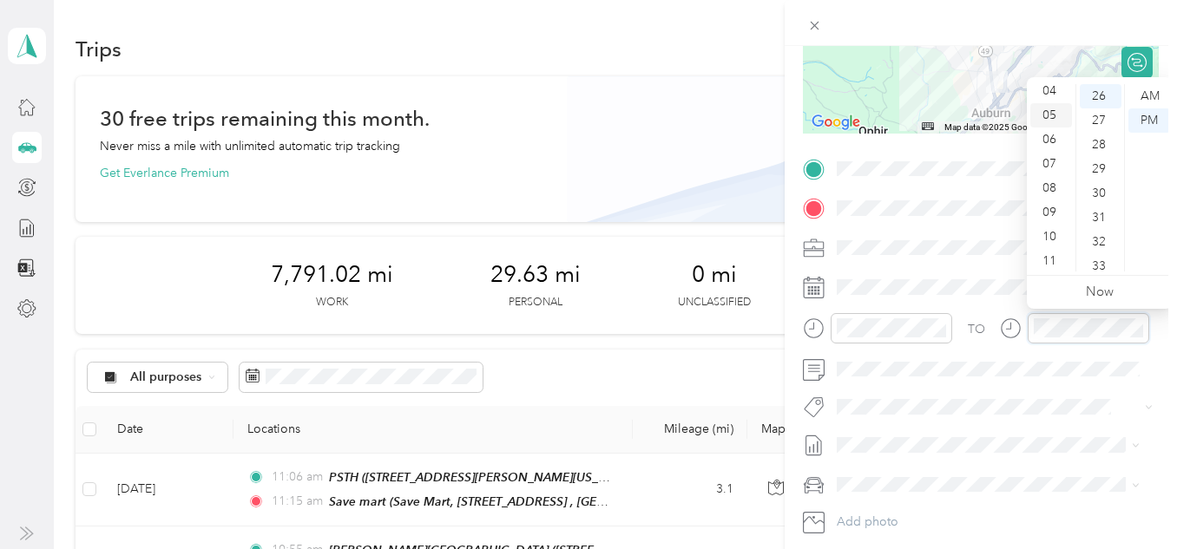
scroll to position [104, 0]
click at [1049, 258] on div "11" at bounding box center [1051, 259] width 42 height 24
click at [1162, 94] on div "AM" at bounding box center [1149, 96] width 42 height 24
click at [1100, 215] on div "56" at bounding box center [1101, 218] width 42 height 24
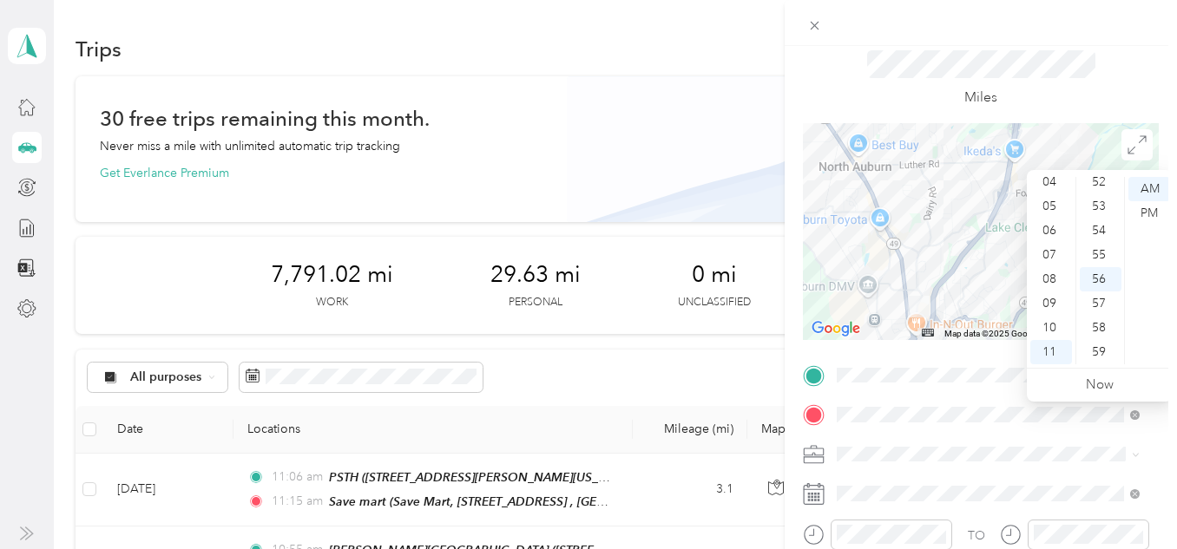
scroll to position [0, 0]
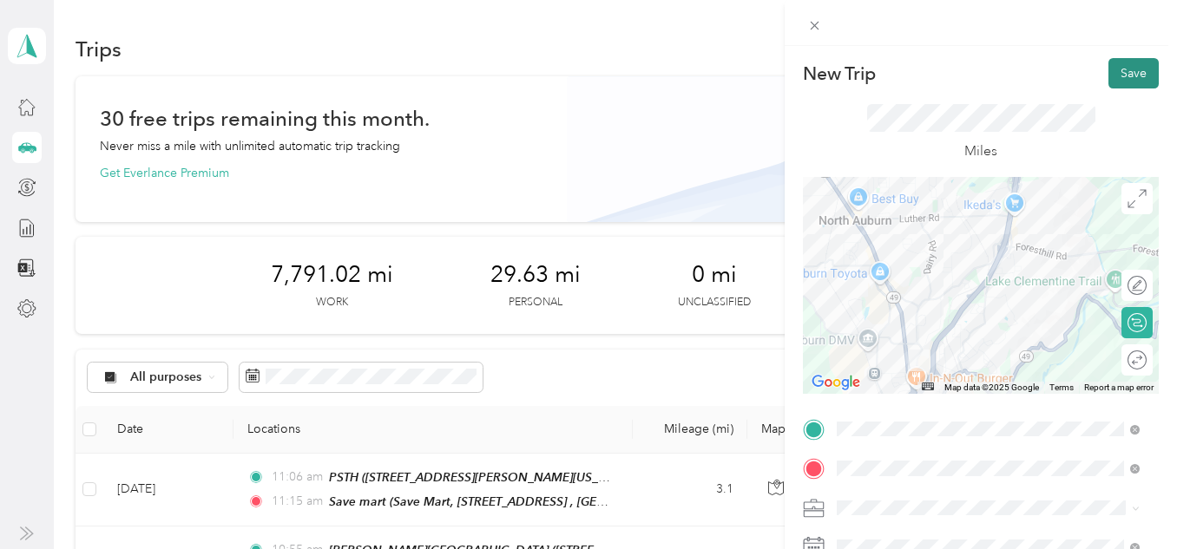
click at [1135, 75] on button "Save" at bounding box center [1133, 73] width 50 height 30
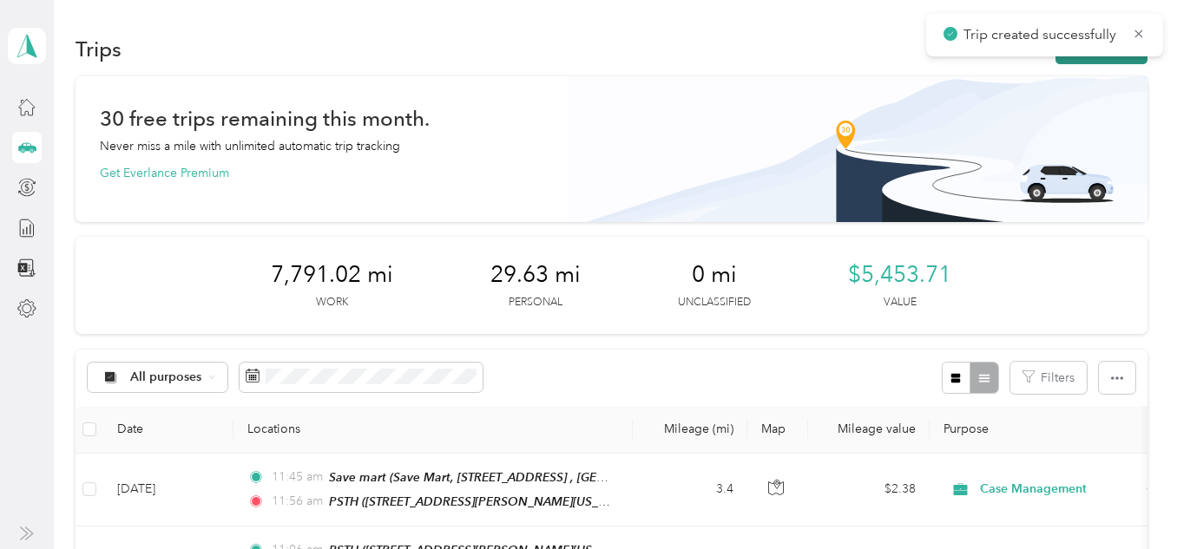
click at [1092, 60] on button "New trip" at bounding box center [1101, 49] width 92 height 30
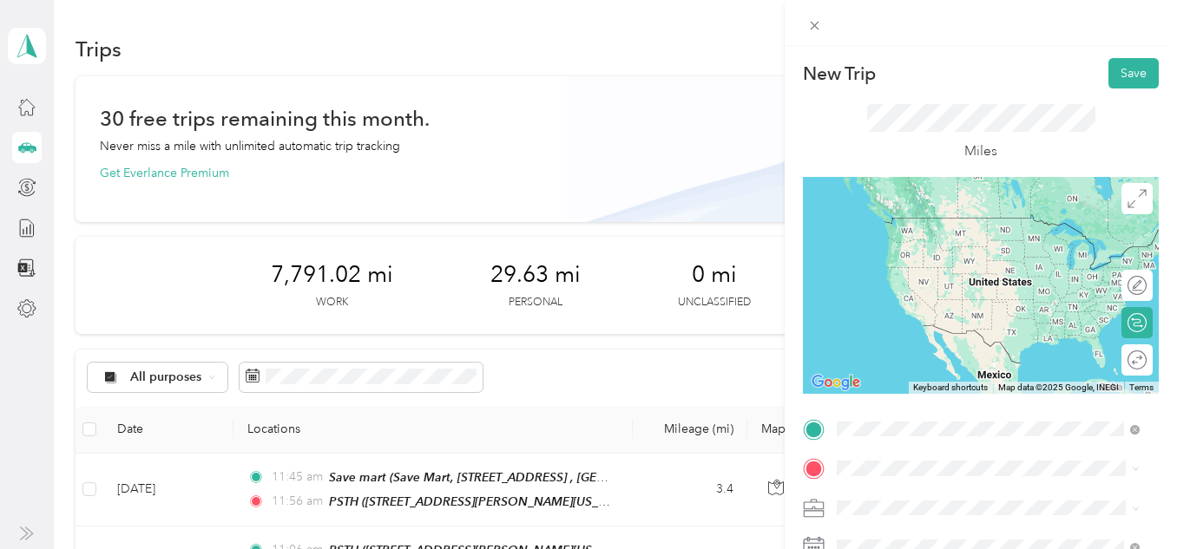
click at [1034, 236] on div "TEAM PSTH [STREET_ADDRESS][PERSON_NAME][US_STATE]" at bounding box center [1002, 246] width 265 height 61
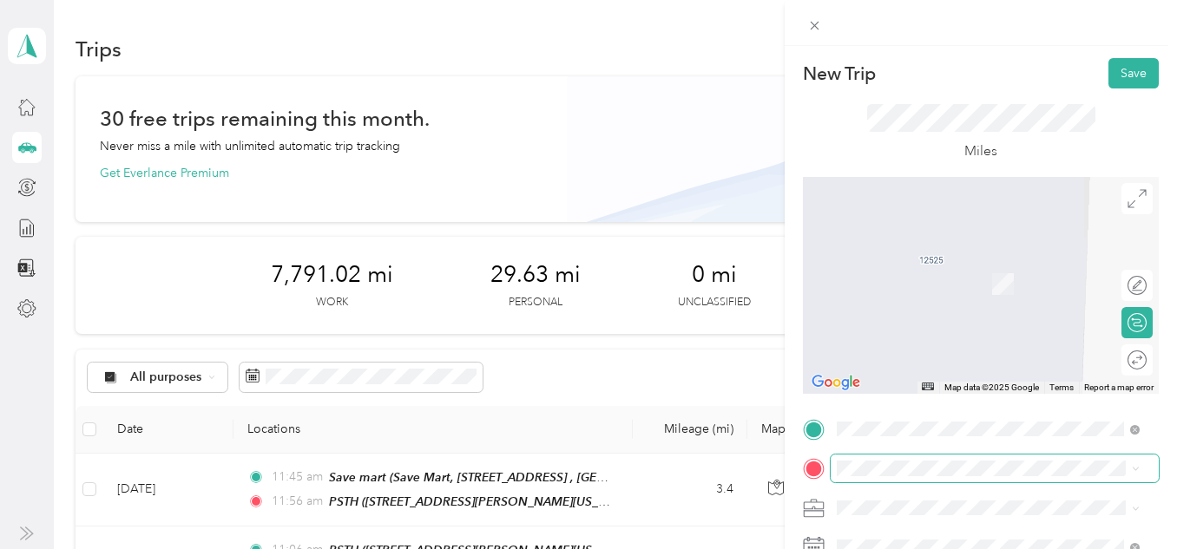
click at [941, 457] on span at bounding box center [995, 469] width 328 height 28
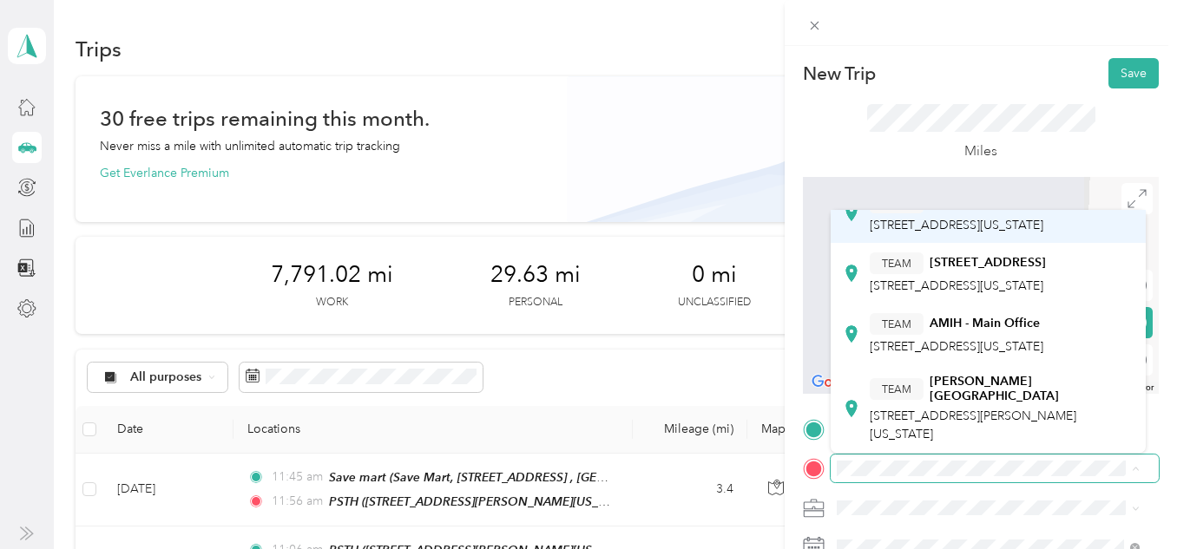
scroll to position [595, 0]
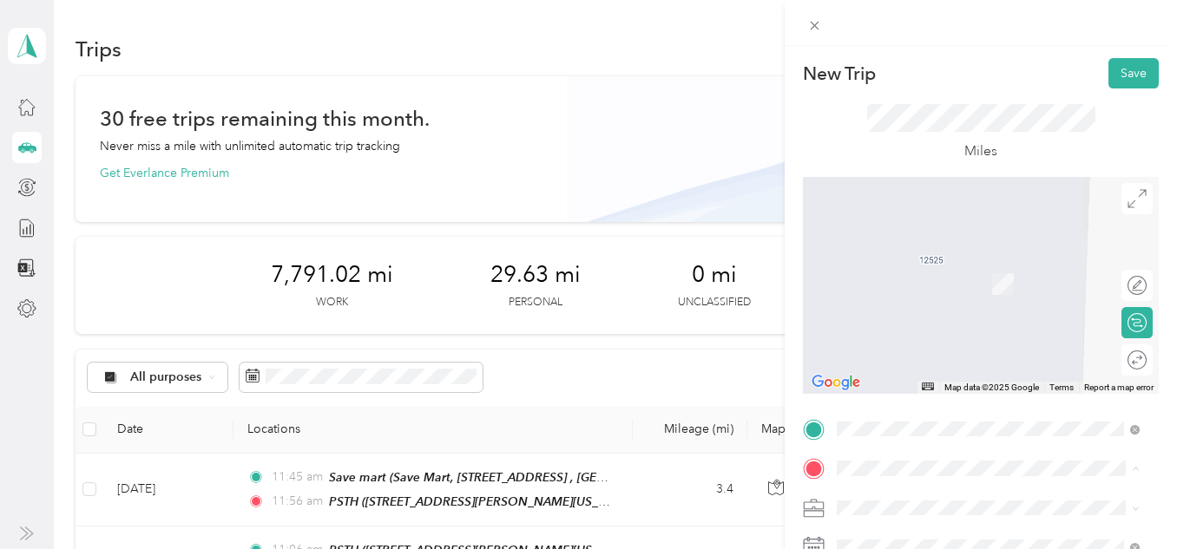
click at [986, 339] on span "[STREET_ADDRESS][US_STATE]" at bounding box center [957, 346] width 174 height 15
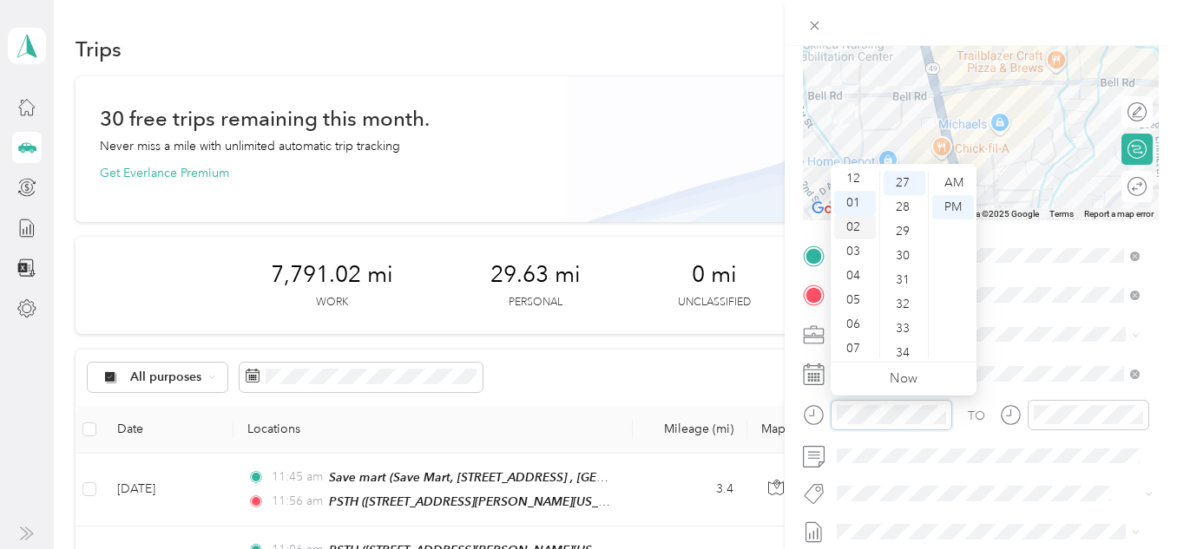
scroll to position [0, 0]
click at [859, 183] on div "12" at bounding box center [855, 183] width 42 height 24
click at [914, 186] on div "00" at bounding box center [904, 183] width 42 height 24
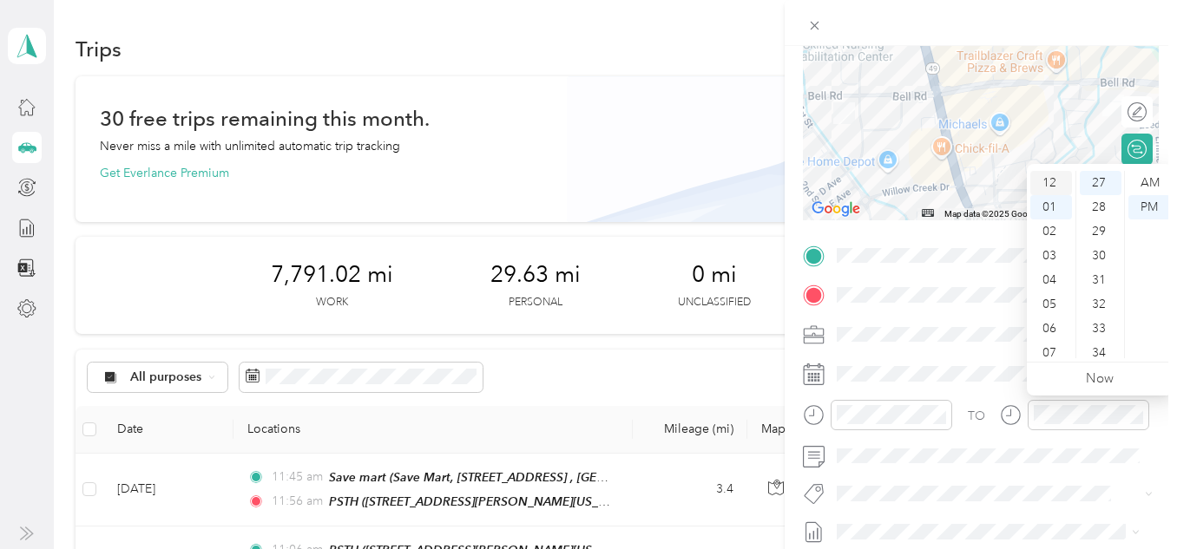
click at [1054, 174] on div "12" at bounding box center [1051, 183] width 42 height 24
click at [1093, 345] on div "07" at bounding box center [1101, 353] width 42 height 24
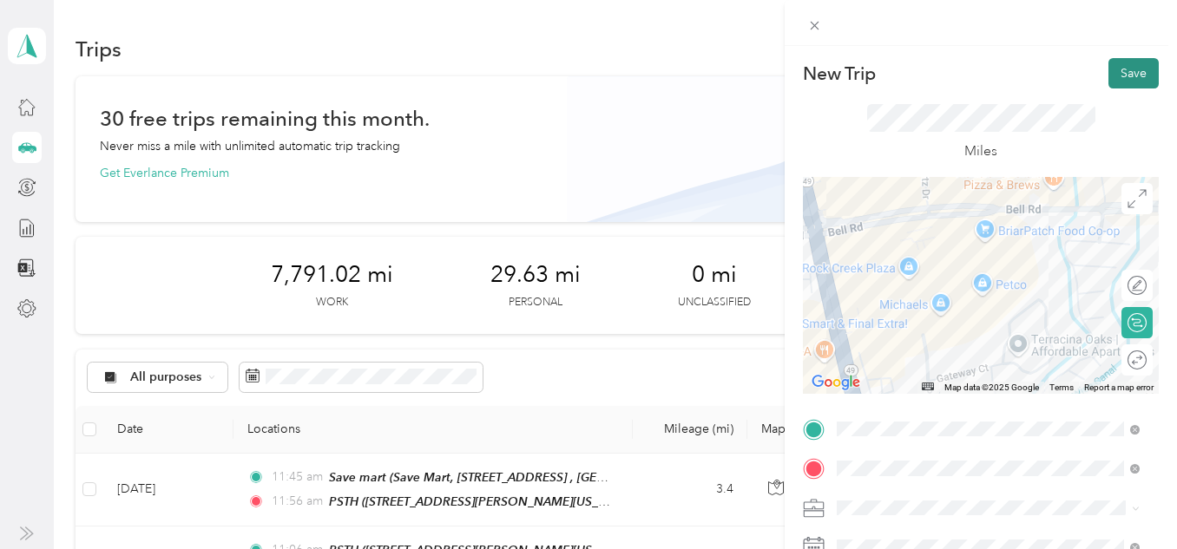
click at [1111, 69] on button "Save" at bounding box center [1133, 73] width 50 height 30
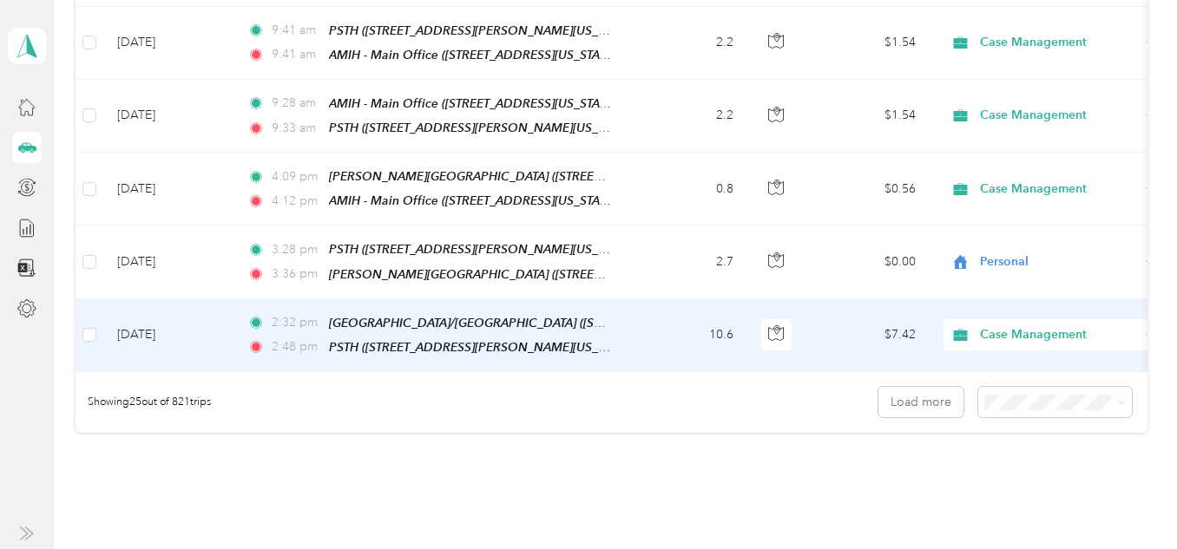
scroll to position [2002, 0]
